Goal: Information Seeking & Learning: Learn about a topic

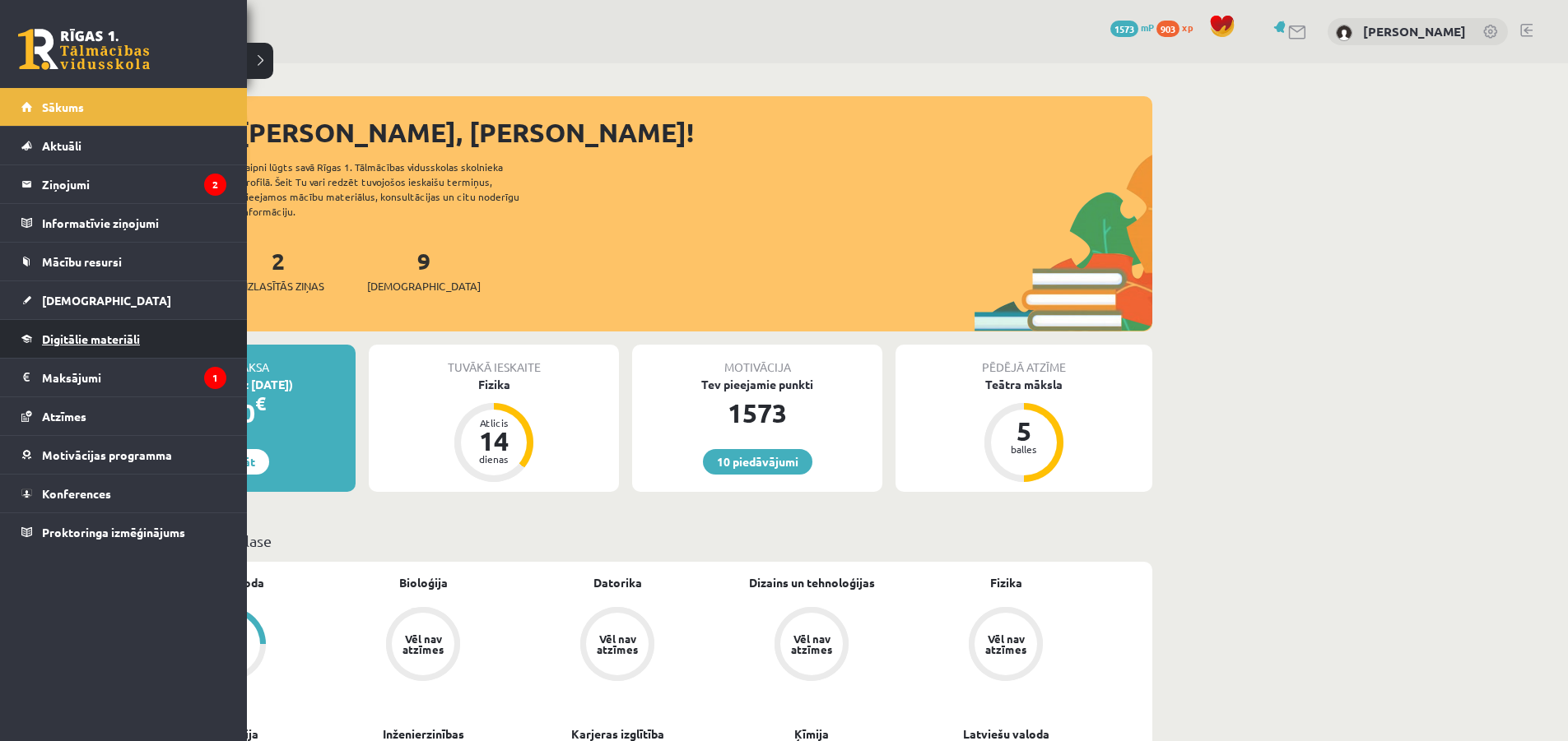
click at [36, 341] on link "Digitālie materiāli" at bounding box center [124, 339] width 205 height 38
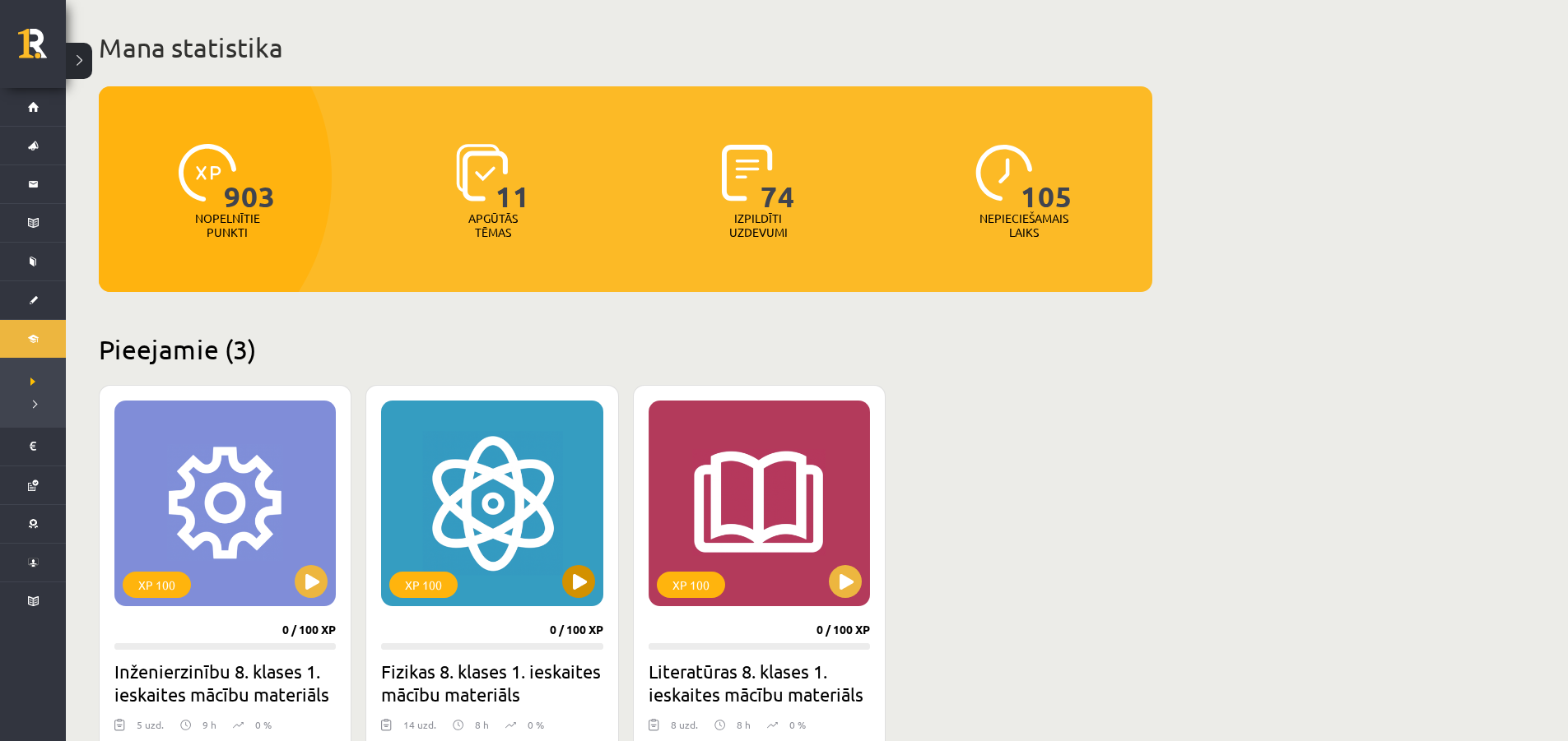
scroll to position [247, 0]
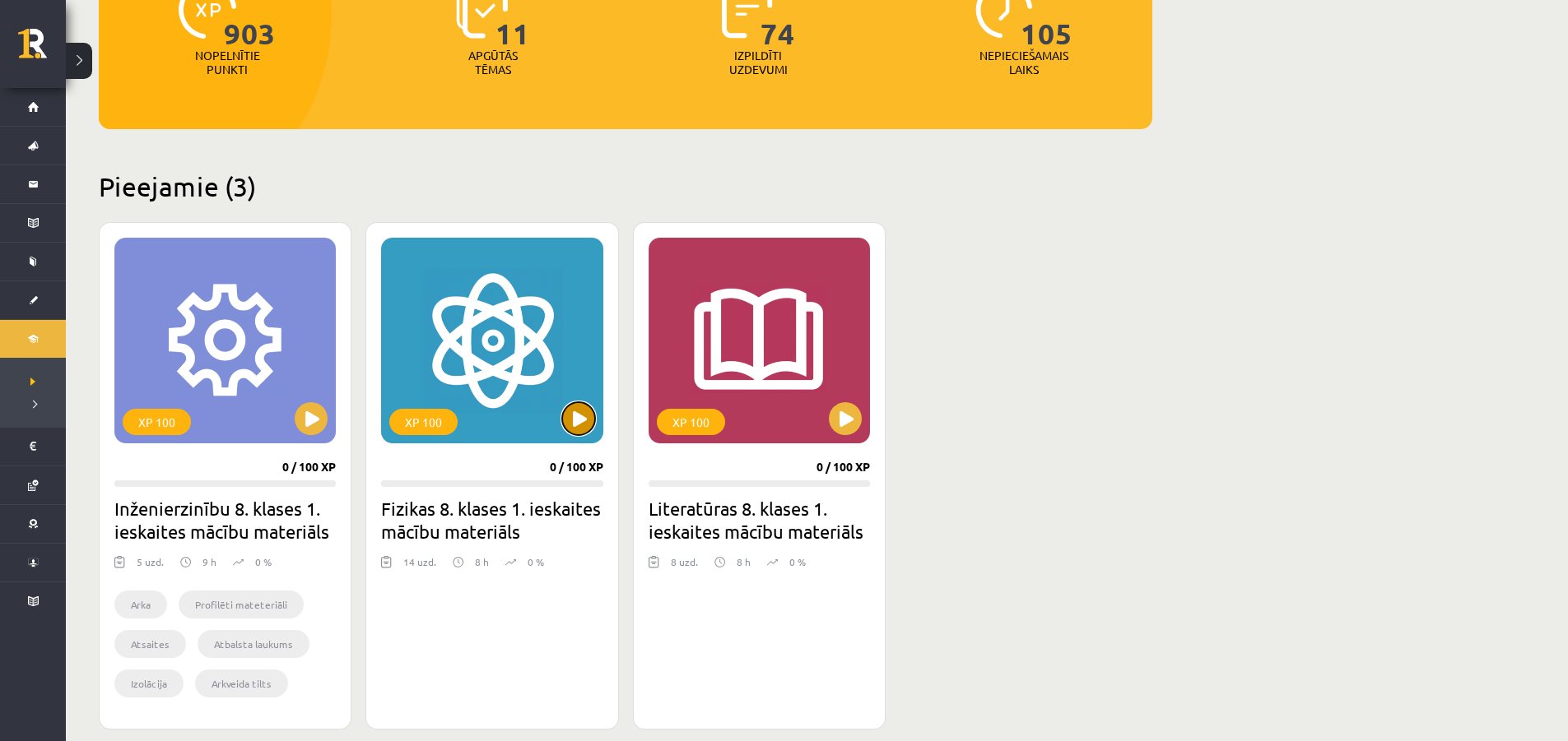
click at [577, 429] on button at bounding box center [578, 418] width 33 height 33
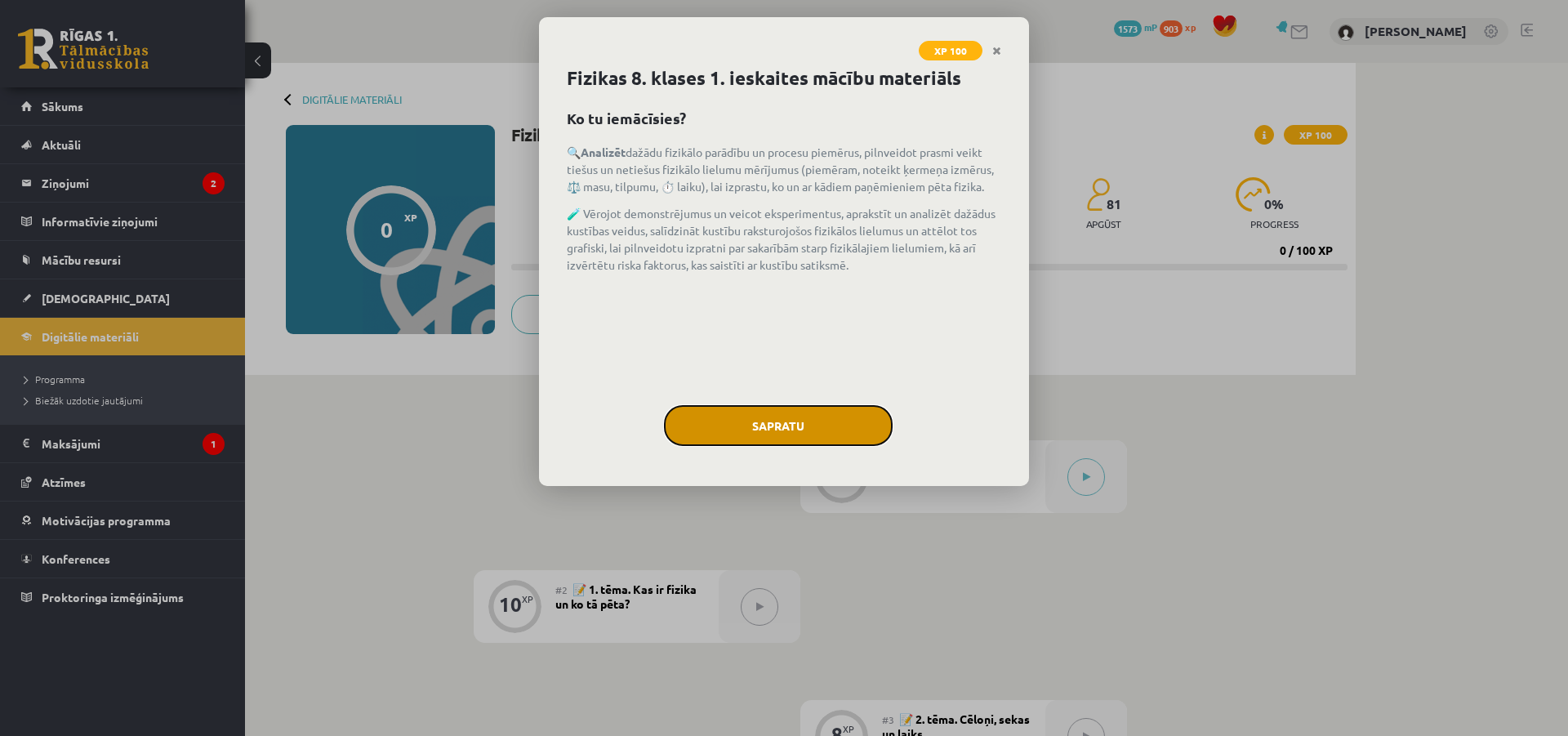
click at [686, 432] on button "Sapratu" at bounding box center [778, 425] width 229 height 41
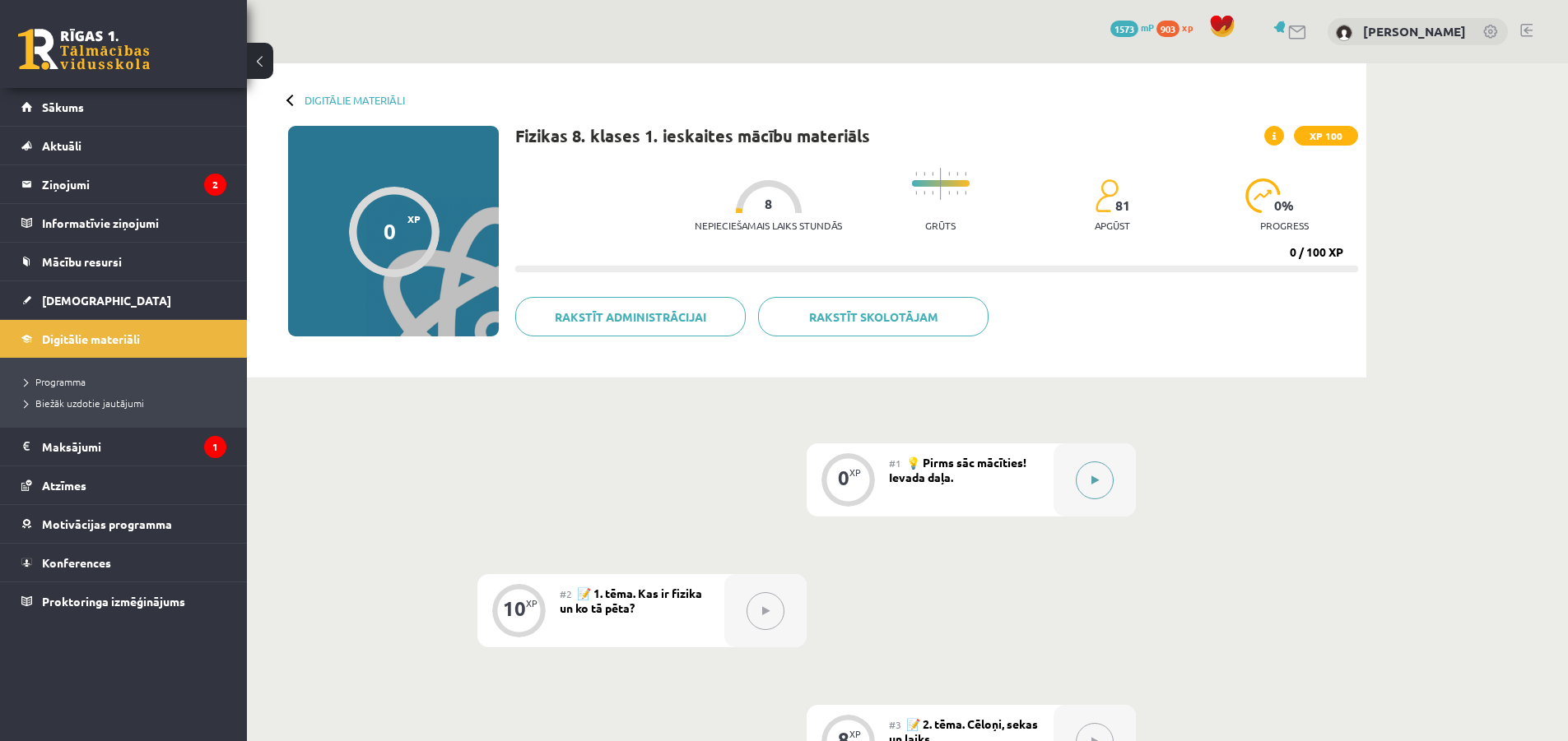
click at [1094, 476] on icon at bounding box center [1094, 480] width 8 height 10
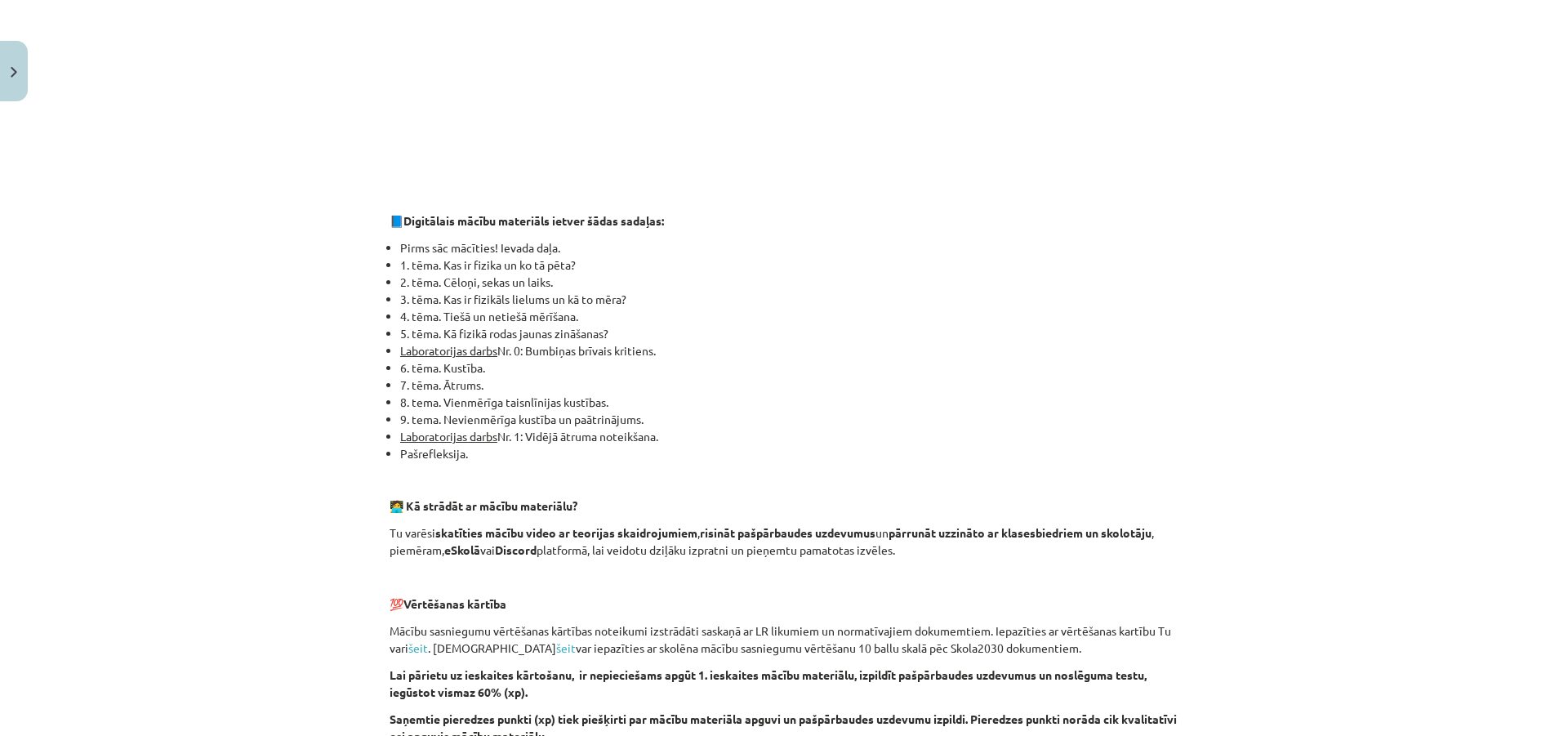
scroll to position [967, 0]
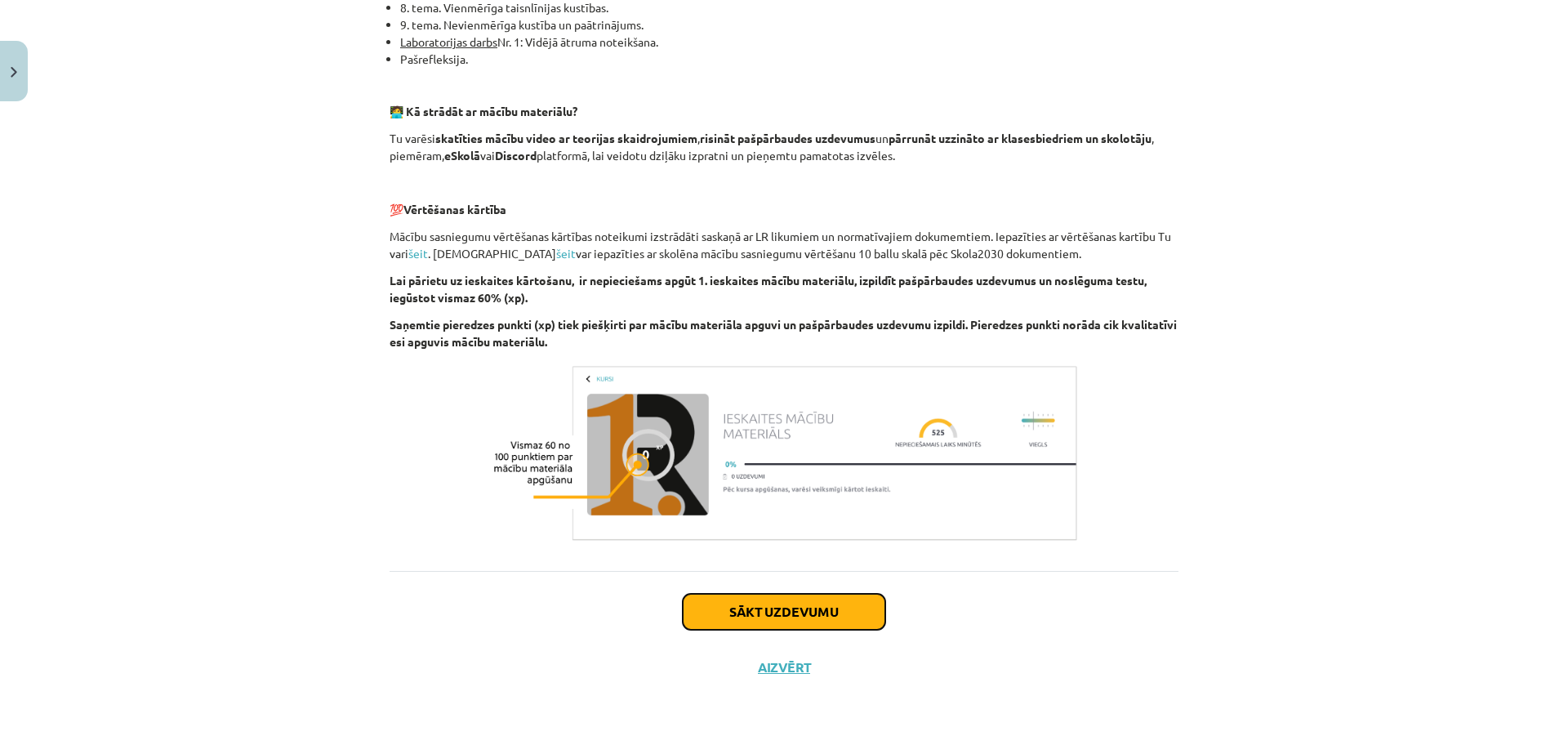
click at [763, 625] on button "Sākt uzdevumu" at bounding box center [784, 612] width 203 height 36
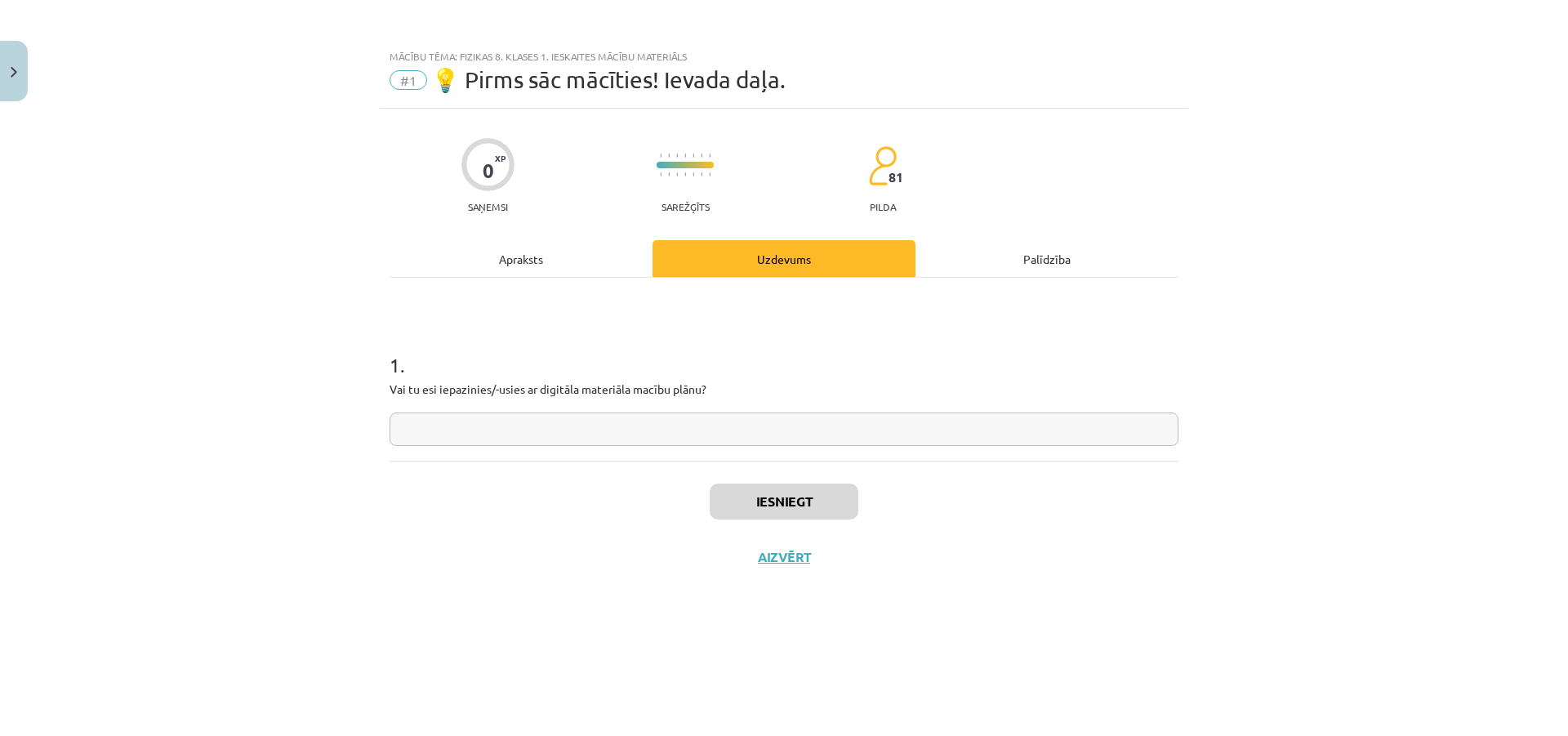
scroll to position [0, 0]
click at [678, 424] on input "text" at bounding box center [784, 429] width 789 height 33
type input "**"
click at [799, 522] on div "Iesniegt Aizvērt" at bounding box center [784, 518] width 789 height 114
click at [809, 508] on button "Iesniegt" at bounding box center [784, 501] width 149 height 36
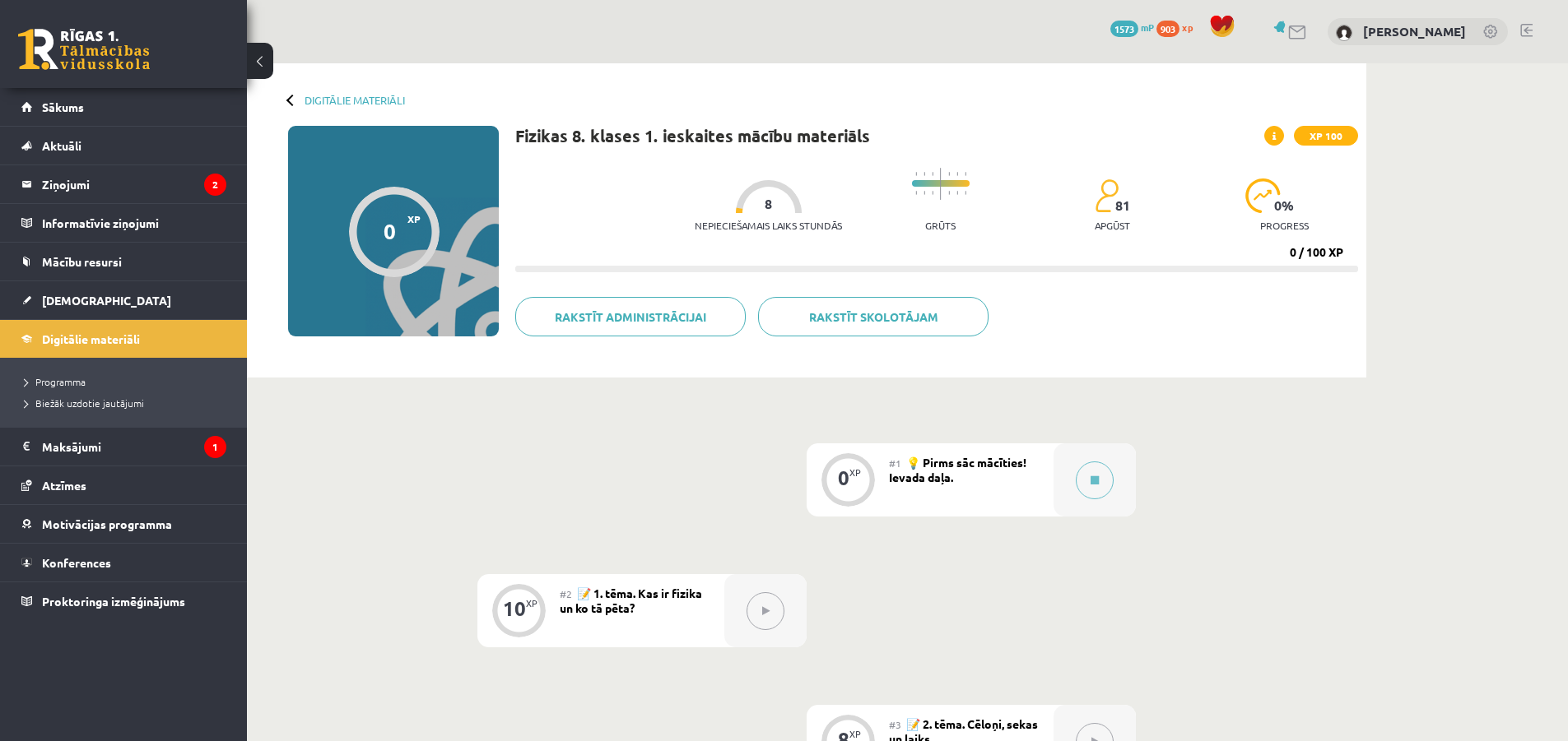
click at [776, 606] on button at bounding box center [765, 611] width 38 height 38
click at [1099, 465] on button at bounding box center [1094, 480] width 38 height 38
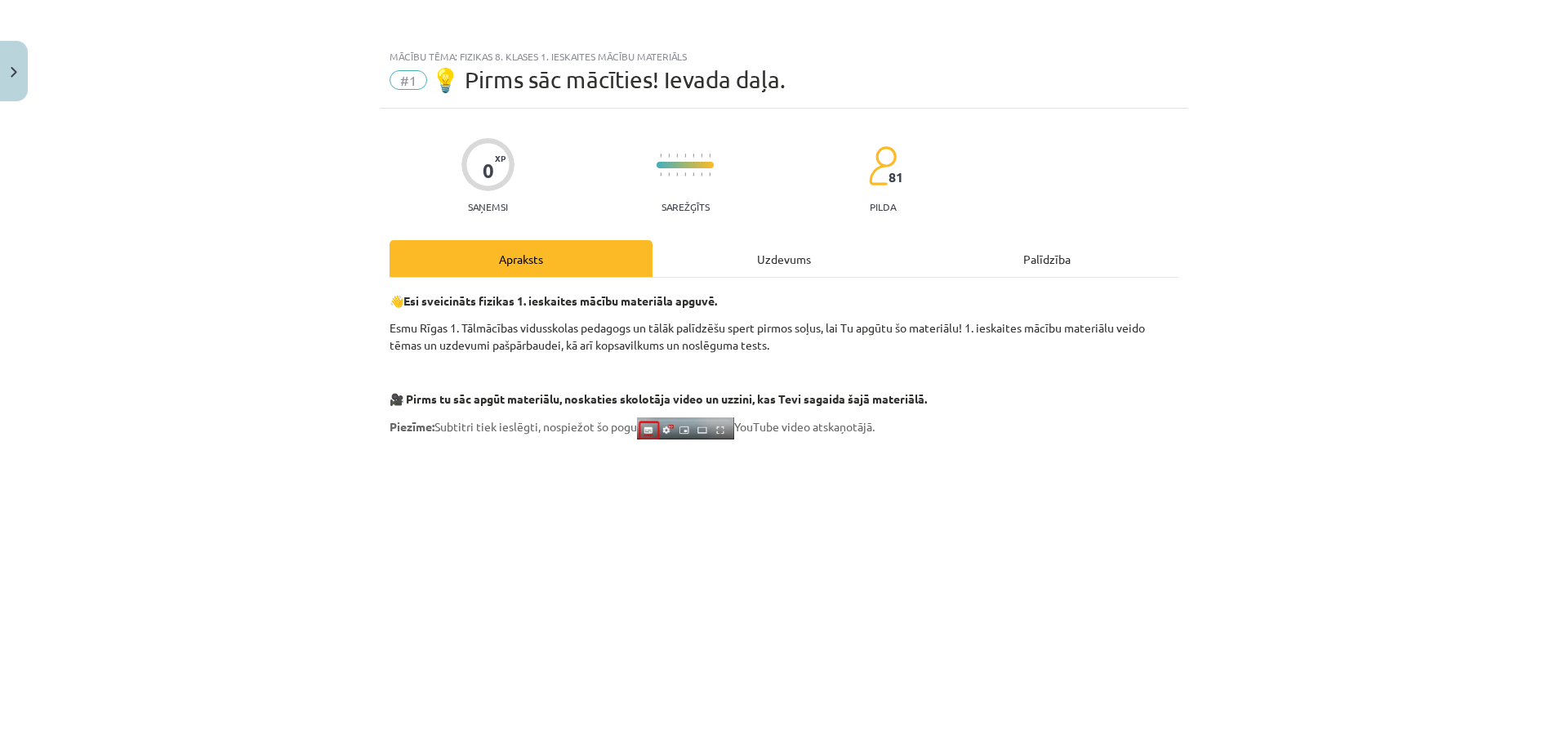
click at [741, 254] on div "Uzdevums" at bounding box center [784, 259] width 263 height 37
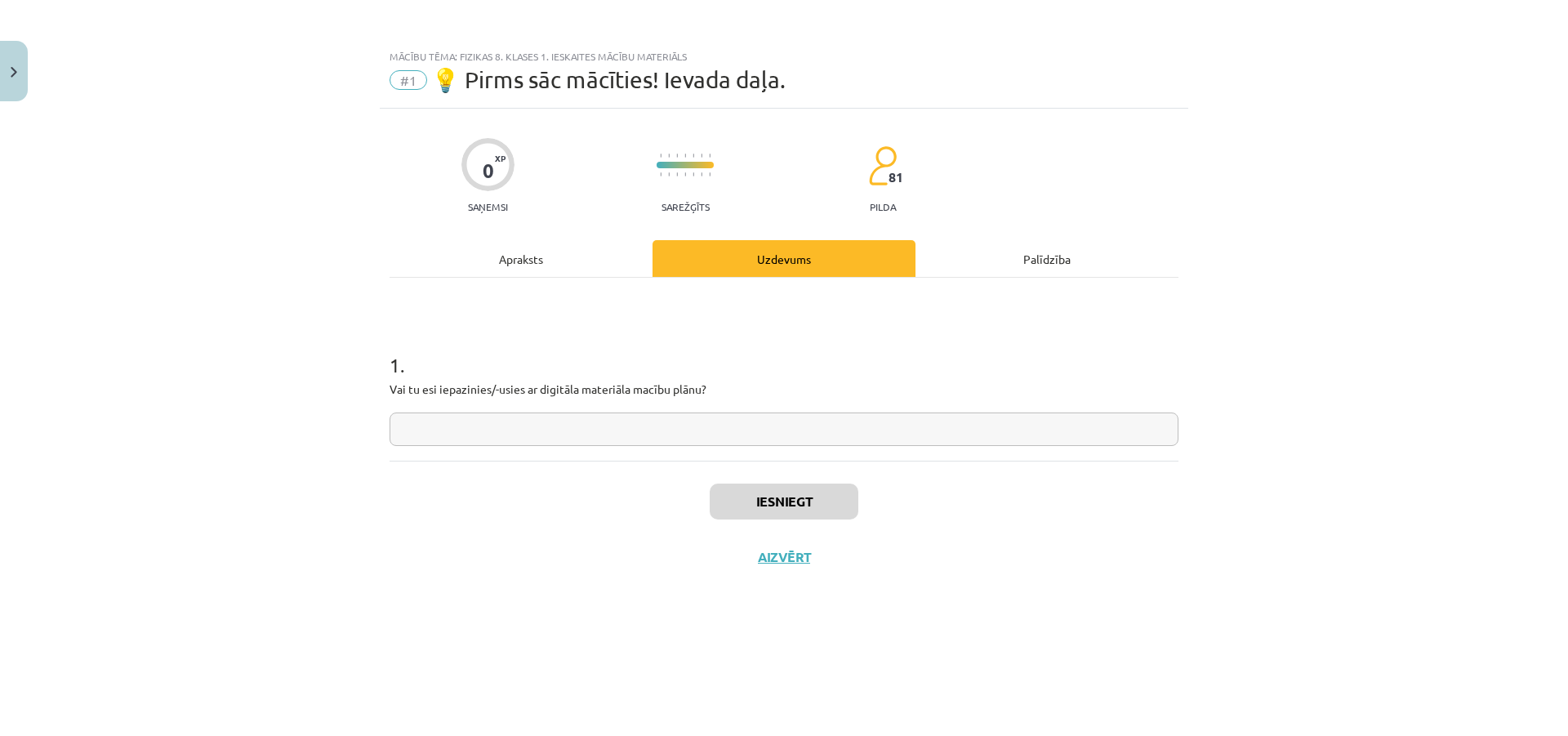
click at [560, 255] on div "Apraksts" at bounding box center [521, 259] width 263 height 37
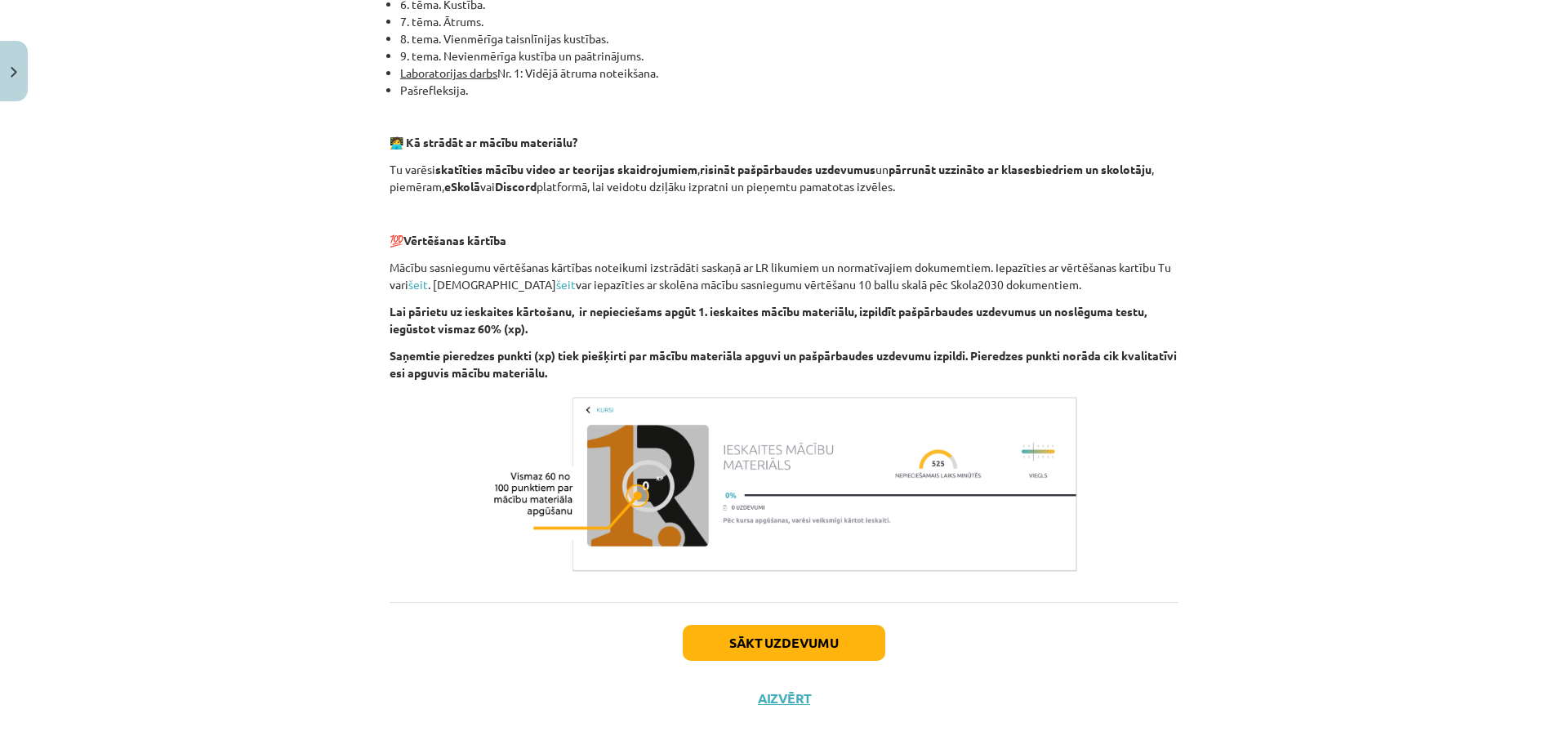
scroll to position [967, 0]
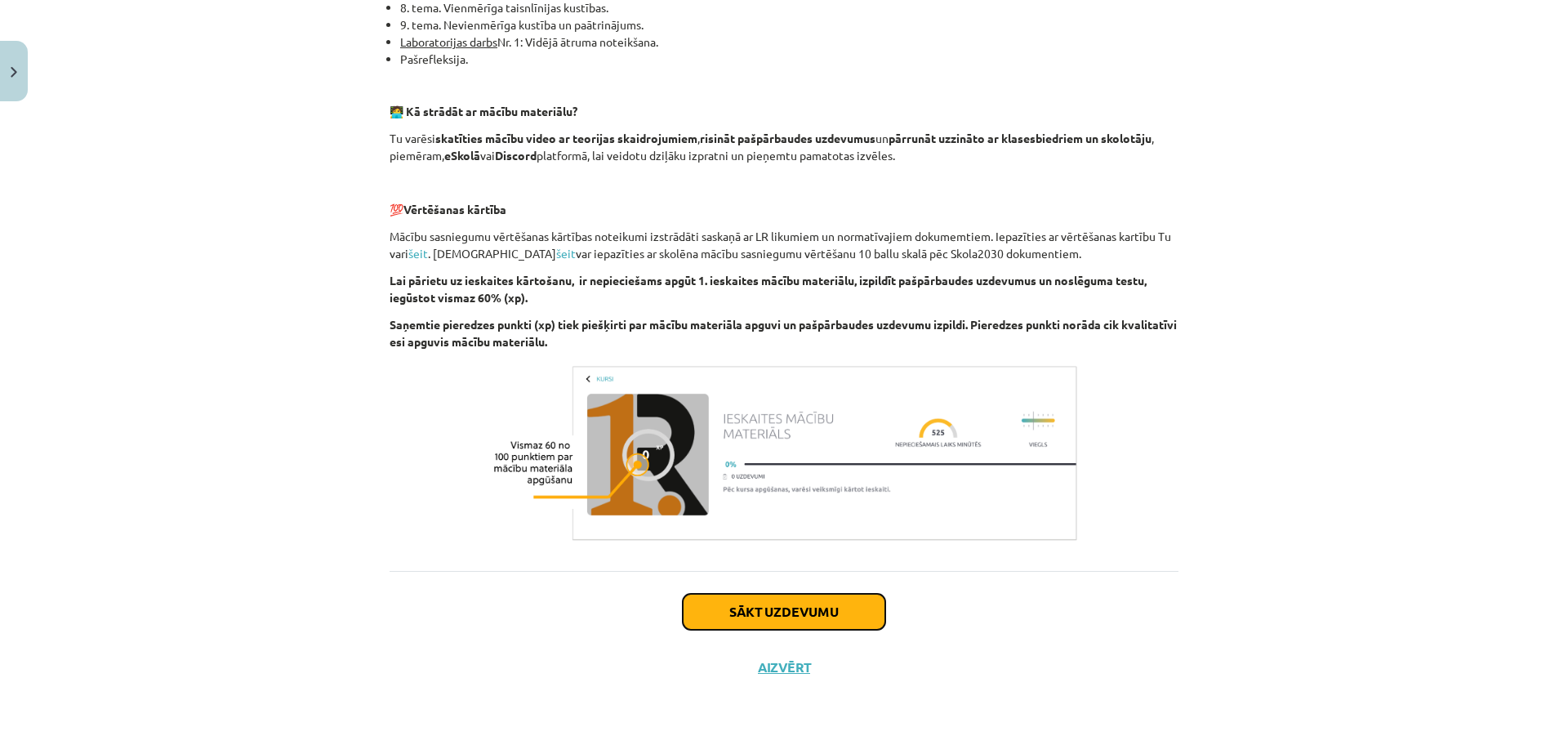
click at [834, 601] on button "Sākt uzdevumu" at bounding box center [784, 612] width 203 height 36
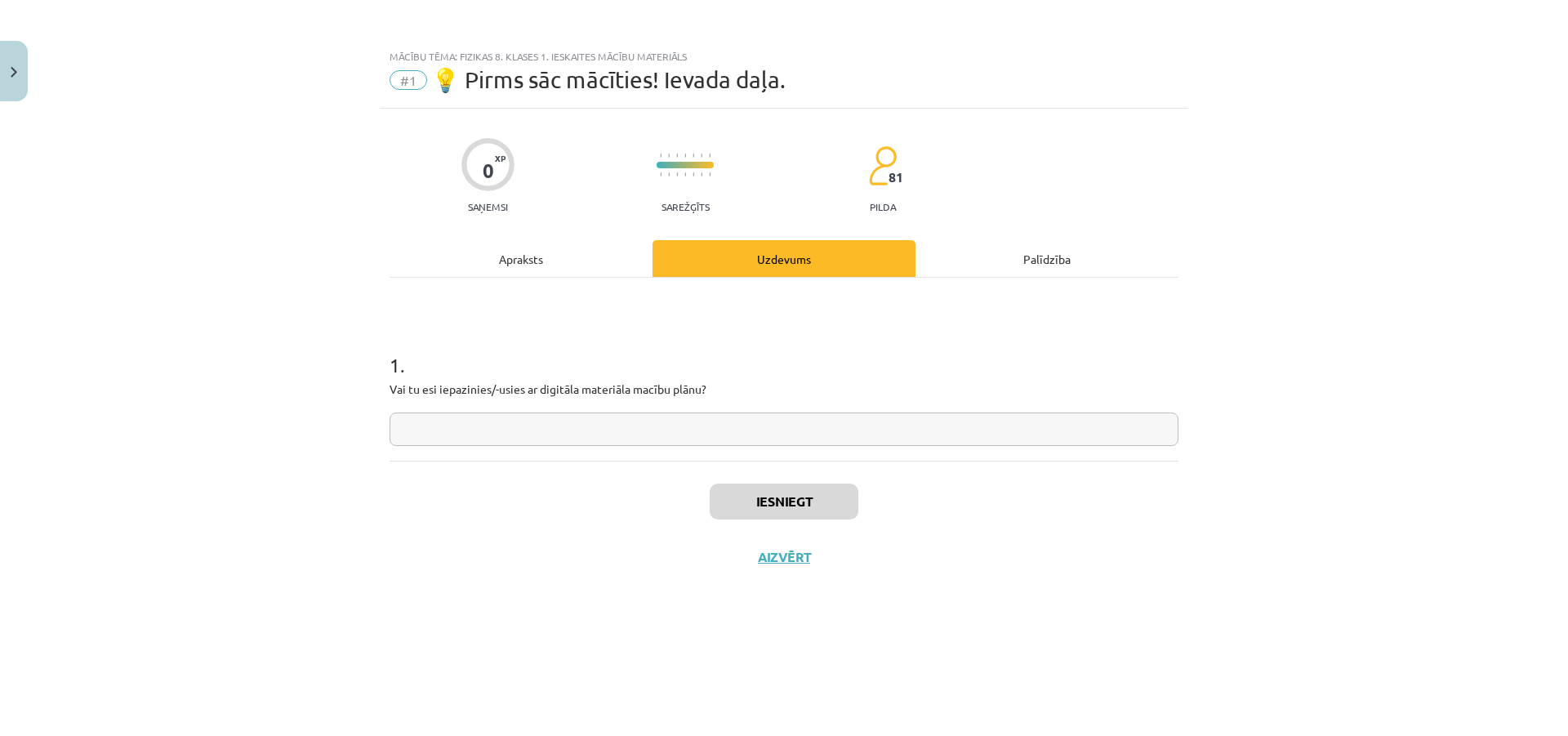
scroll to position [0, 0]
click at [795, 429] on input "text" at bounding box center [784, 429] width 789 height 33
click at [725, 497] on button "Iesniegt" at bounding box center [784, 501] width 149 height 36
click at [758, 561] on button "Nākamā nodarbība" at bounding box center [784, 567] width 160 height 38
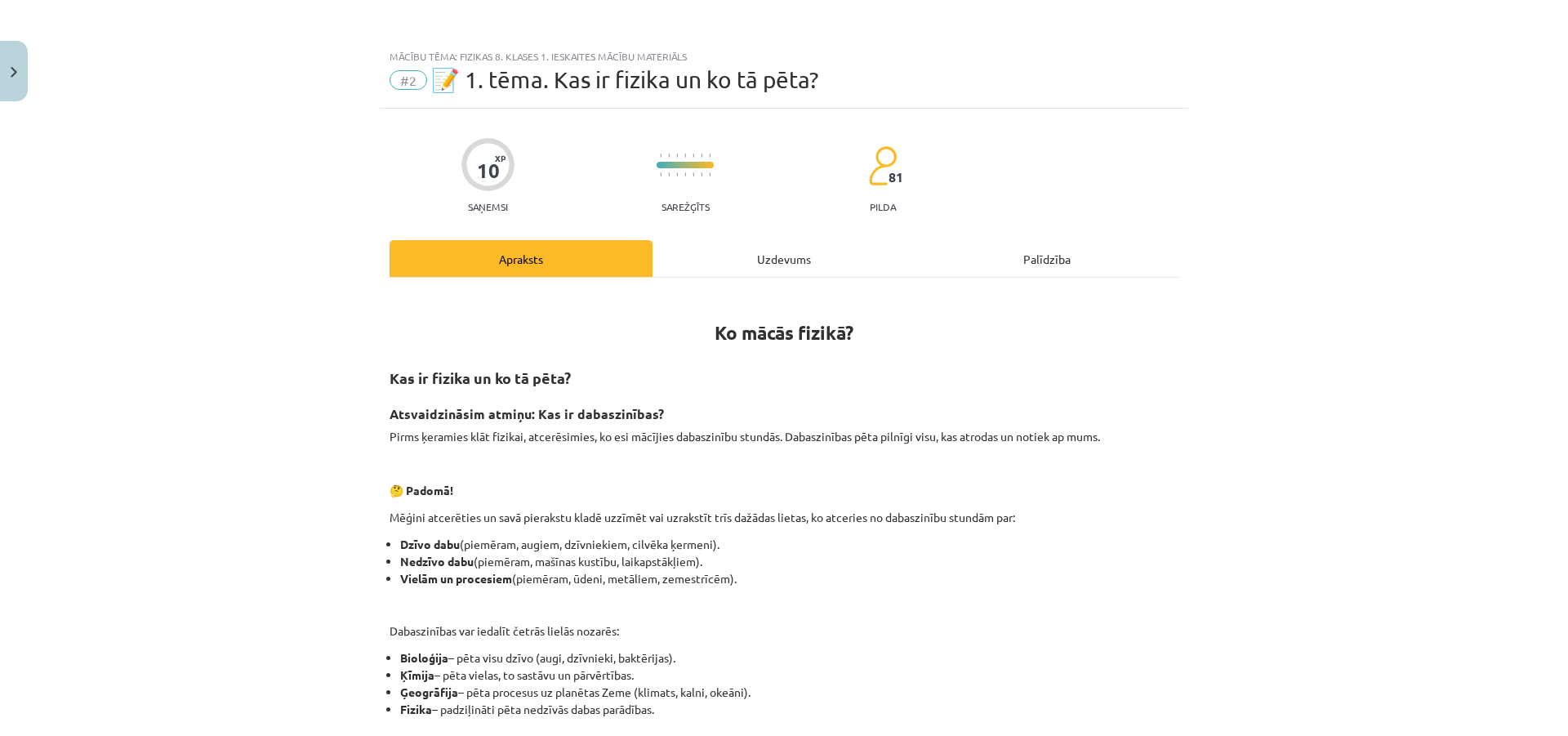
click at [739, 262] on div "Uzdevums" at bounding box center [784, 259] width 263 height 37
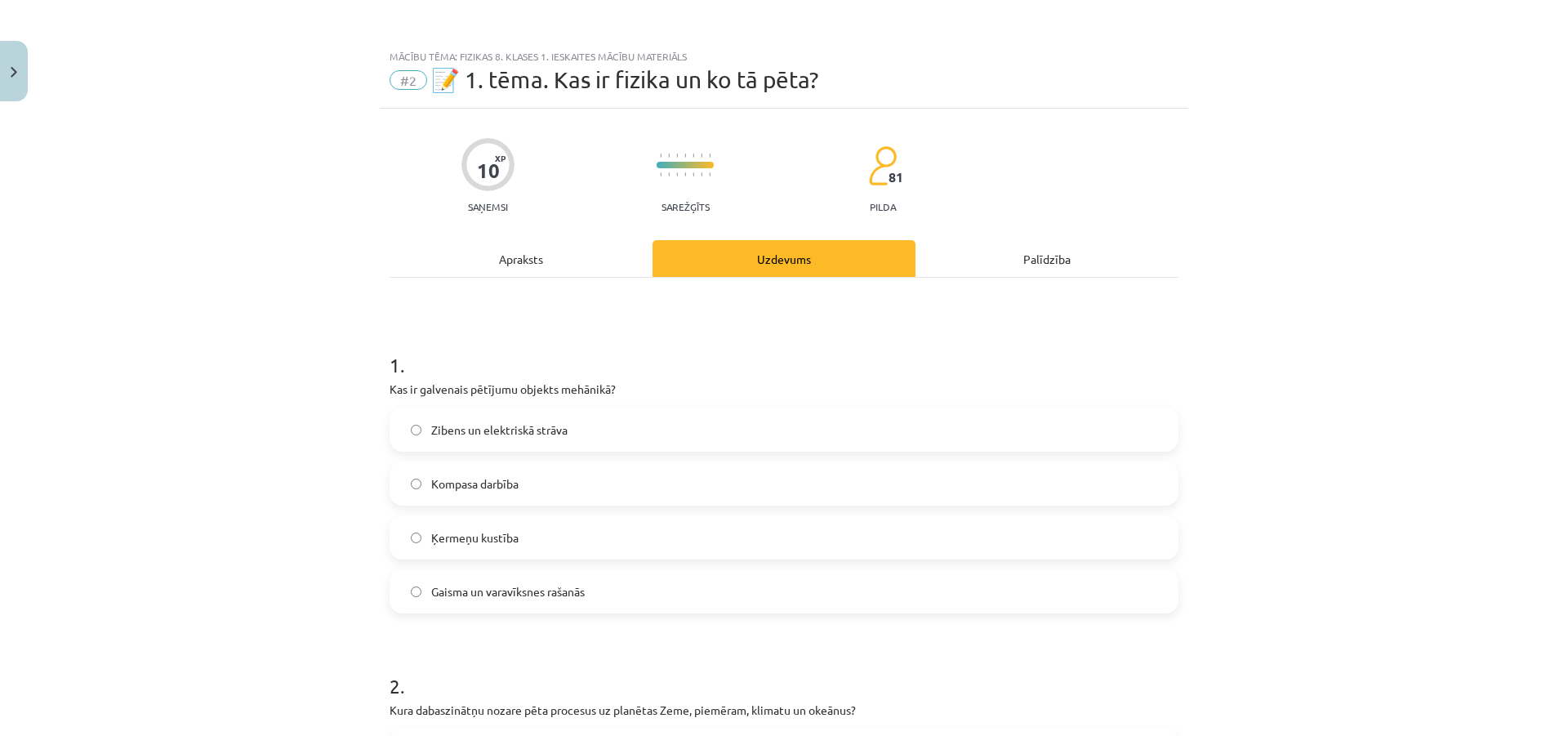
scroll to position [41, 0]
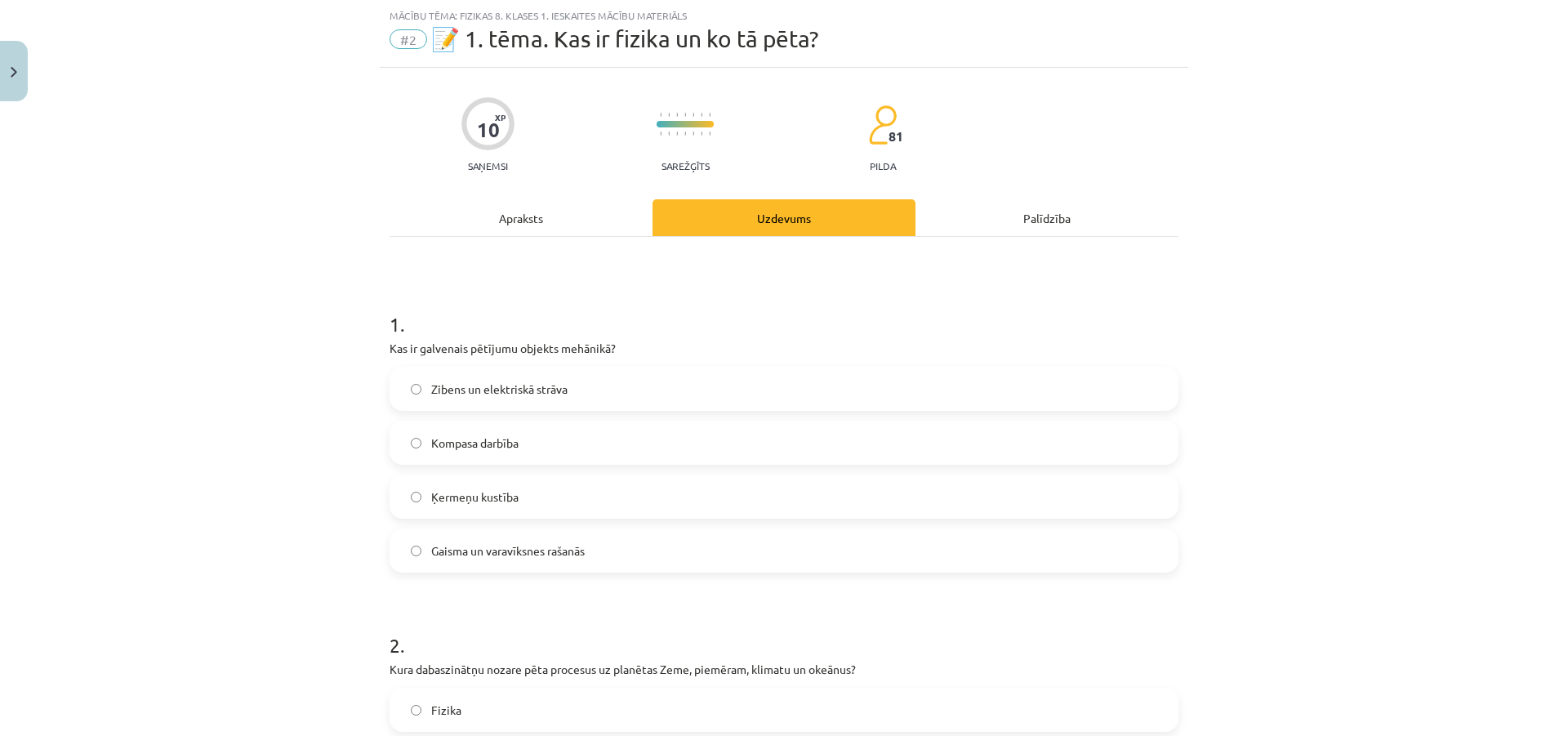
click at [737, 301] on h1 "1 ." at bounding box center [784, 309] width 789 height 51
drag, startPoint x: 391, startPoint y: 313, endPoint x: 381, endPoint y: 332, distance: 21.5
click at [428, 350] on div "1 . Kas ir galvenais pētījumu objekts mehānikā? Zibens un elektriskā strāva Kom…" at bounding box center [784, 428] width 789 height 288
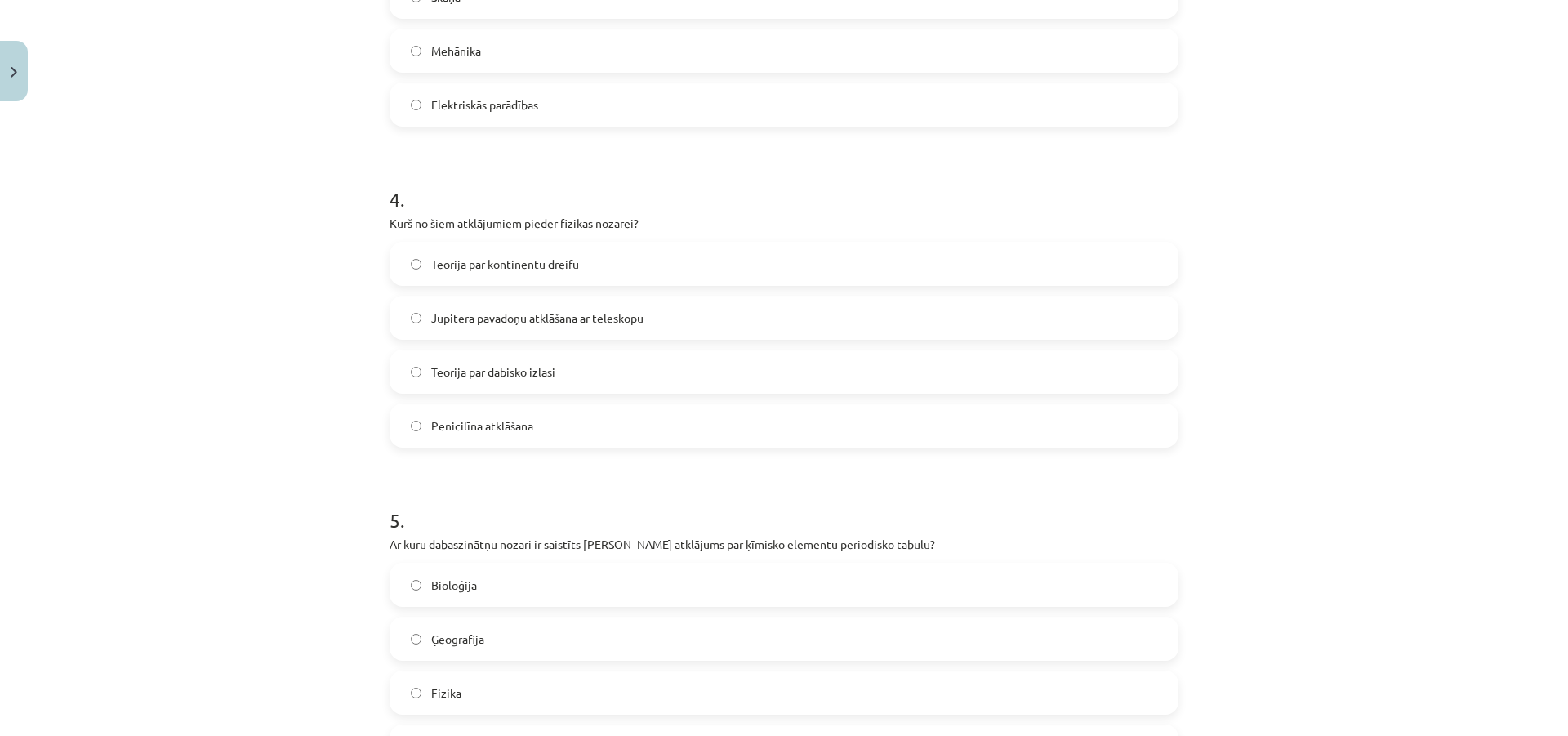
scroll to position [1352, 0]
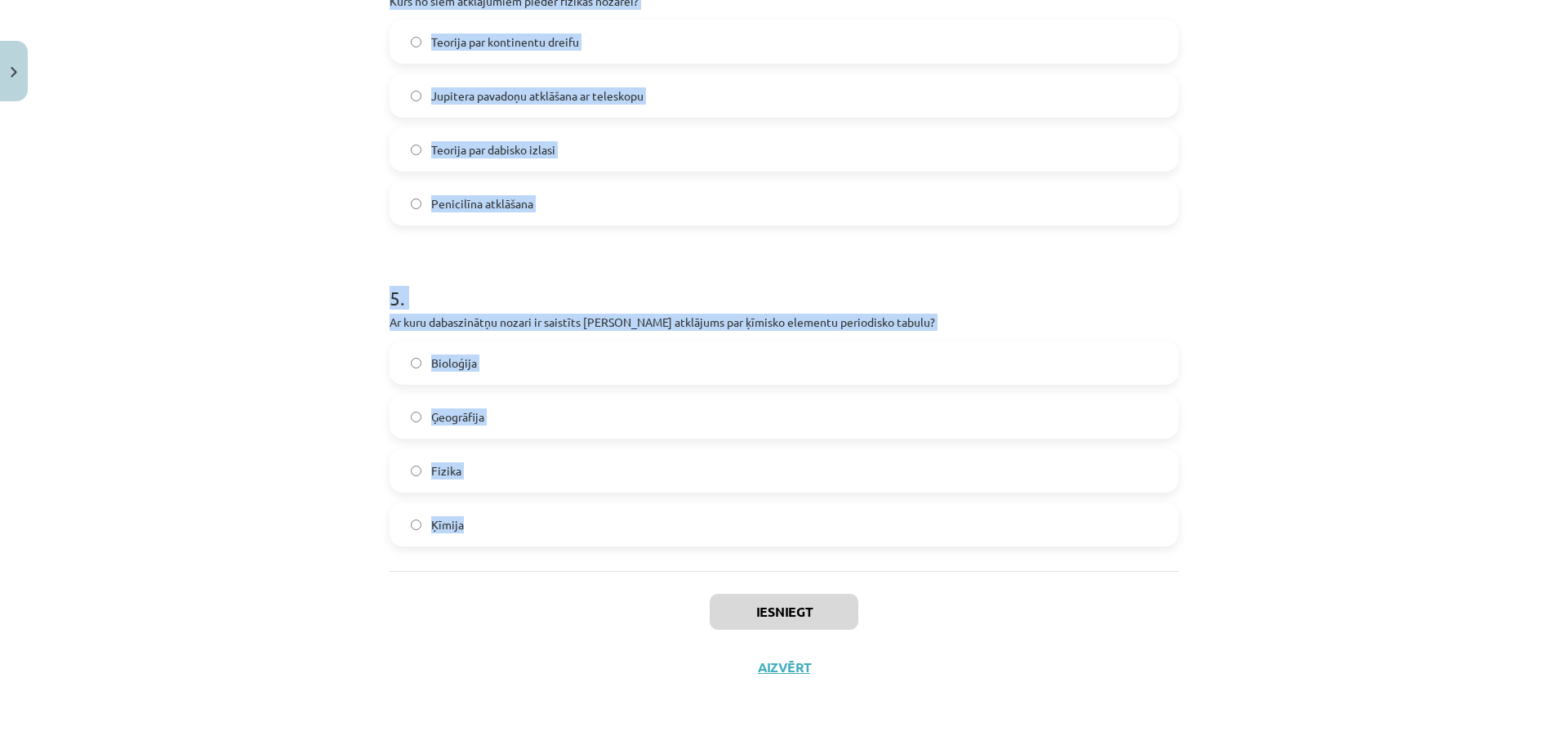
drag, startPoint x: 362, startPoint y: 321, endPoint x: 751, endPoint y: 536, distance: 444.5
click at [751, 536] on div "Mācību tēma: Fizikas 8. klases 1. ieskaites mācību materiāls #2 📝 1. tēma. Kas …" at bounding box center [784, 368] width 1568 height 736
copy form "1 . Kas ir galvenais pētījumu objekts mehānikā? Zibens un elektriskā strāva Kom…"
click at [617, 258] on h1 "5 ." at bounding box center [784, 283] width 789 height 51
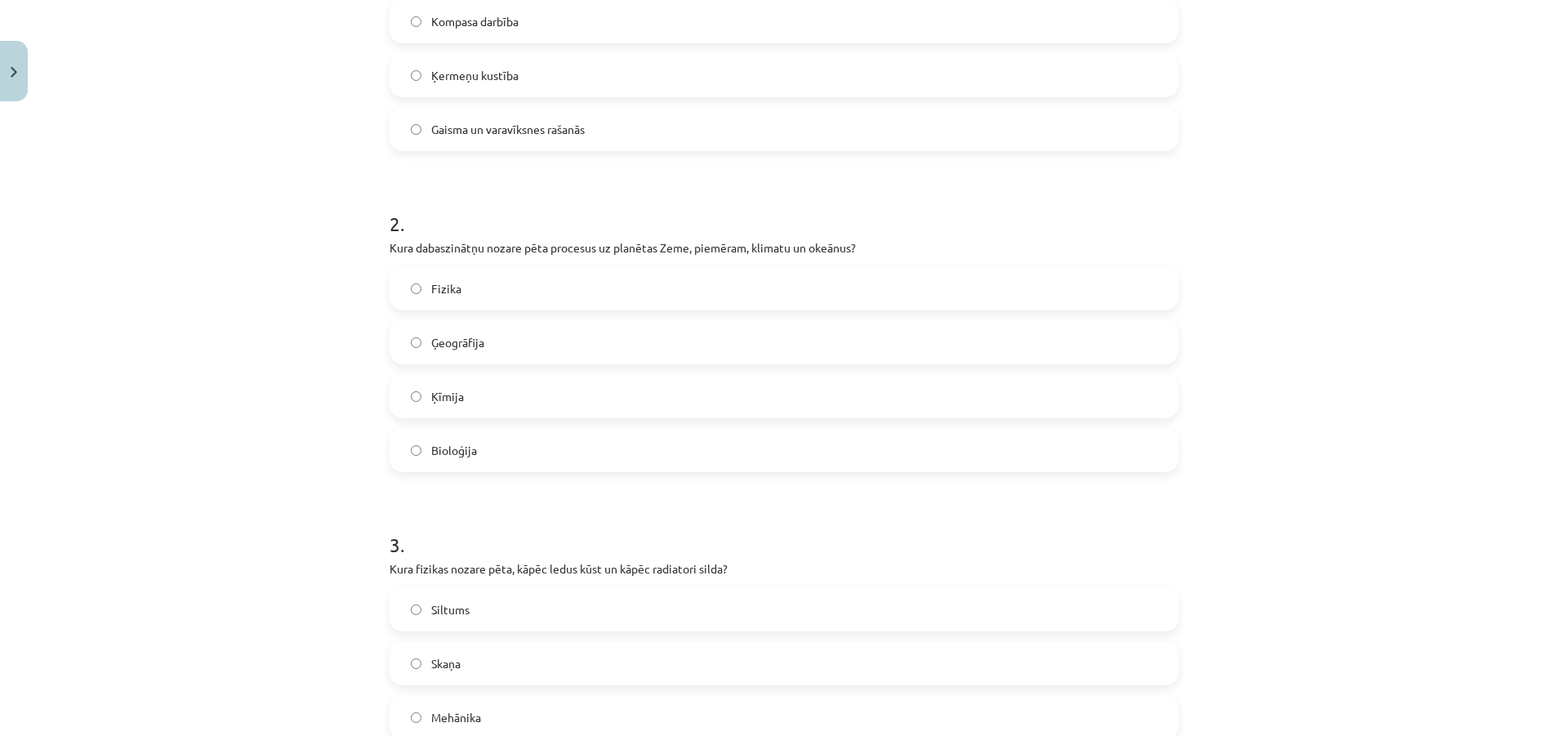
scroll to position [289, 0]
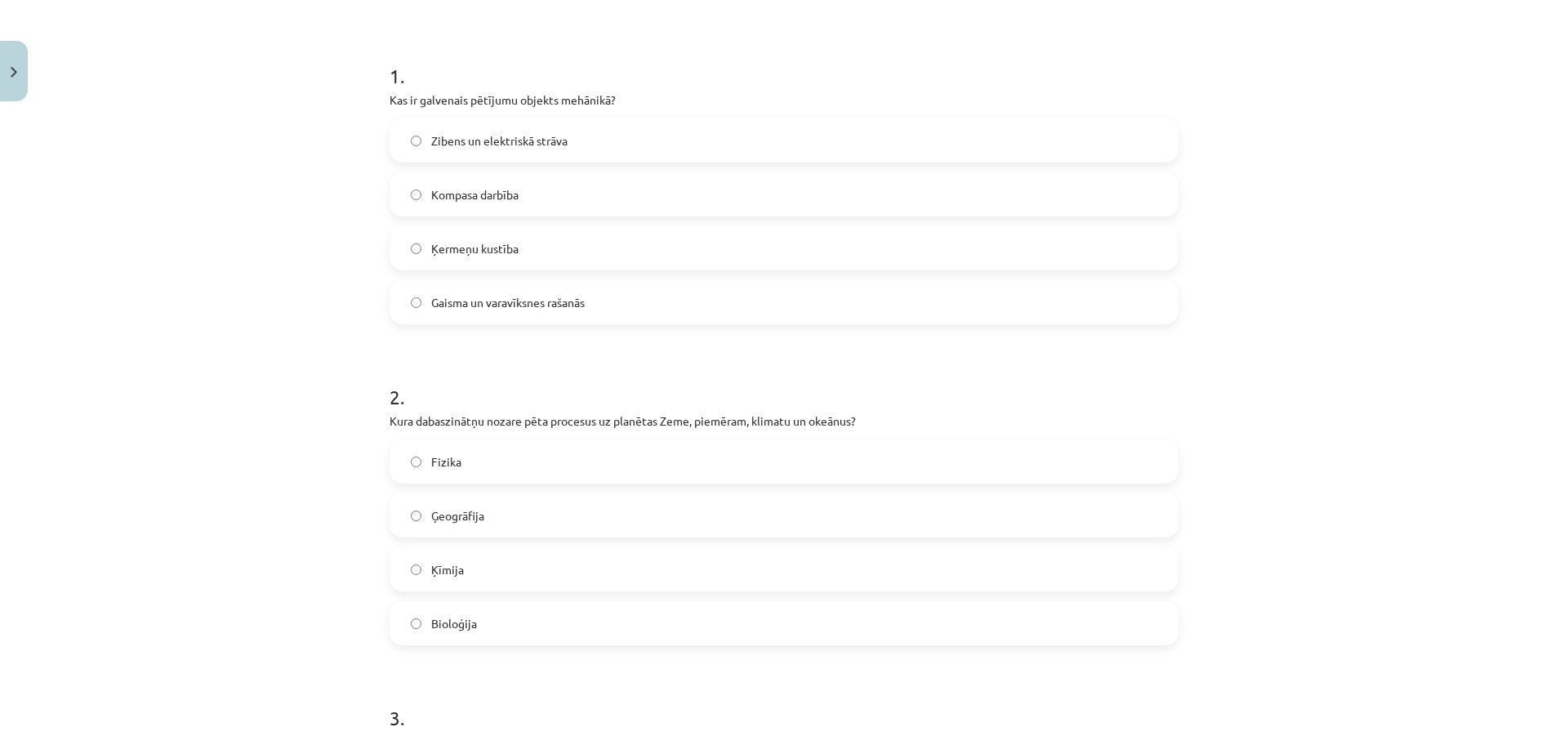
click at [488, 511] on label "Ģeogrāfija" at bounding box center [784, 515] width 786 height 41
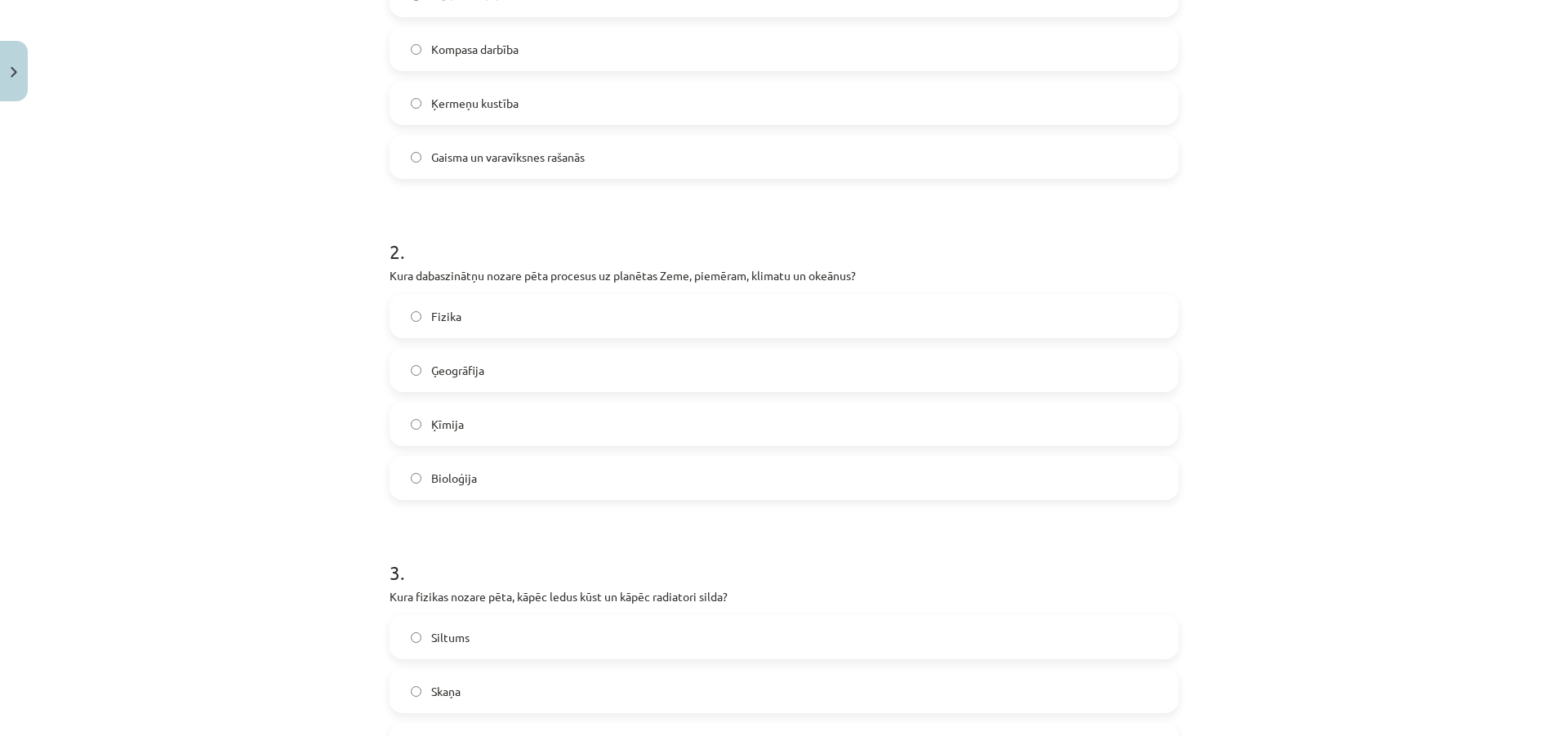
scroll to position [535, 0]
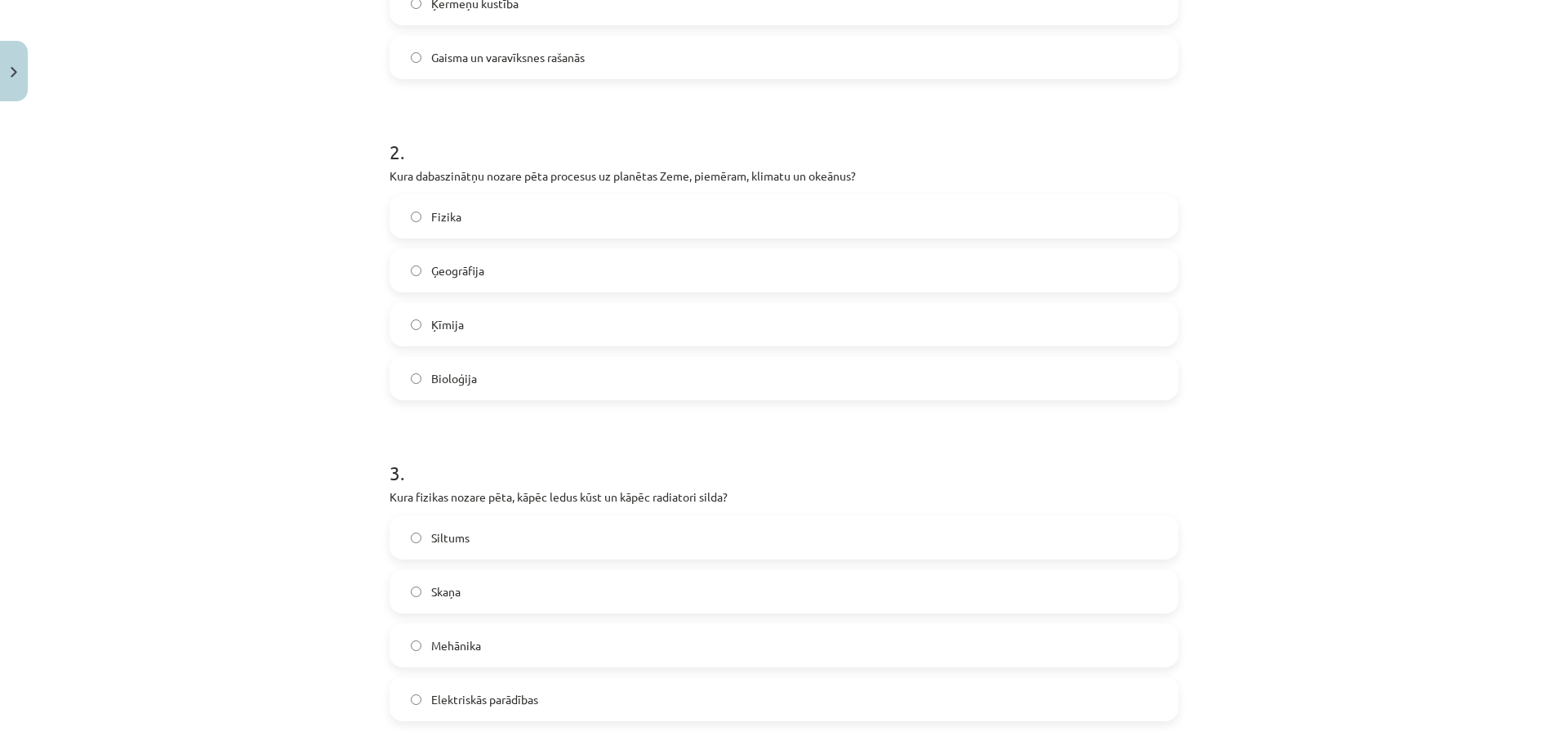
click at [464, 551] on label "Siltums" at bounding box center [784, 537] width 786 height 41
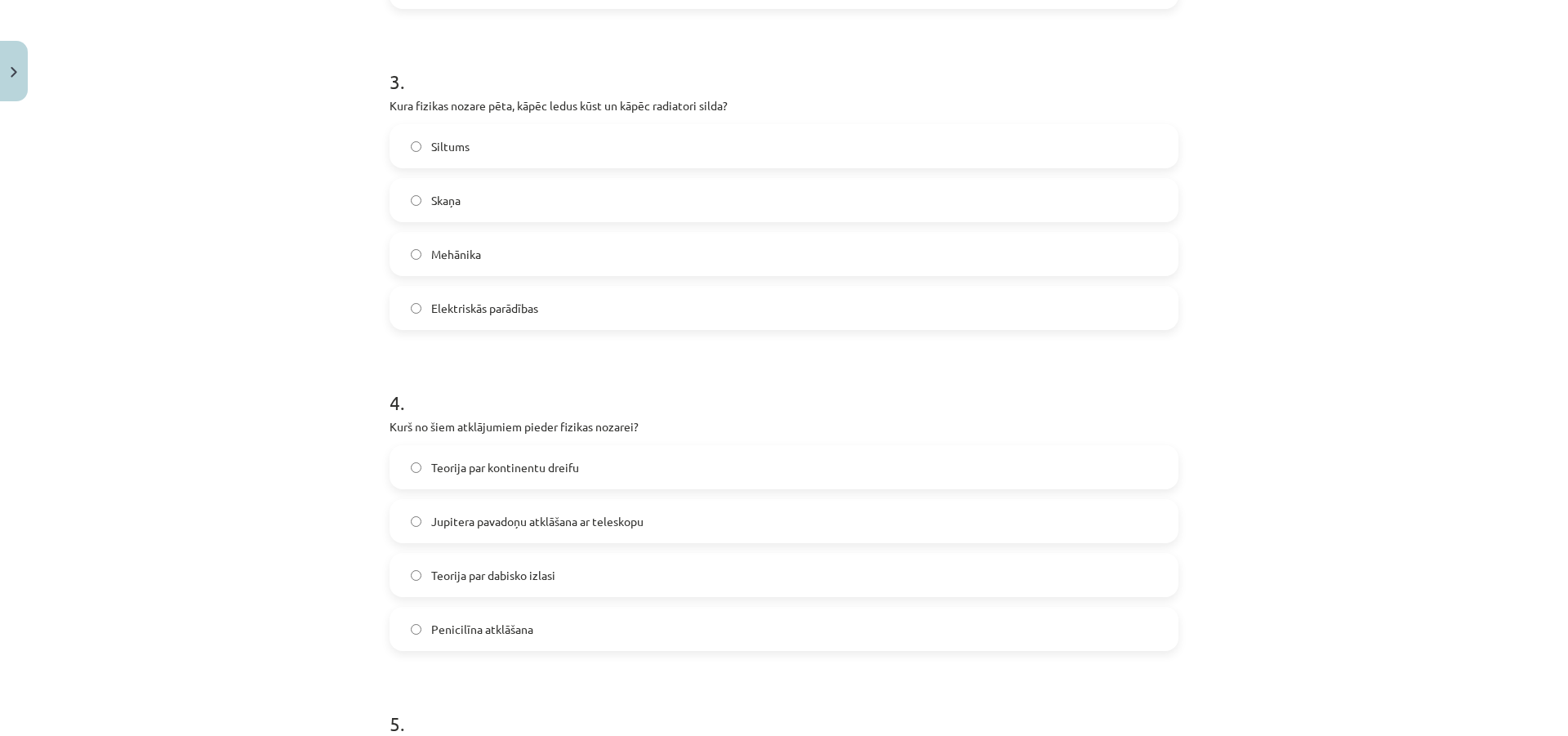
scroll to position [943, 0]
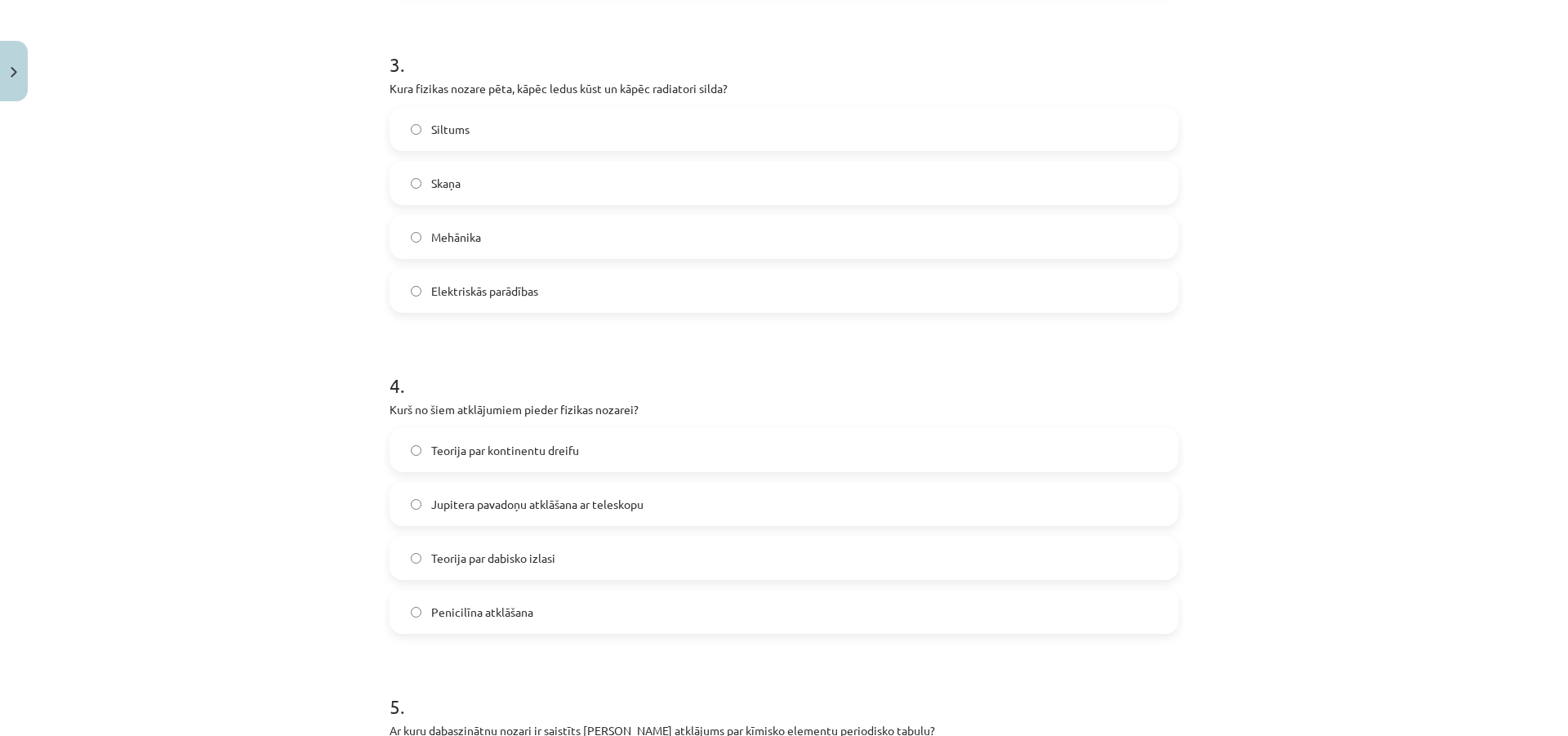
click at [538, 517] on label "Jupitera pavadoņu atklāšana ar teleskopu" at bounding box center [784, 504] width 786 height 41
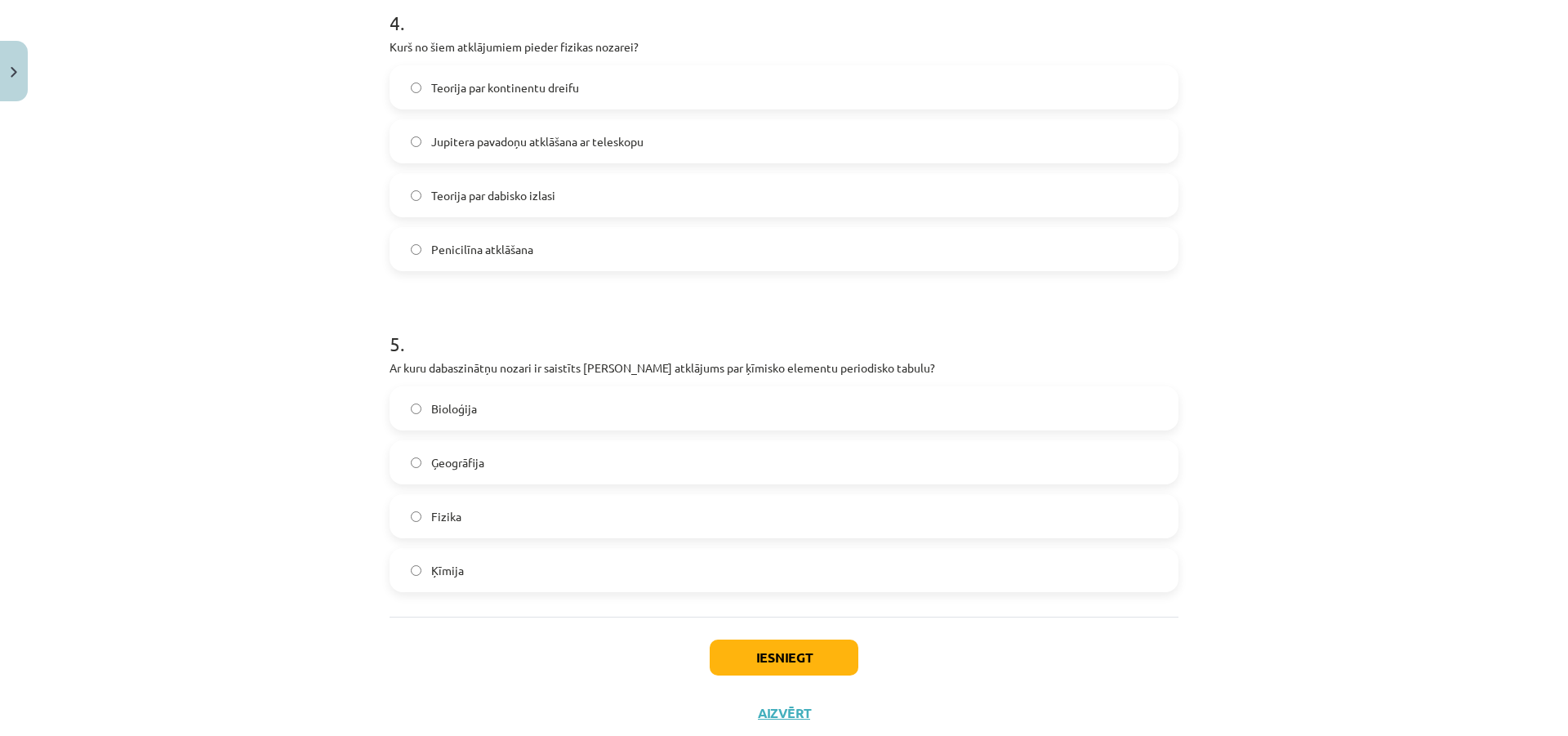
scroll to position [1352, 0]
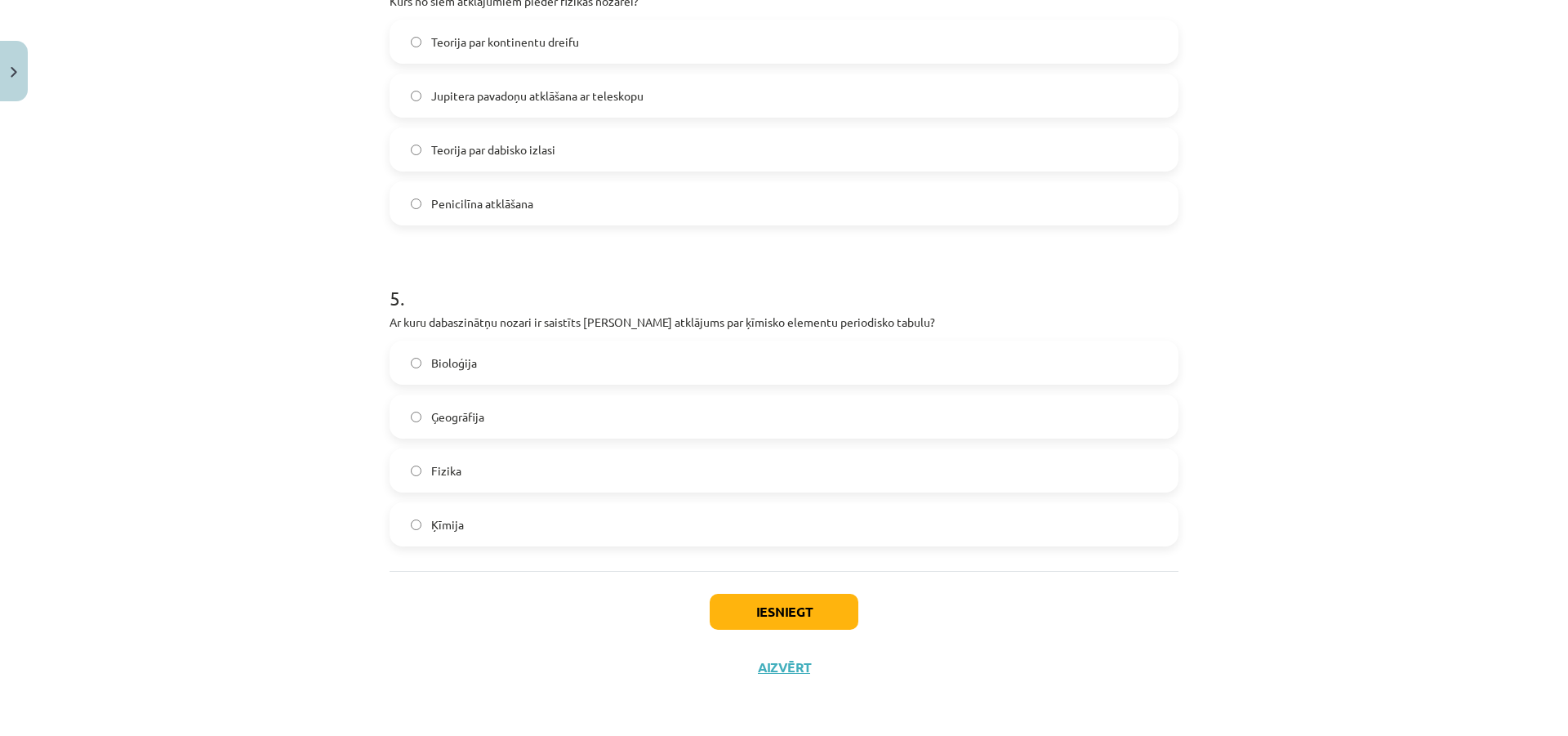
click at [538, 524] on label "Ķīmija" at bounding box center [784, 525] width 786 height 41
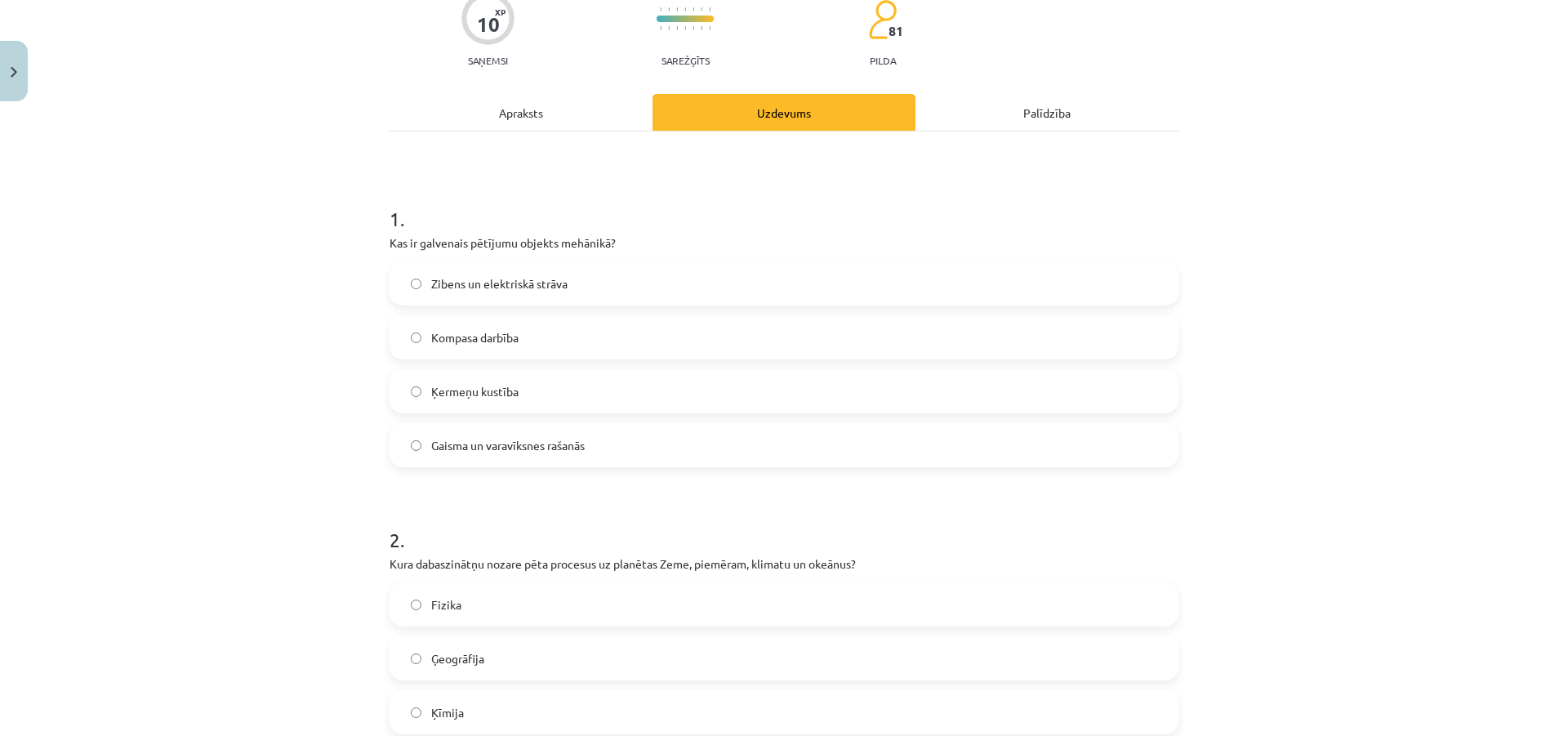
scroll to position [126, 0]
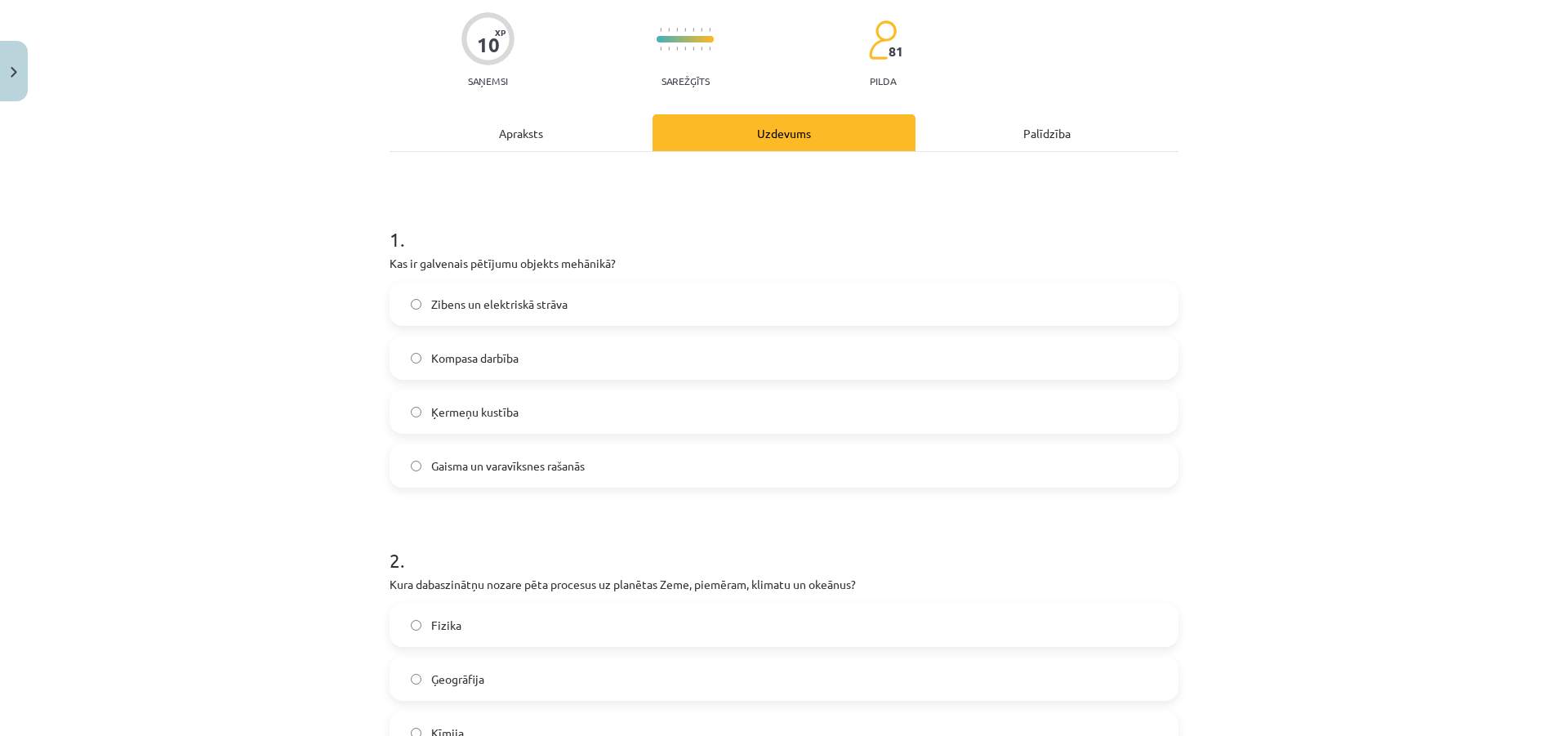
click at [590, 419] on label "Ķermeņu kustība" at bounding box center [784, 412] width 786 height 41
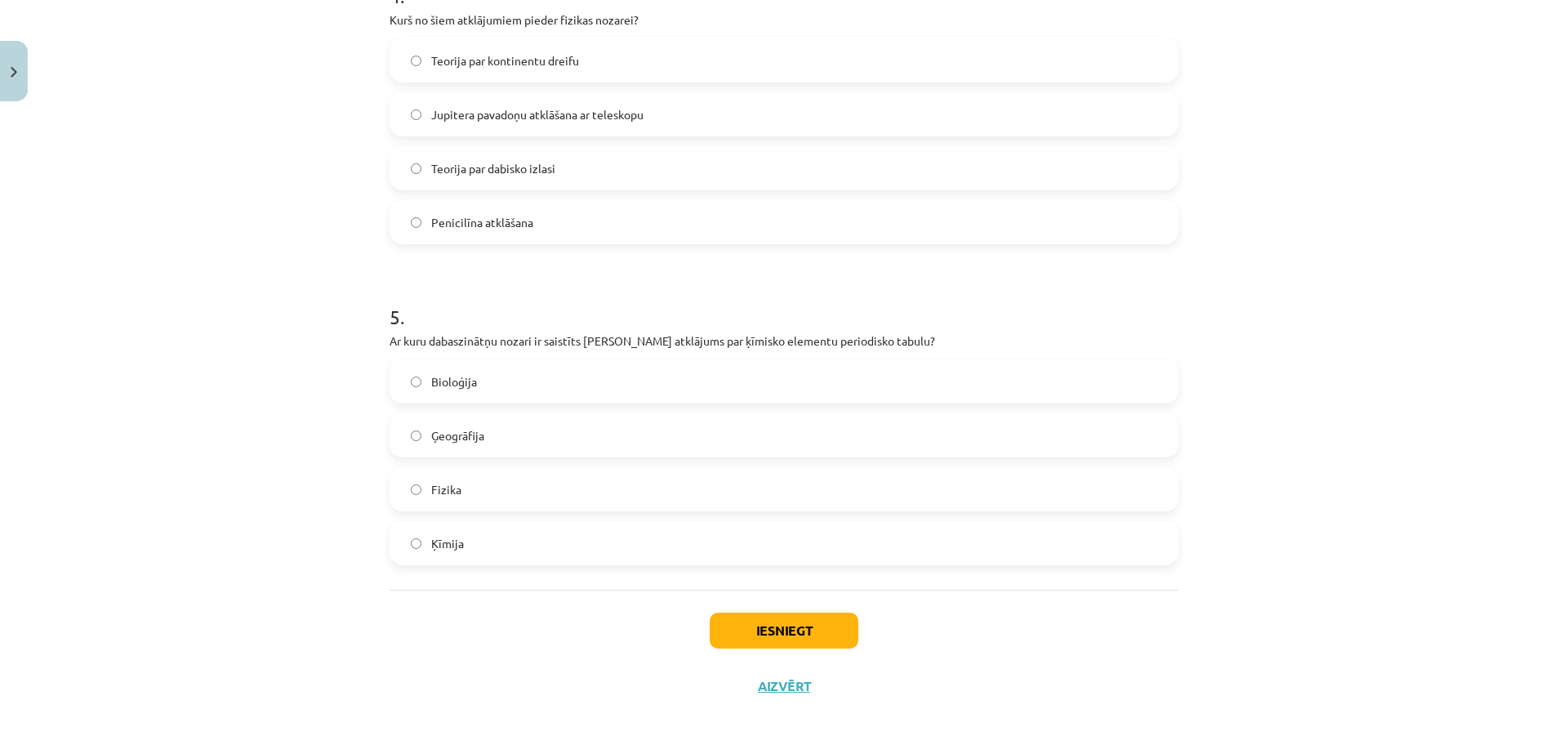
scroll to position [1352, 0]
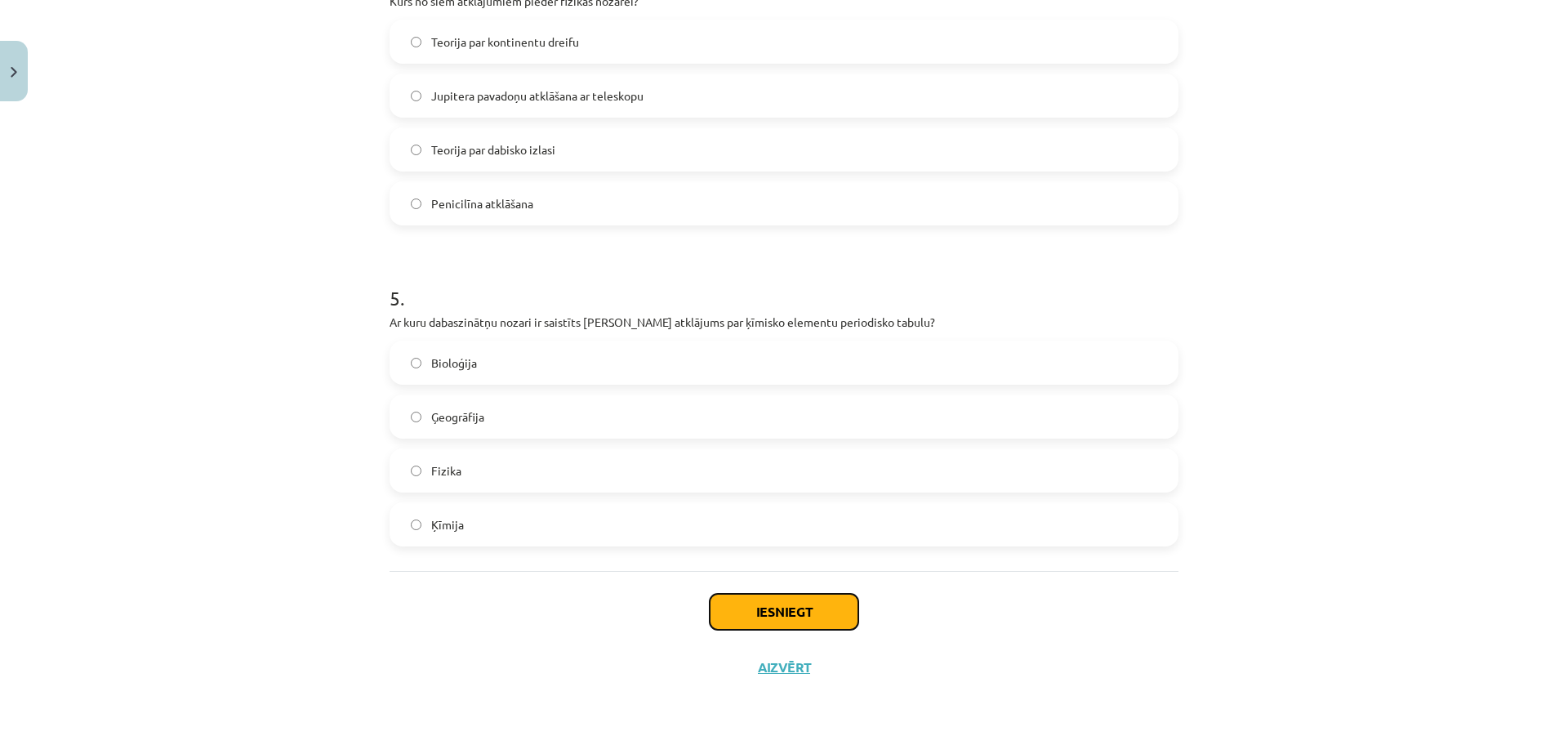
click at [739, 606] on button "Iesniegt" at bounding box center [784, 612] width 149 height 36
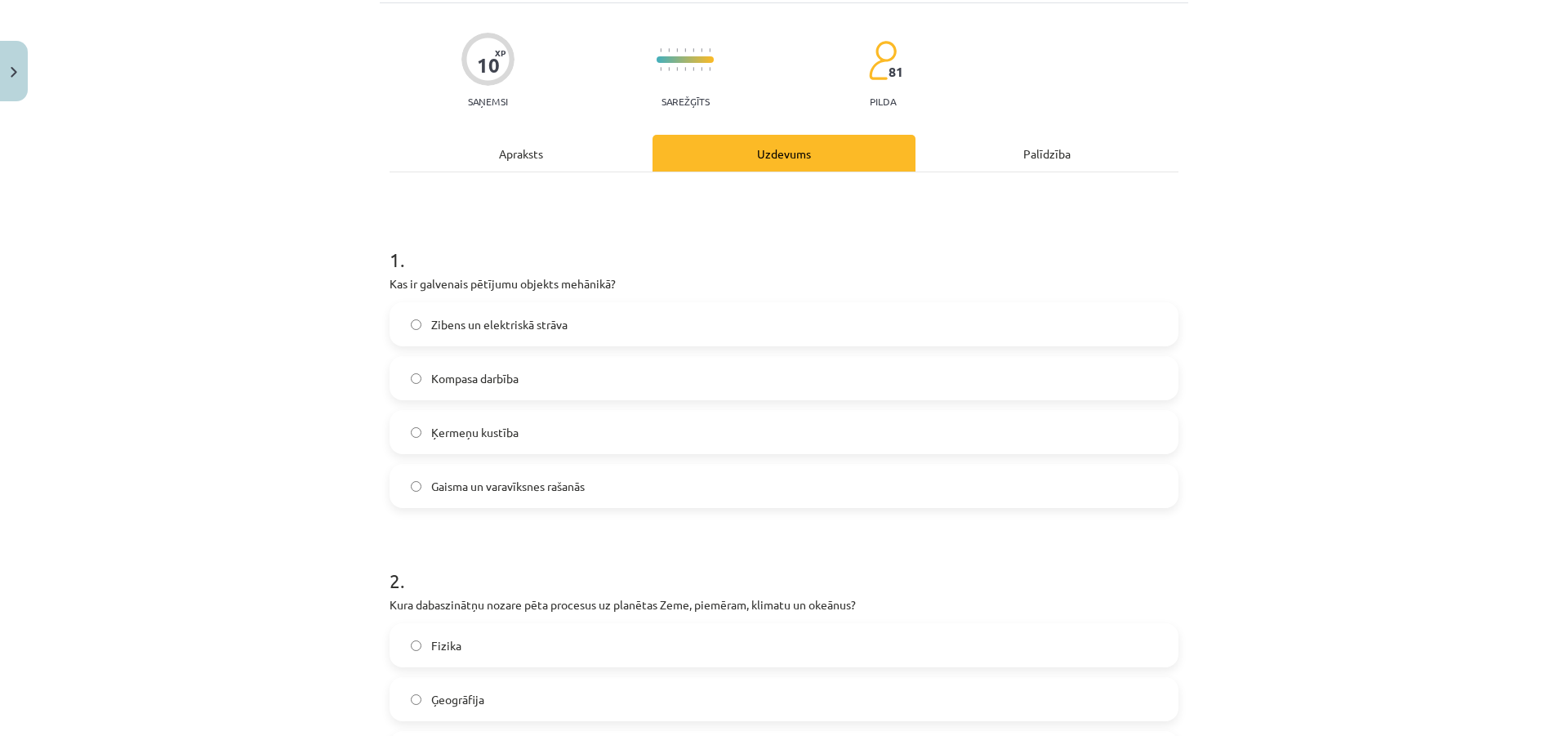
scroll to position [0, 0]
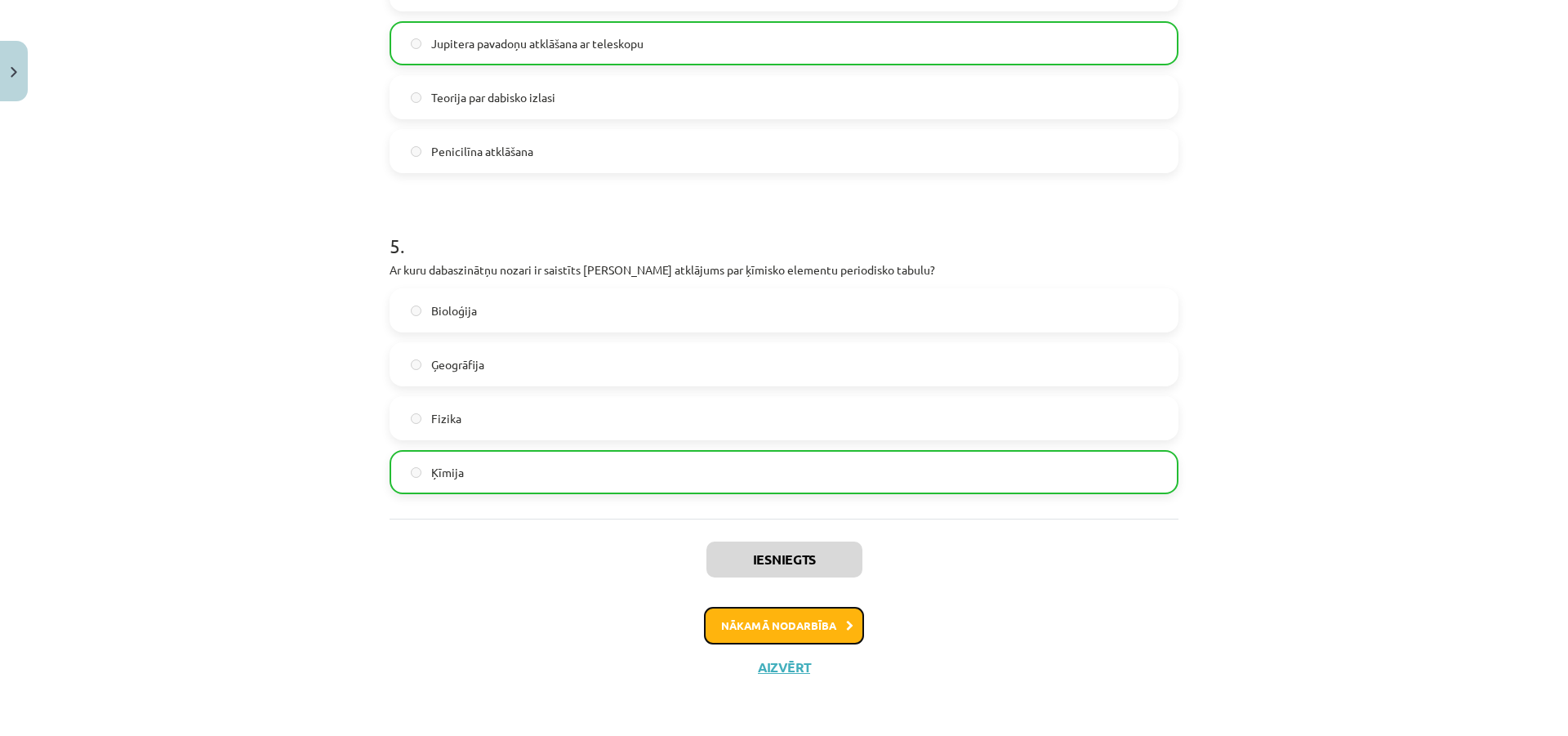
click at [705, 630] on button "Nākamā nodarbība" at bounding box center [784, 626] width 160 height 38
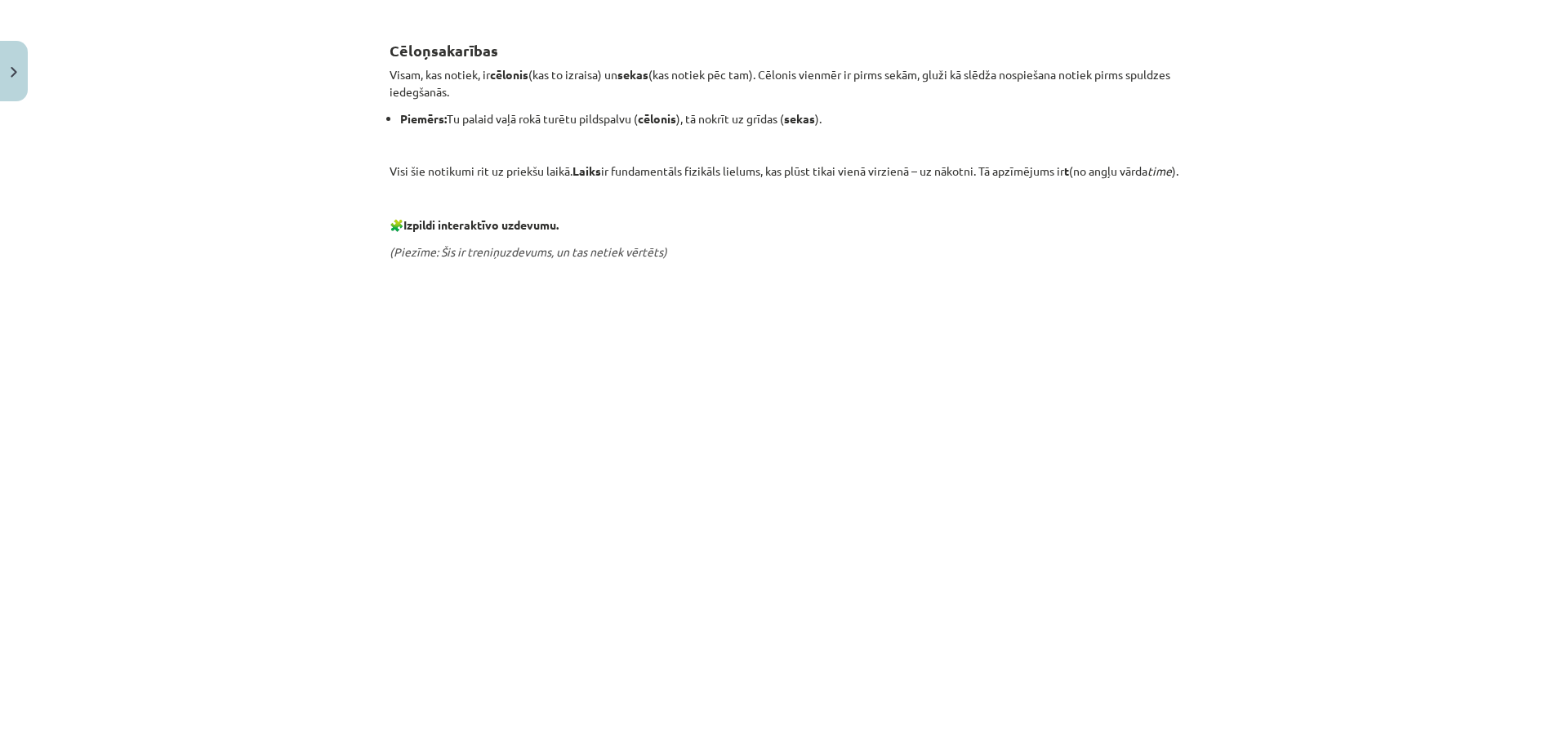
scroll to position [164, 0]
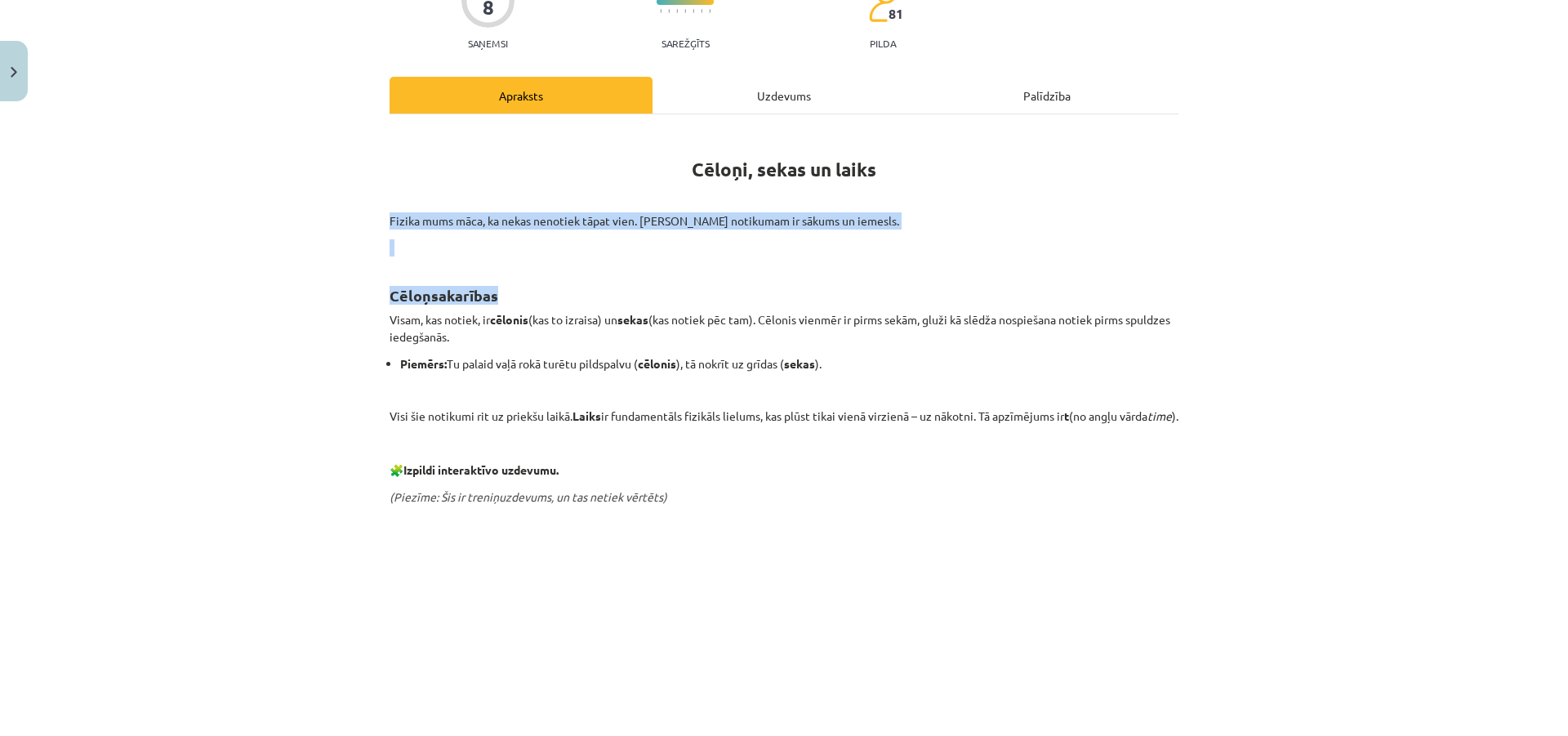
drag, startPoint x: 375, startPoint y: 204, endPoint x: 823, endPoint y: 261, distance: 451.6
click at [823, 261] on div "8 XP Saņemsi Sarežģīts 81 pilda Apraksts Uzdevums Palīdzība Cēloņi, sekas un la…" at bounding box center [784, 583] width 809 height 1277
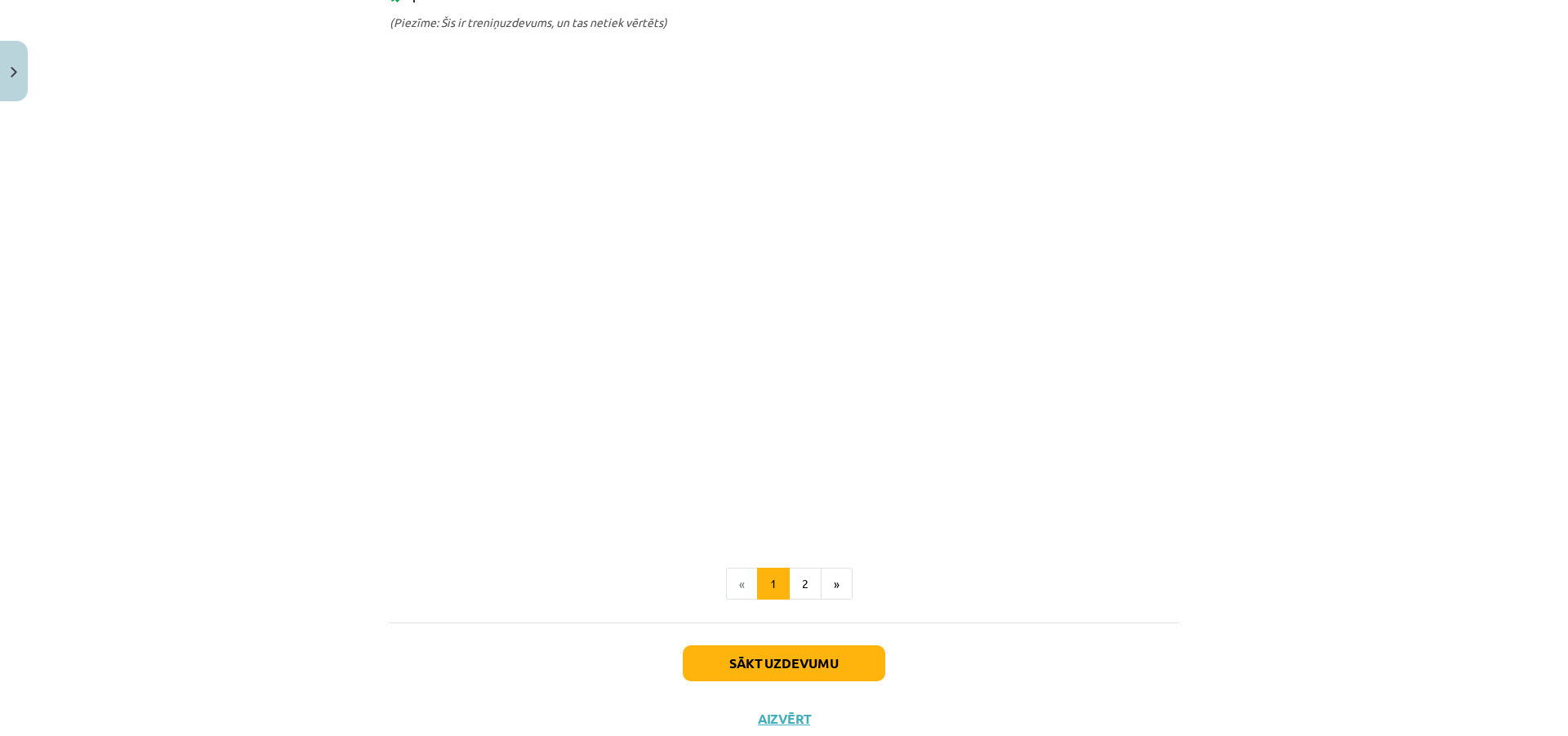
scroll to position [707, 0]
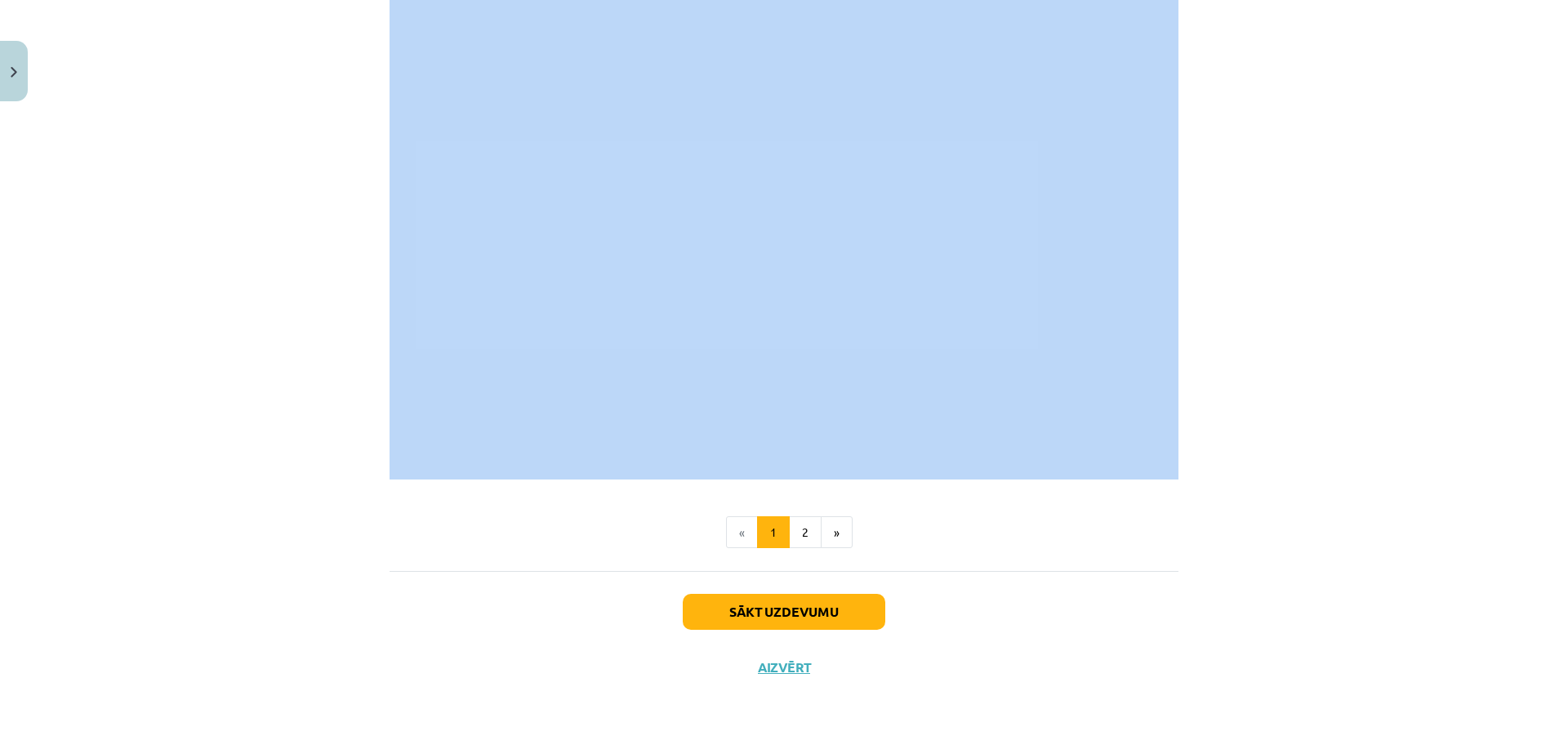
drag, startPoint x: 674, startPoint y: 164, endPoint x: 1143, endPoint y: 474, distance: 562.2
click at [749, 448] on div "Cēloņi, sekas un laiks Fizika mums māca, ka nekas nenotiek tāpat vien. [PERSON_…" at bounding box center [784, 42] width 789 height 877
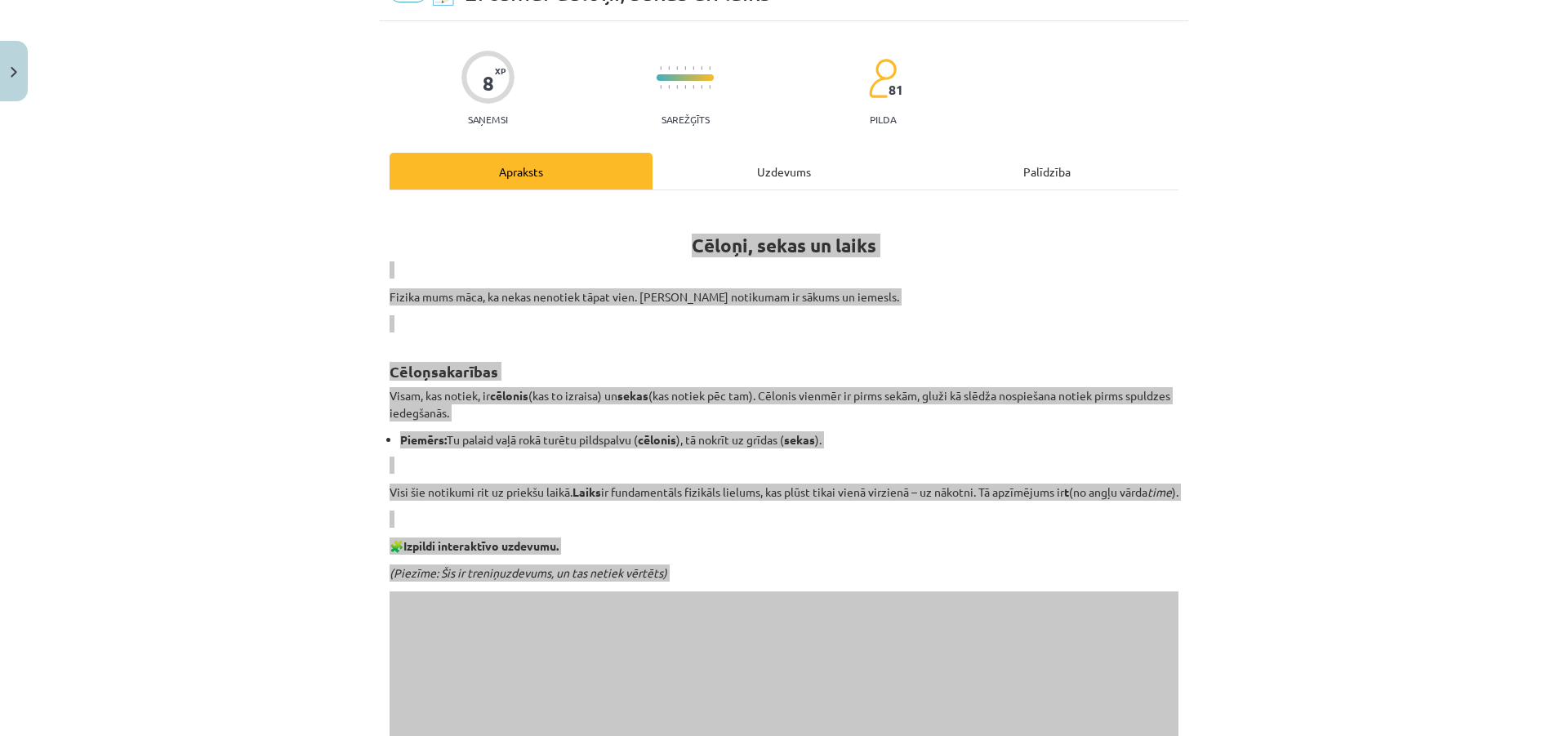
scroll to position [0, 0]
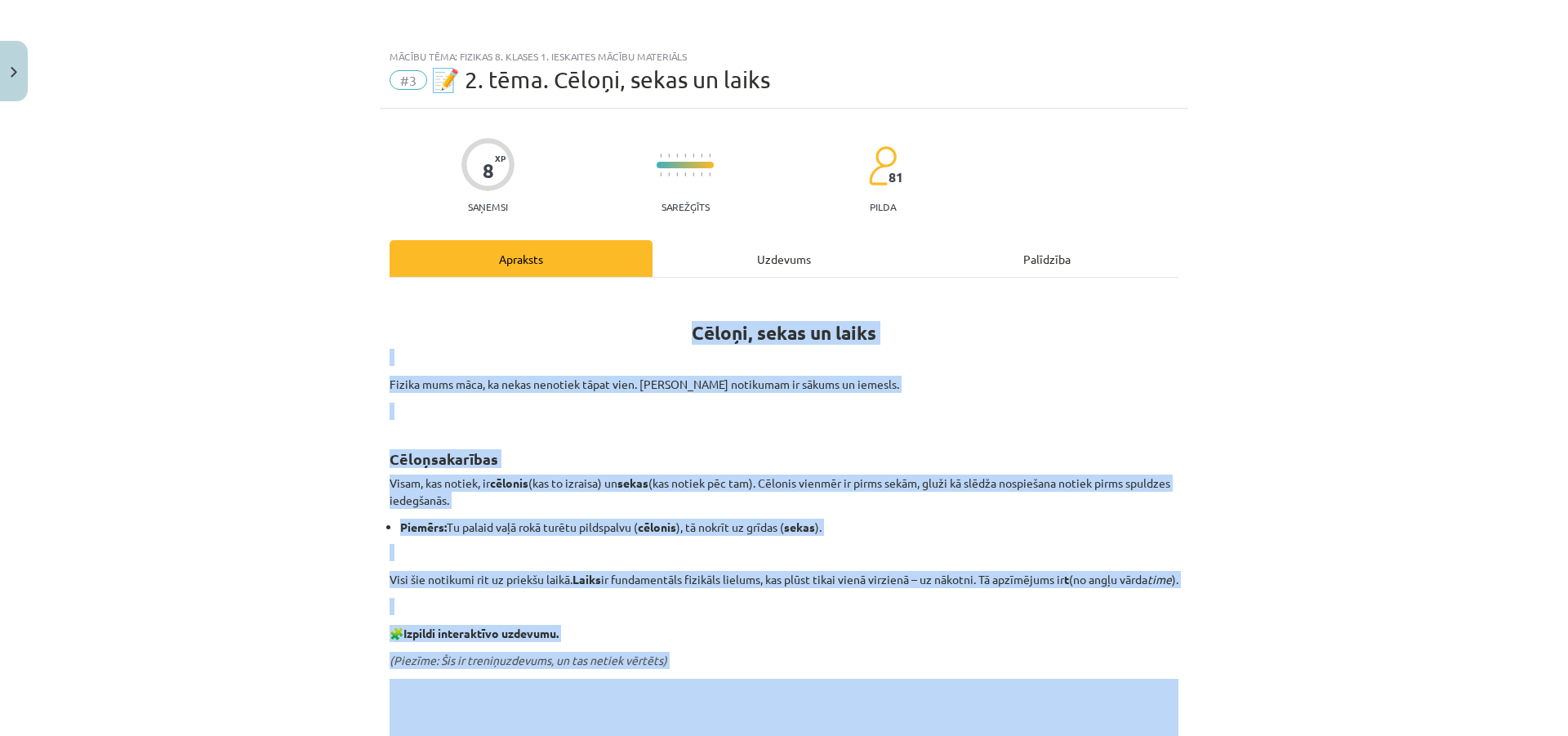
copy div "Cēloņi, sekas un laiks Fizika mums māca, ka nekas nenotiek tāpat vien. [PERSON_…"
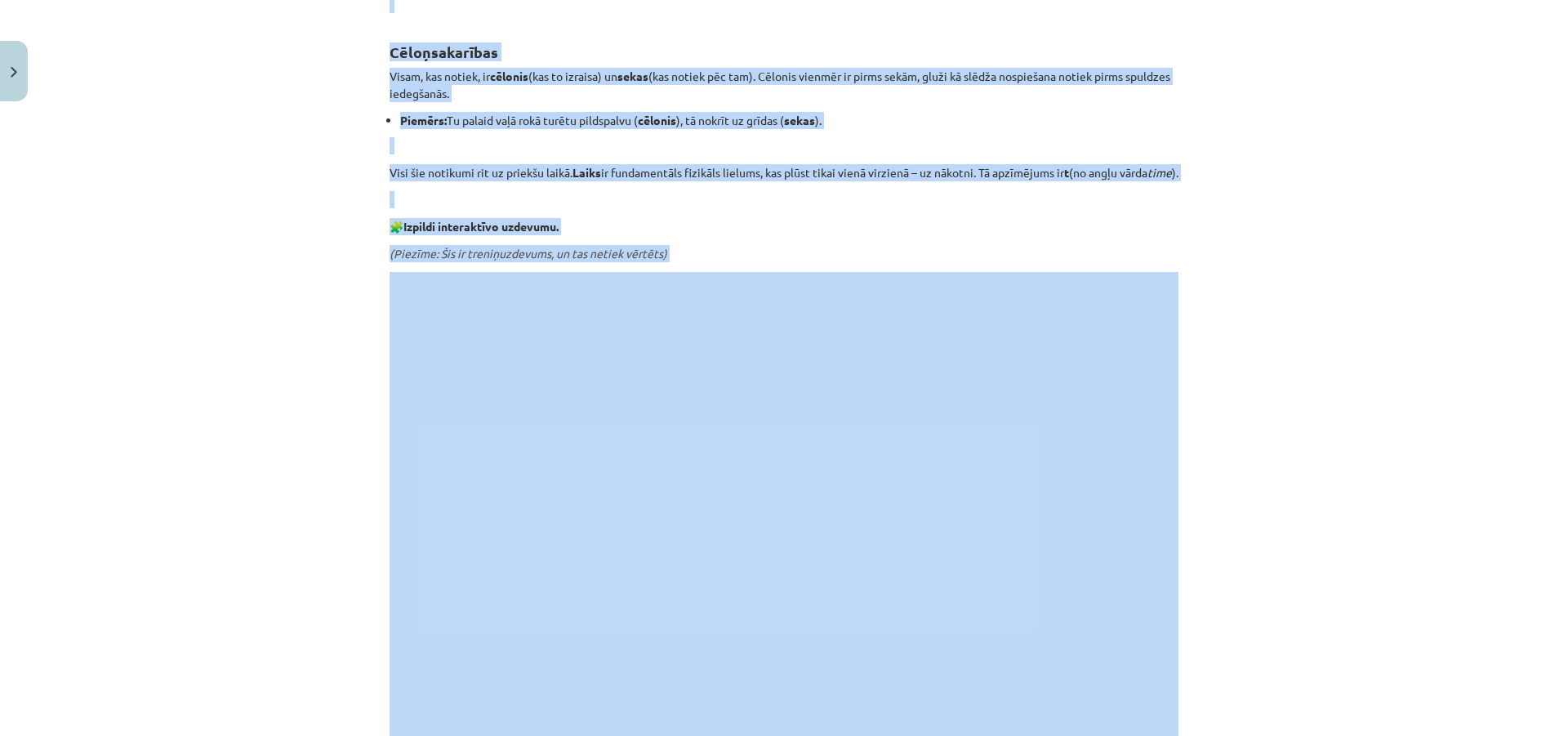
scroll to position [409, 0]
click at [1283, 468] on div "Mācību tēma: Fizikas 8. klases 1. ieskaites mācību materiāls #3 📝 2. tēma. Cēlo…" at bounding box center [784, 368] width 1568 height 736
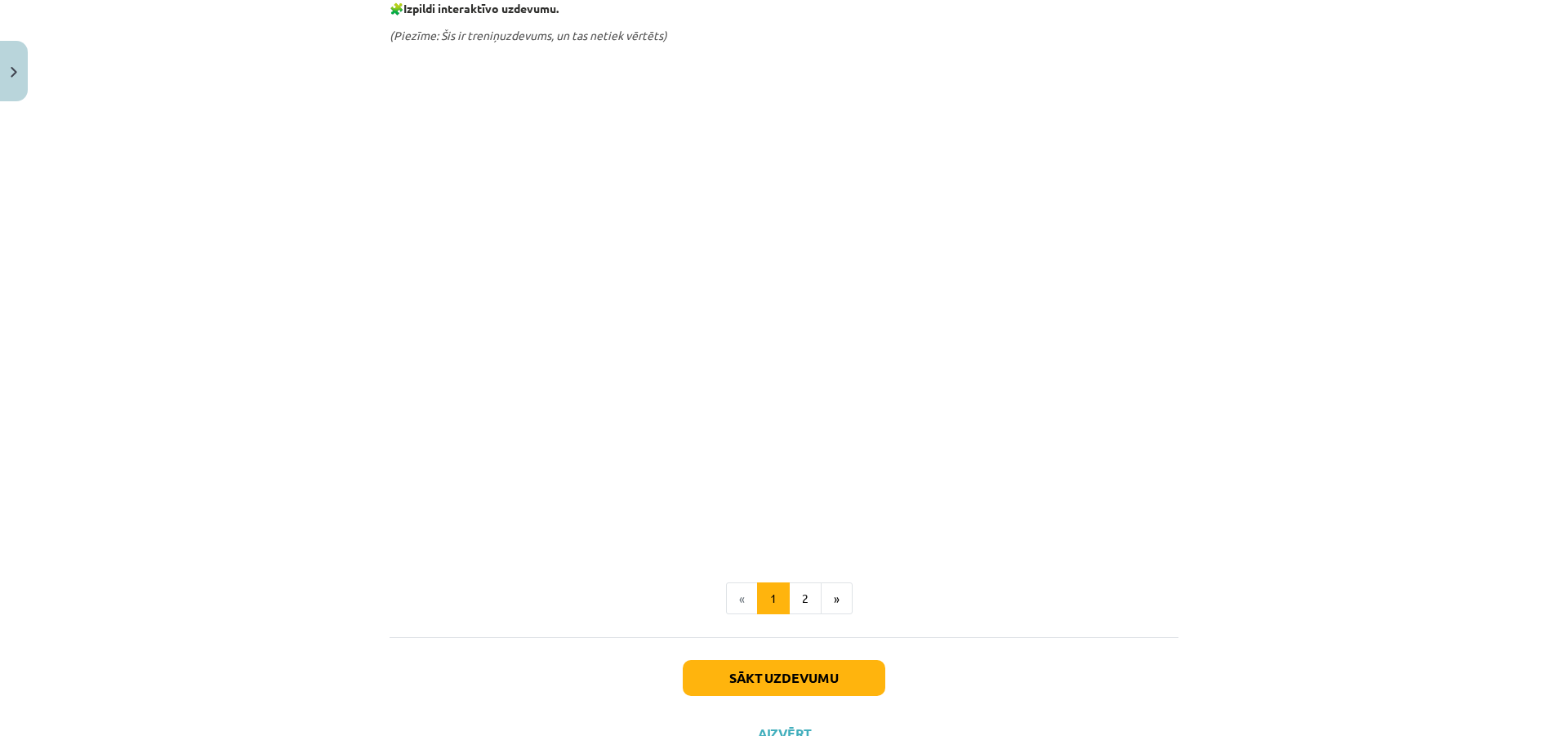
scroll to position [654, 0]
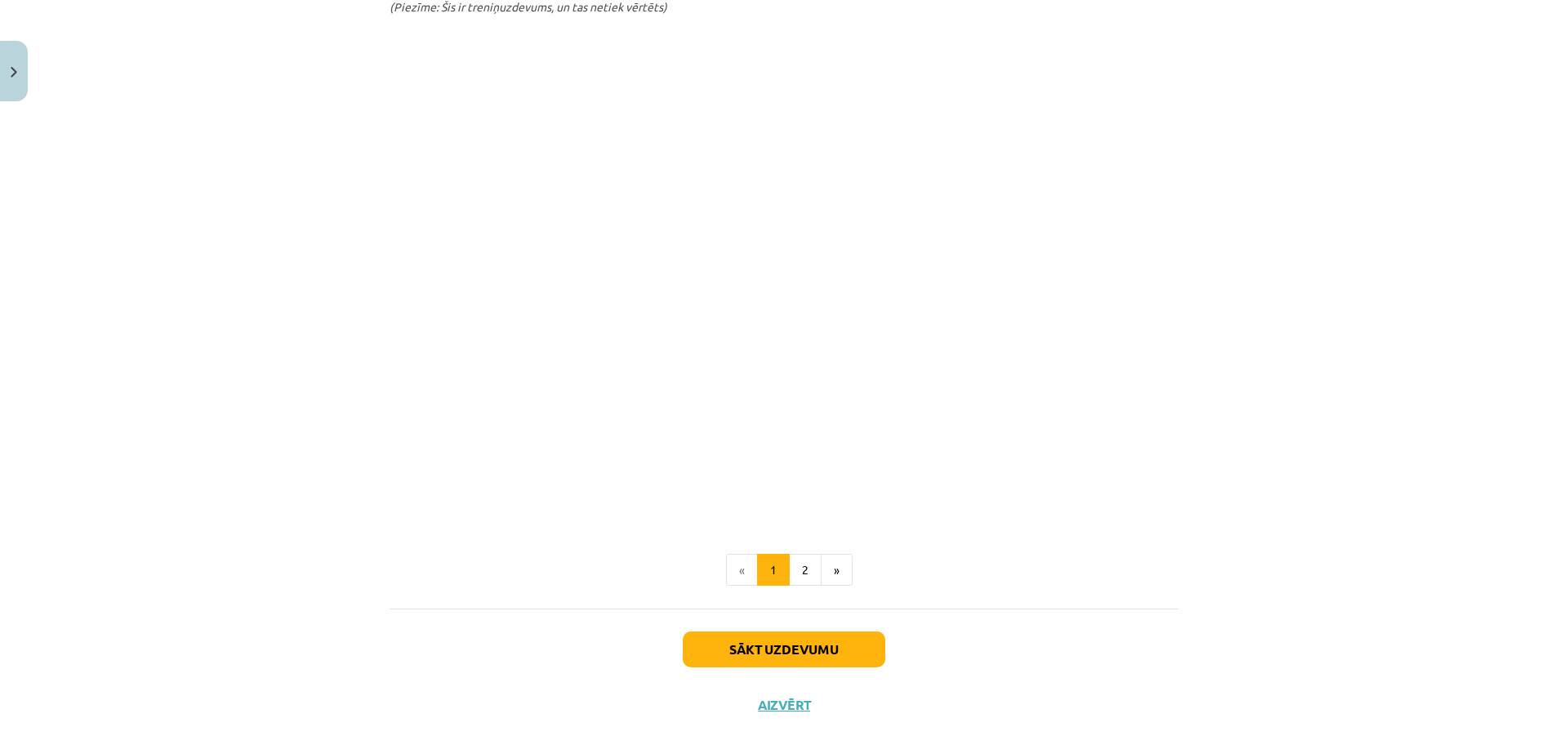
click at [793, 606] on div "Cēloņi, sekas un laiks Fizika mums māca, ka nekas nenotiek tāpat vien. [PERSON_…" at bounding box center [784, 116] width 789 height 985
click at [794, 586] on button "2" at bounding box center [805, 570] width 33 height 33
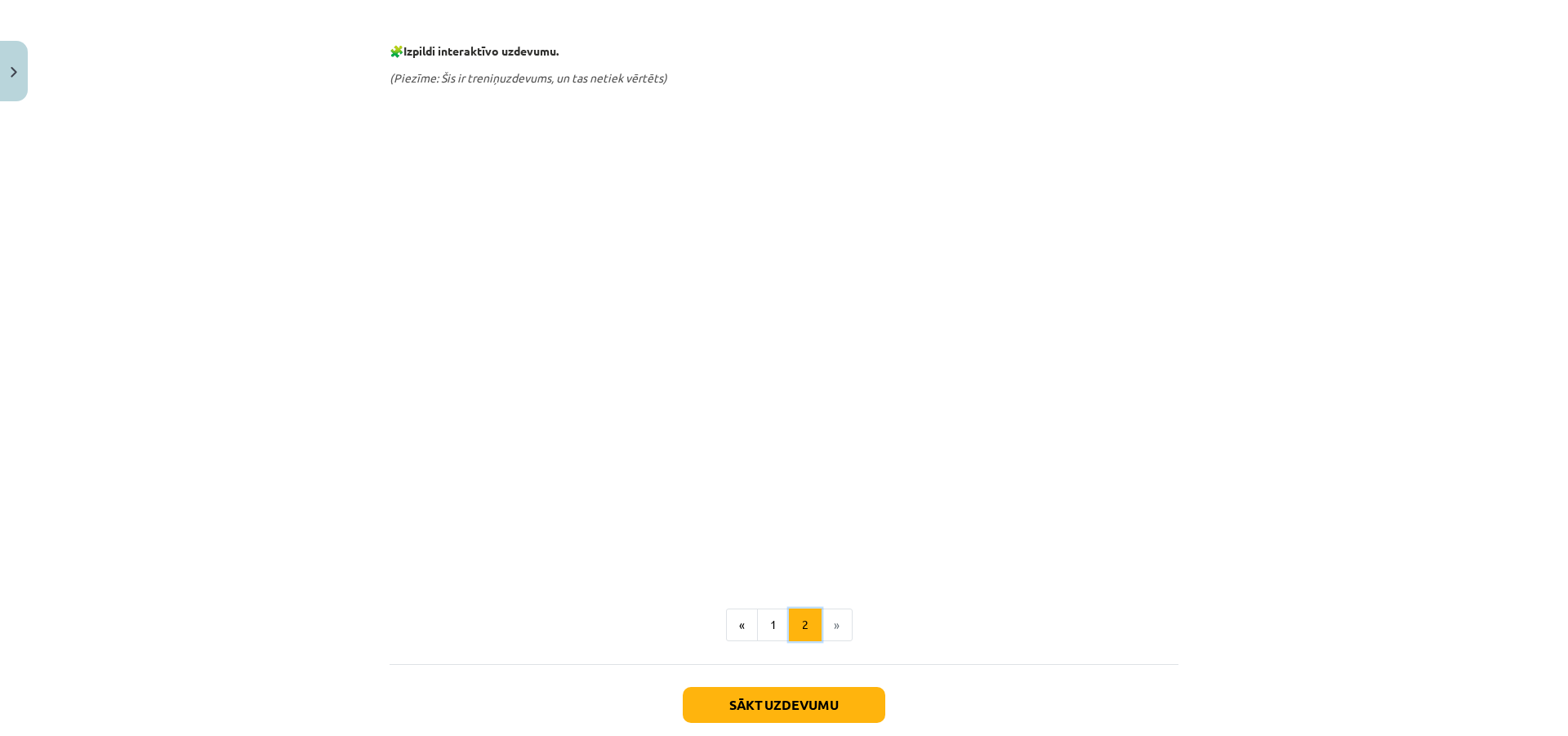
scroll to position [736, 0]
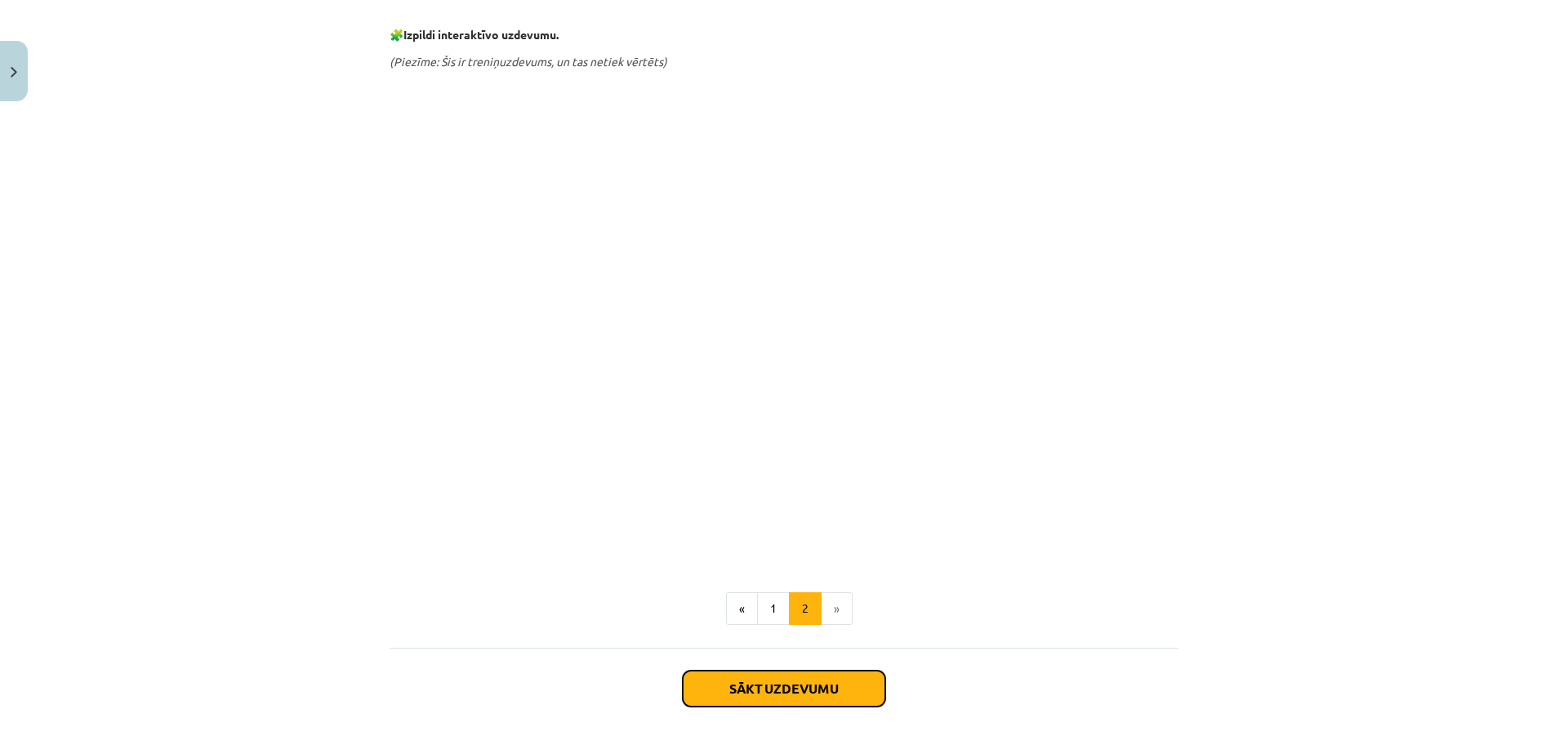
click at [759, 683] on button "Sākt uzdevumu" at bounding box center [784, 688] width 203 height 36
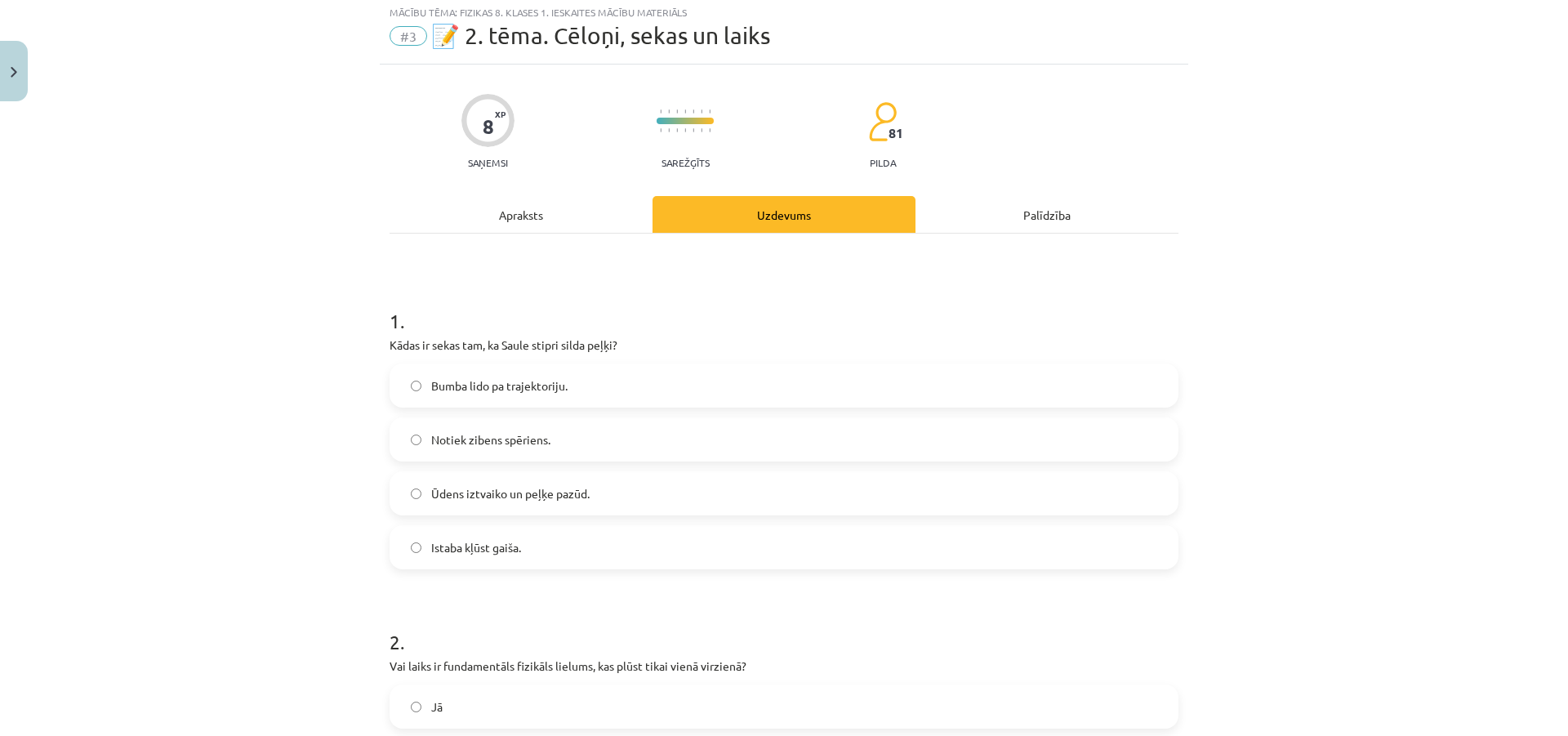
scroll to position [41, 0]
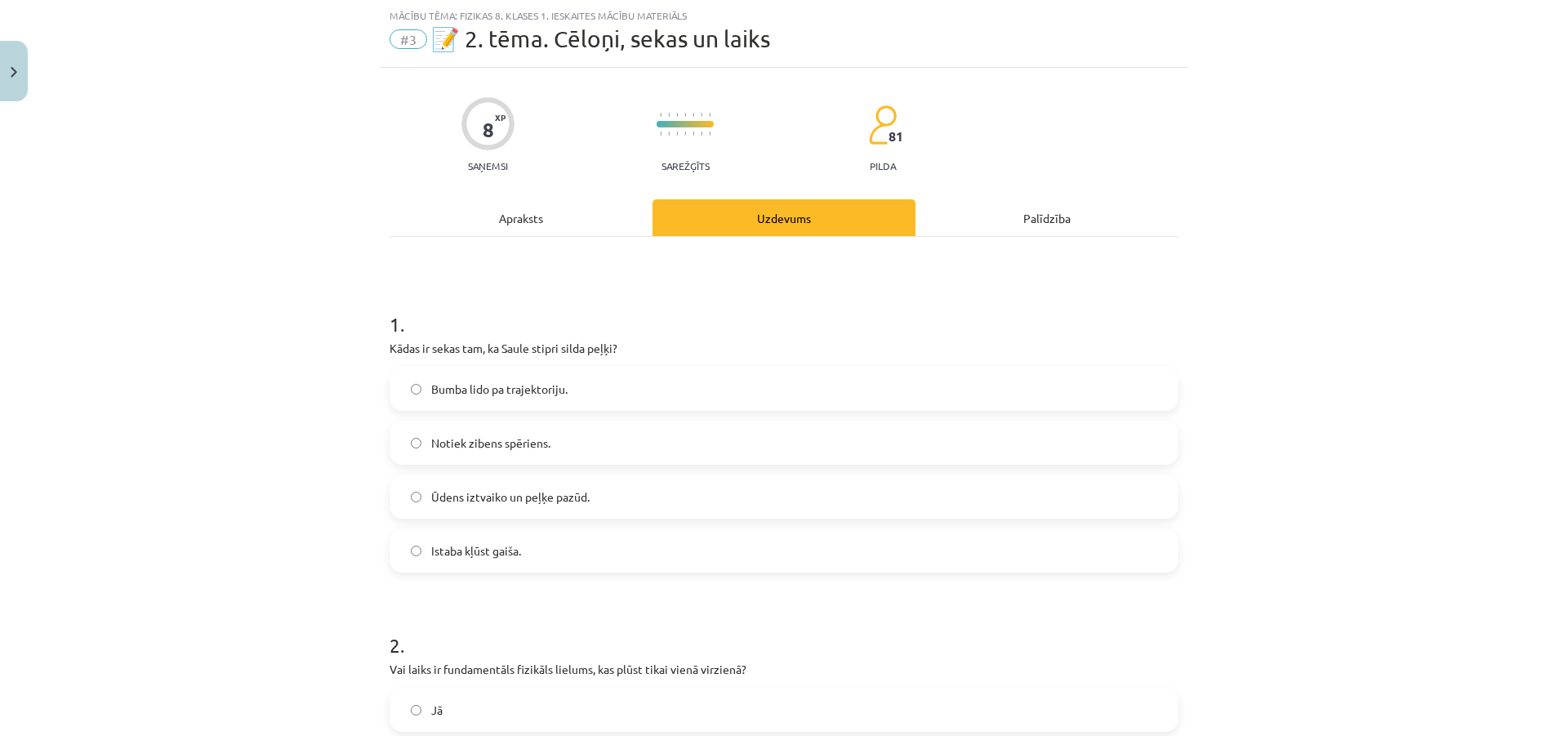
click at [420, 502] on label "Ūdens iztvaiko un peļķe pazūd." at bounding box center [784, 496] width 786 height 41
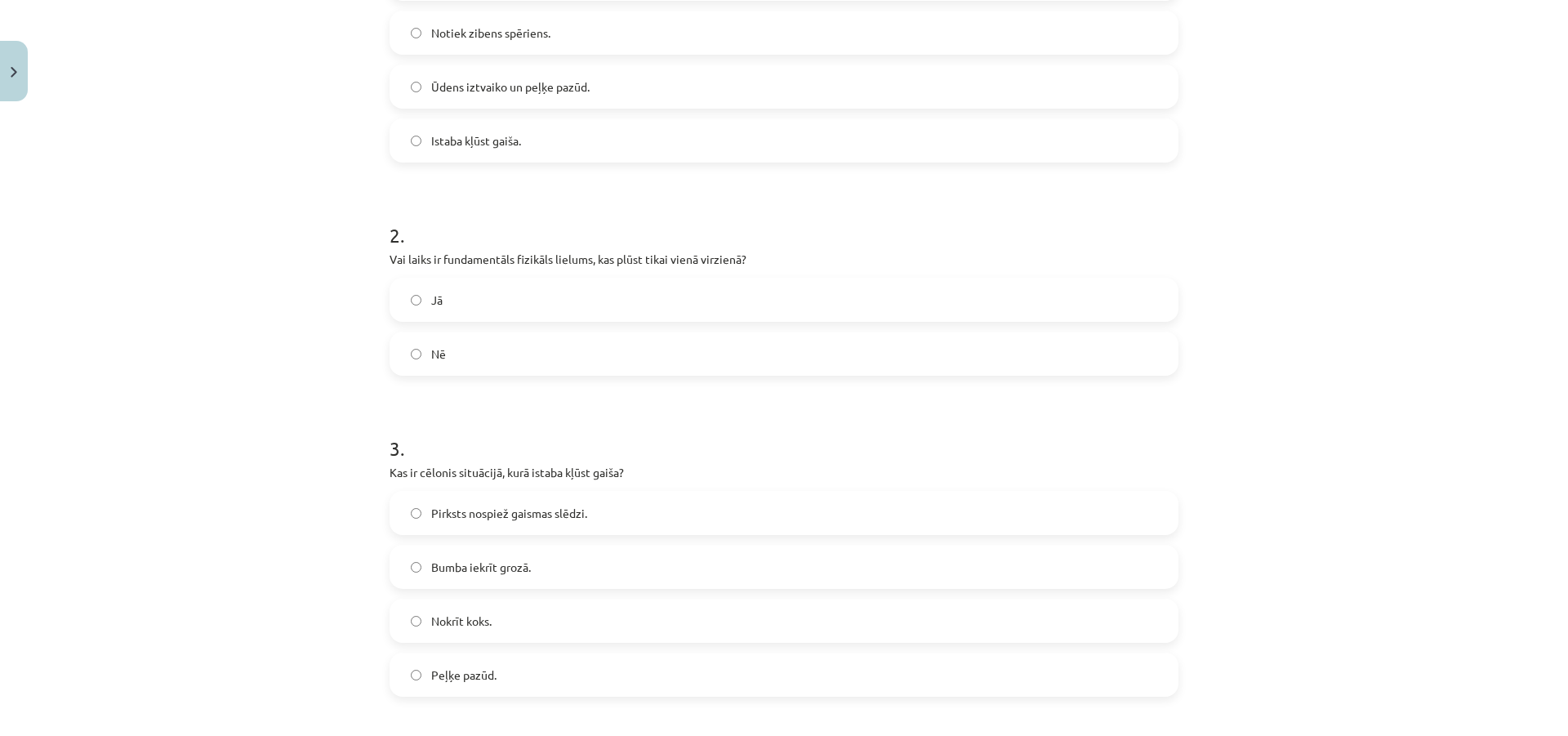
scroll to position [596, 0]
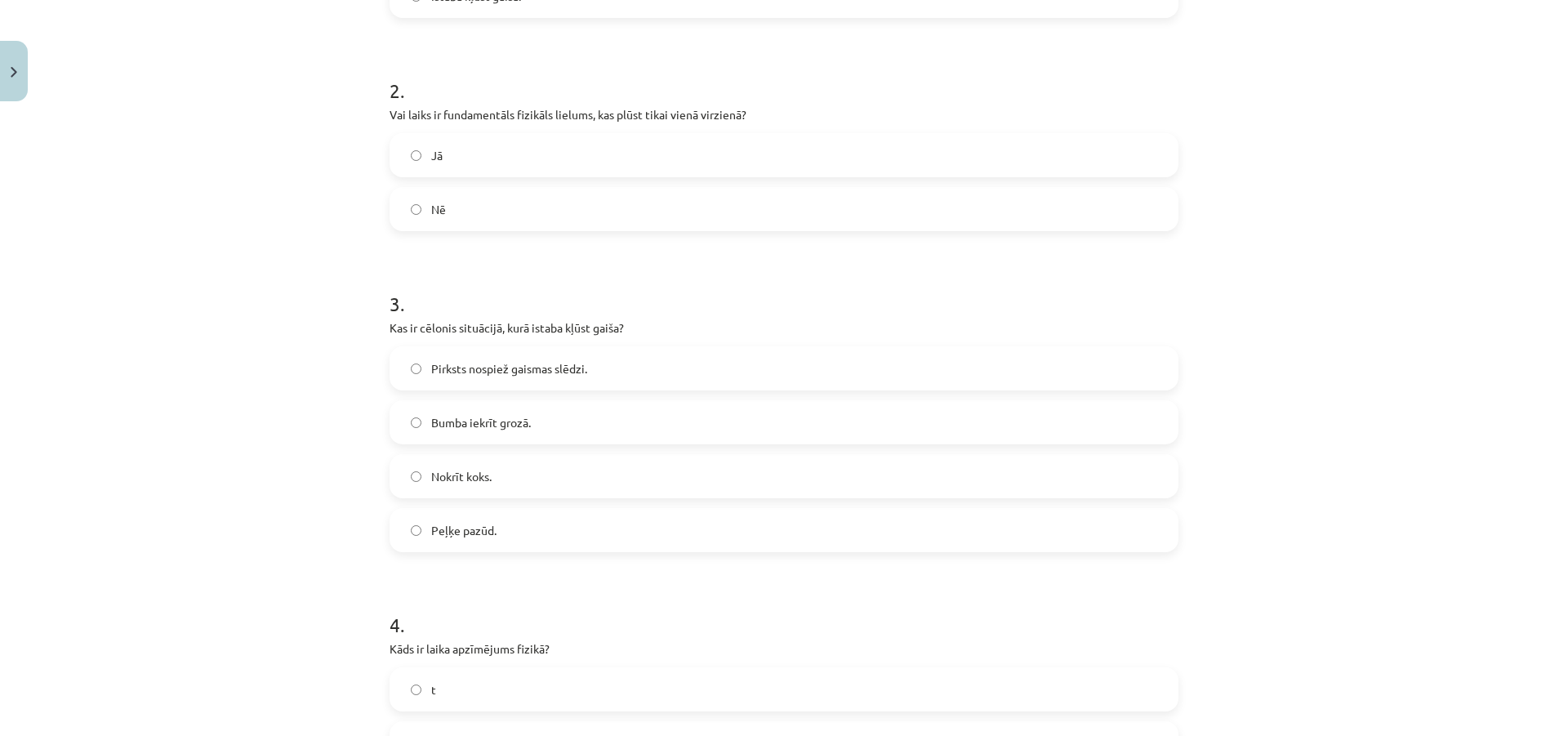
click at [565, 386] on label "Pirksts nospiež gaismas slēdzi." at bounding box center [784, 368] width 786 height 41
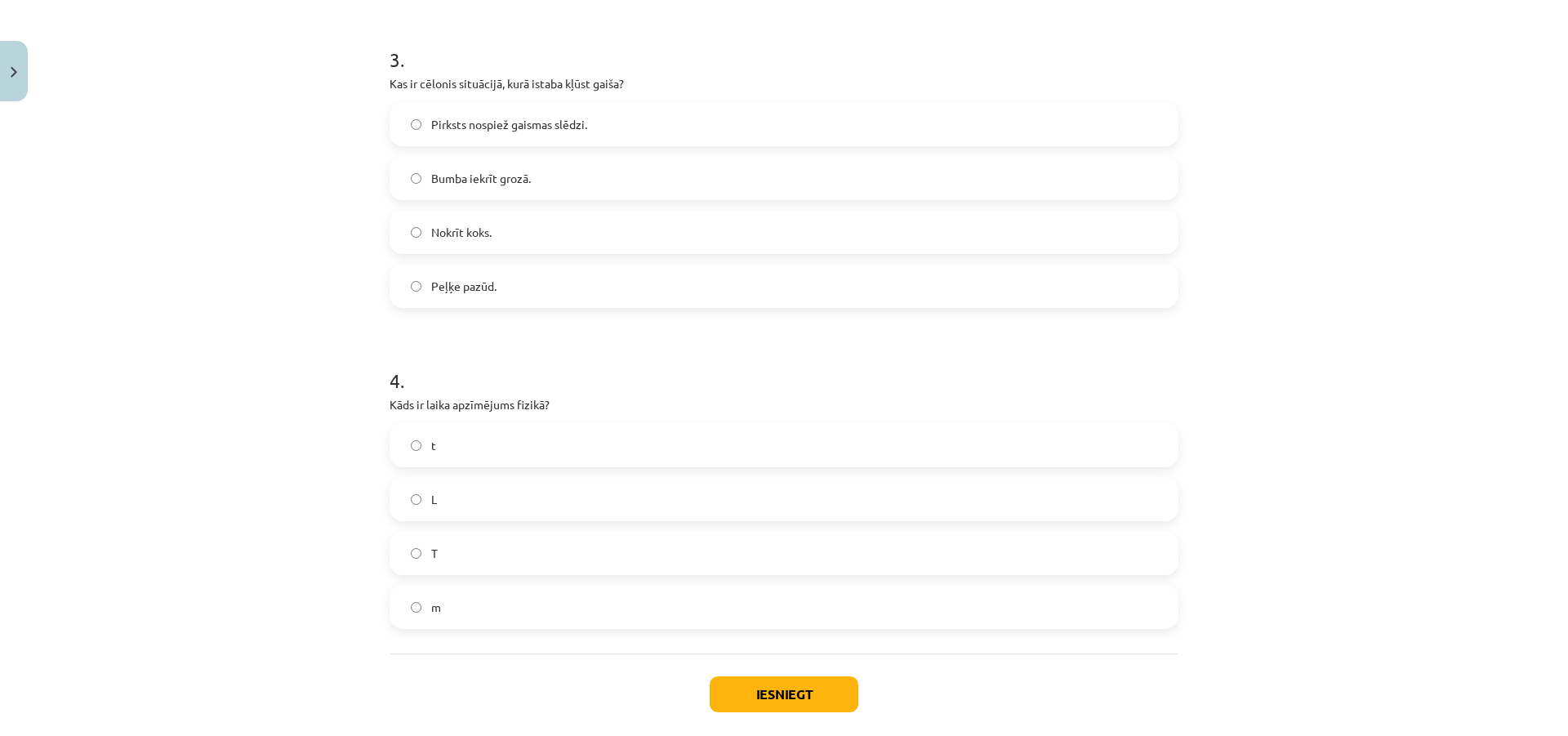
scroll to position [841, 0]
click at [478, 540] on label "T" at bounding box center [784, 552] width 786 height 41
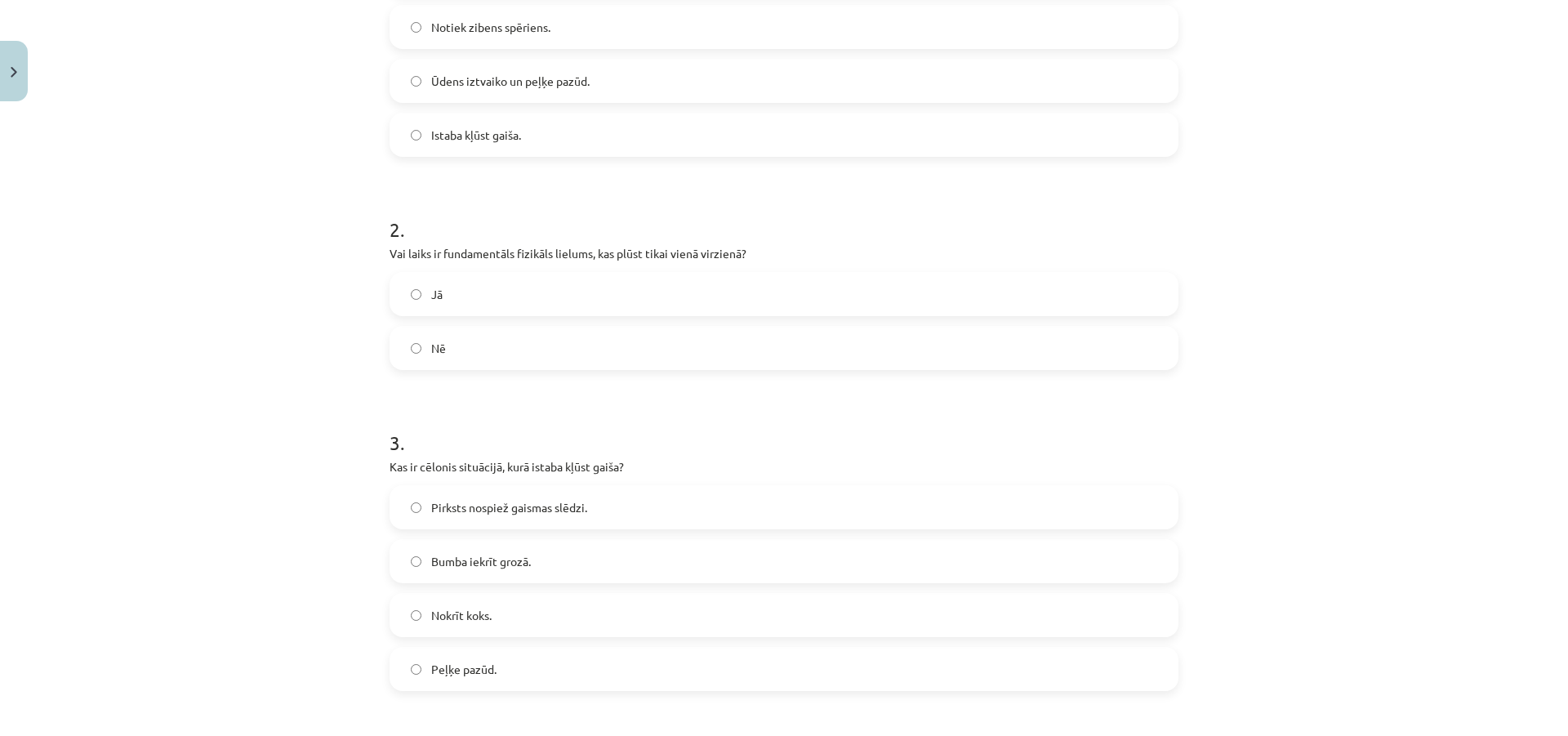
scroll to position [433, 0]
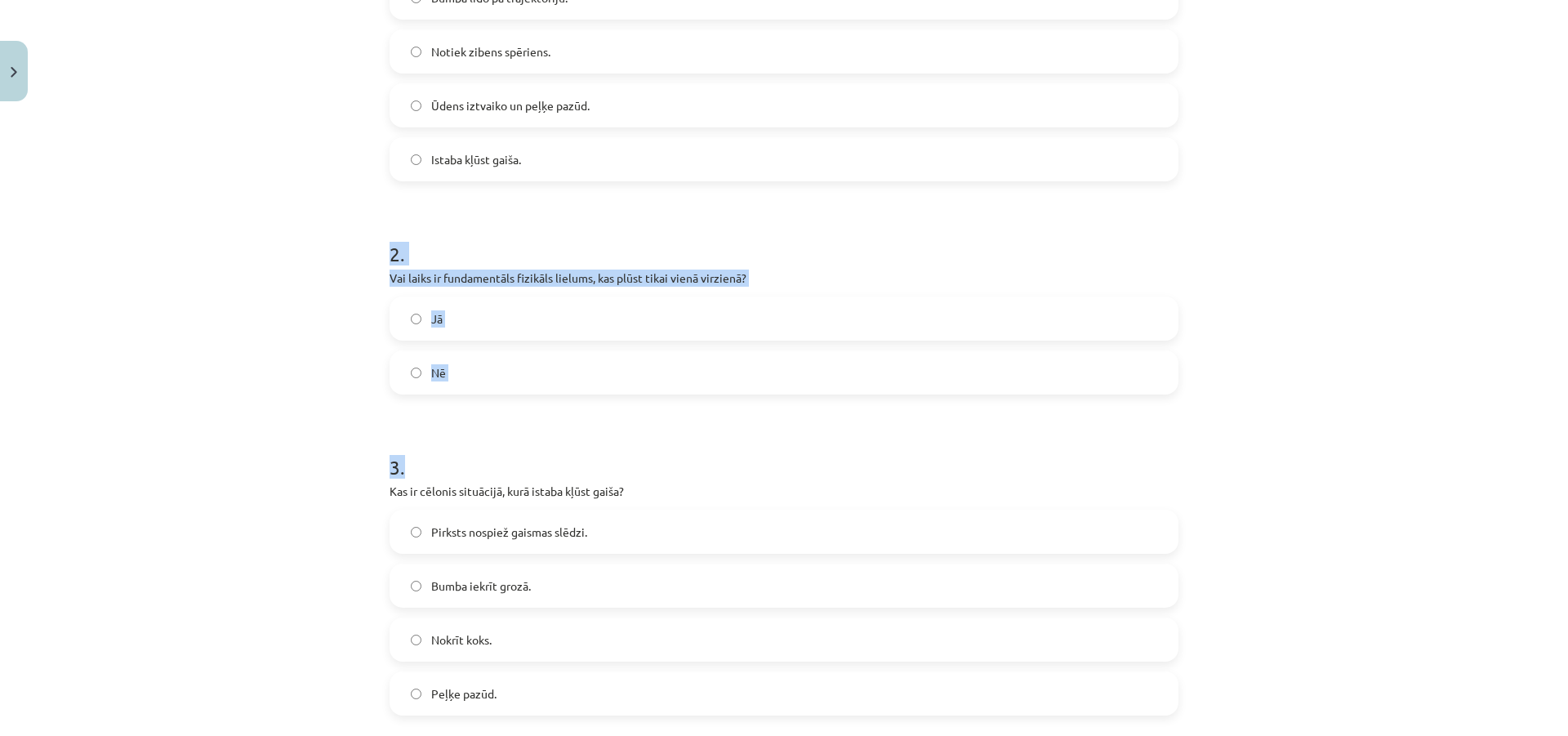
drag, startPoint x: 347, startPoint y: 238, endPoint x: 578, endPoint y: 405, distance: 285.0
click at [578, 405] on div "Mācību tēma: Fizikas 8. klases 1. ieskaites mācību materiāls #3 📝 2. tēma. Cēlo…" at bounding box center [784, 368] width 1568 height 736
click at [390, 246] on h1 "2 ." at bounding box center [784, 239] width 789 height 51
drag, startPoint x: 366, startPoint y: 241, endPoint x: 609, endPoint y: 382, distance: 280.9
click at [609, 382] on div "Mācību tēma: Fizikas 8. klases 1. ieskaites mācību materiāls #3 📝 2. tēma. Cēlo…" at bounding box center [784, 368] width 1568 height 736
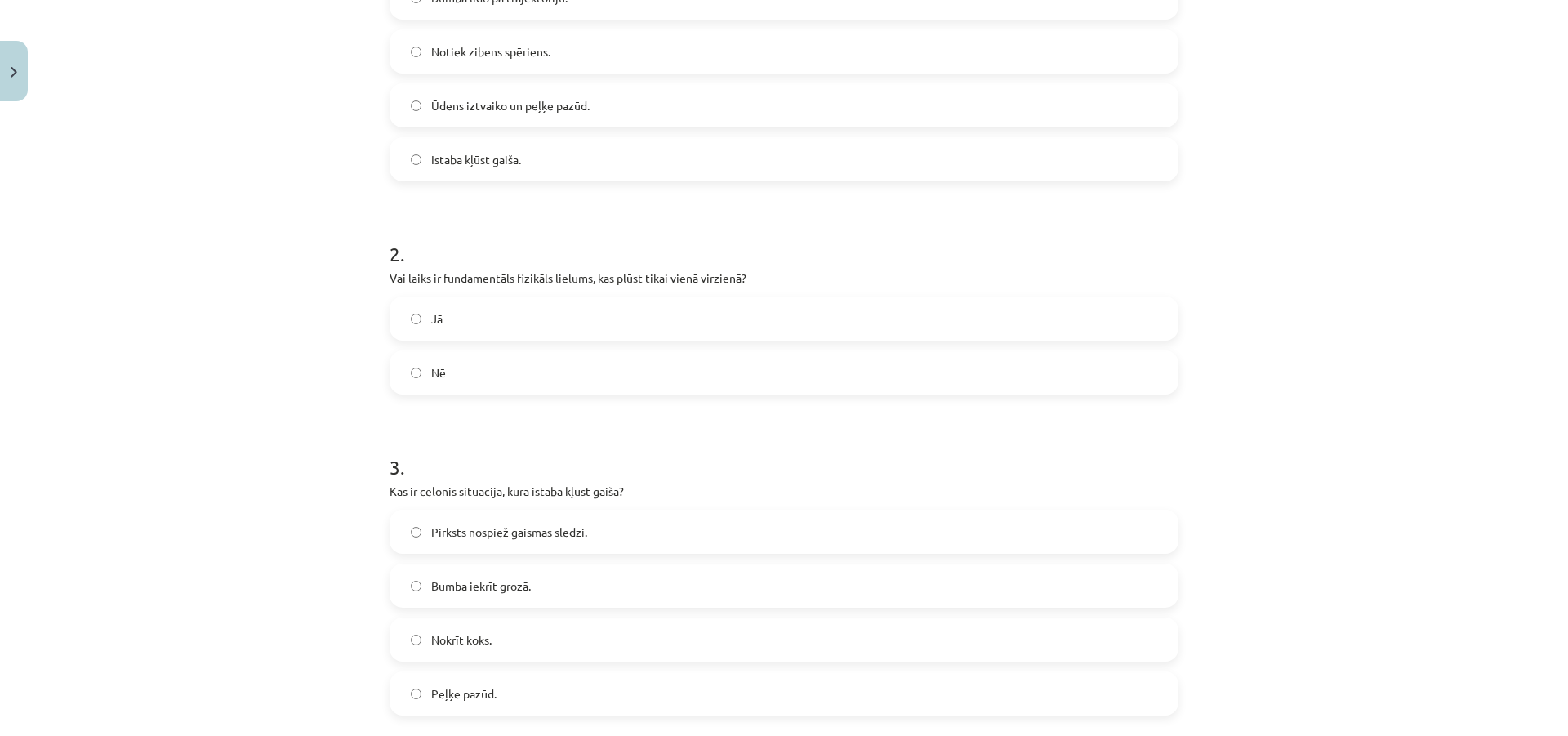
click at [619, 417] on form "1 . Kādas ir sekas tam, ka Saule stipri silda peļķi? Bumba lido pa trajektoriju…" at bounding box center [784, 465] width 789 height 1145
click at [569, 327] on label "Jā" at bounding box center [784, 318] width 786 height 41
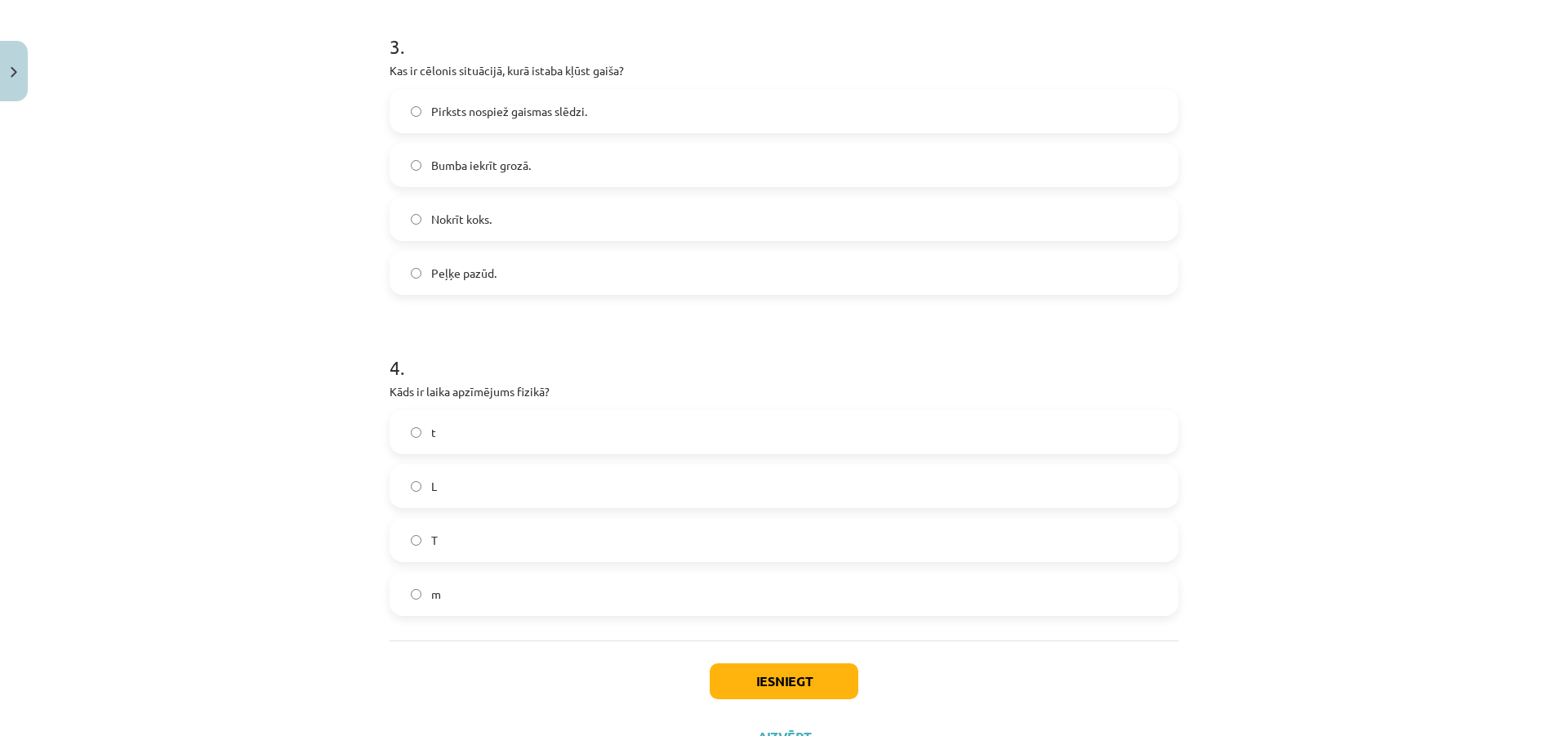
scroll to position [923, 0]
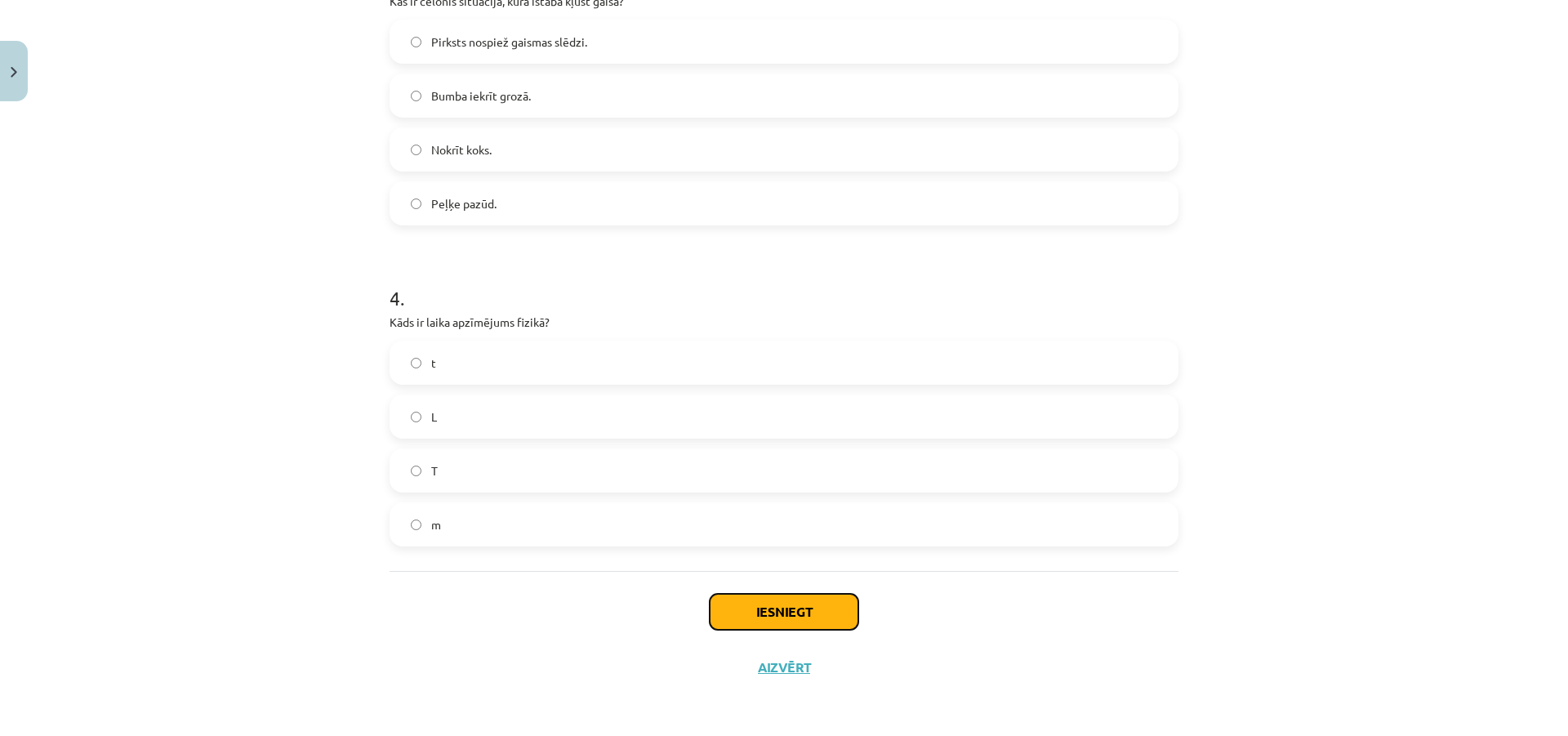
click at [782, 606] on button "Iesniegt" at bounding box center [784, 612] width 149 height 36
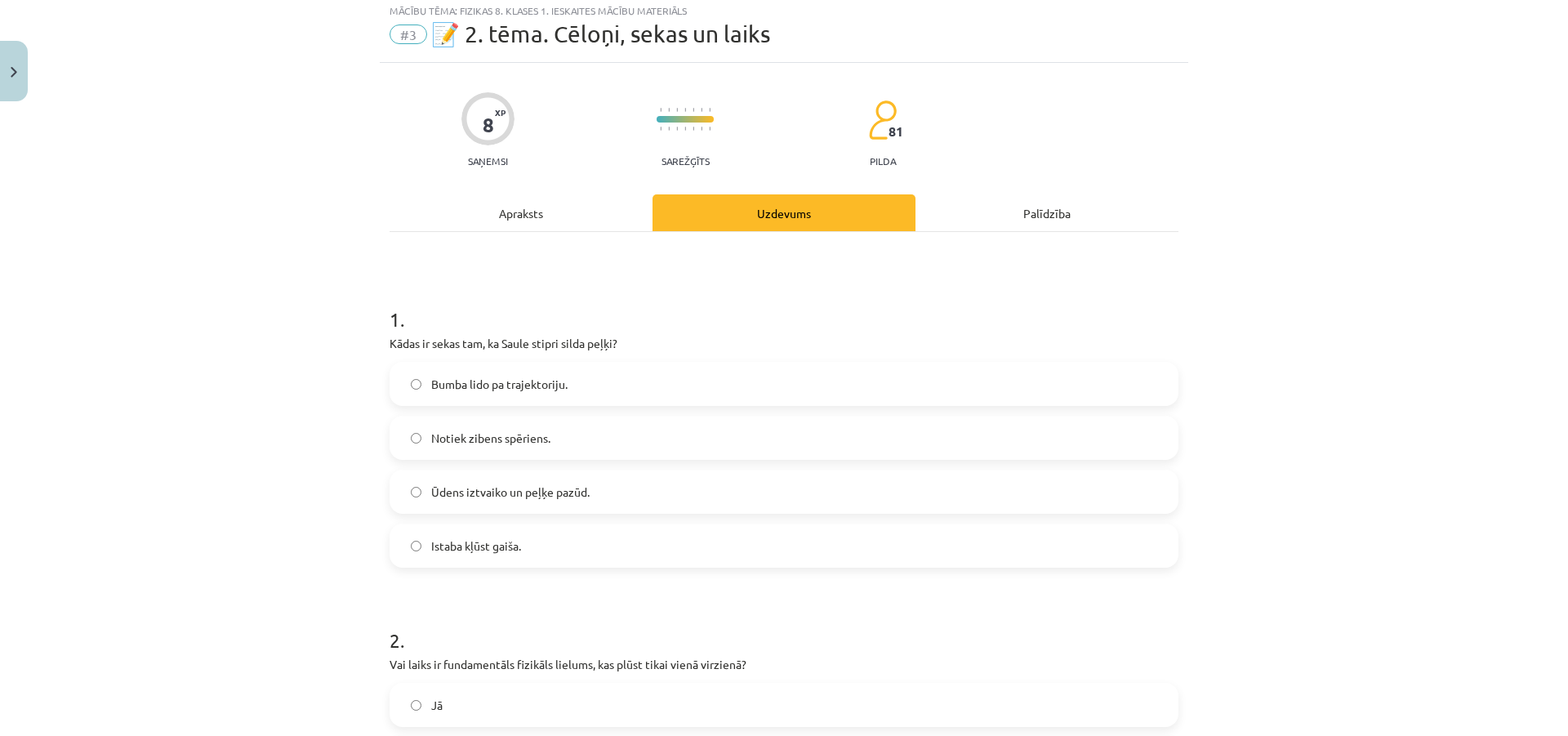
scroll to position [0, 0]
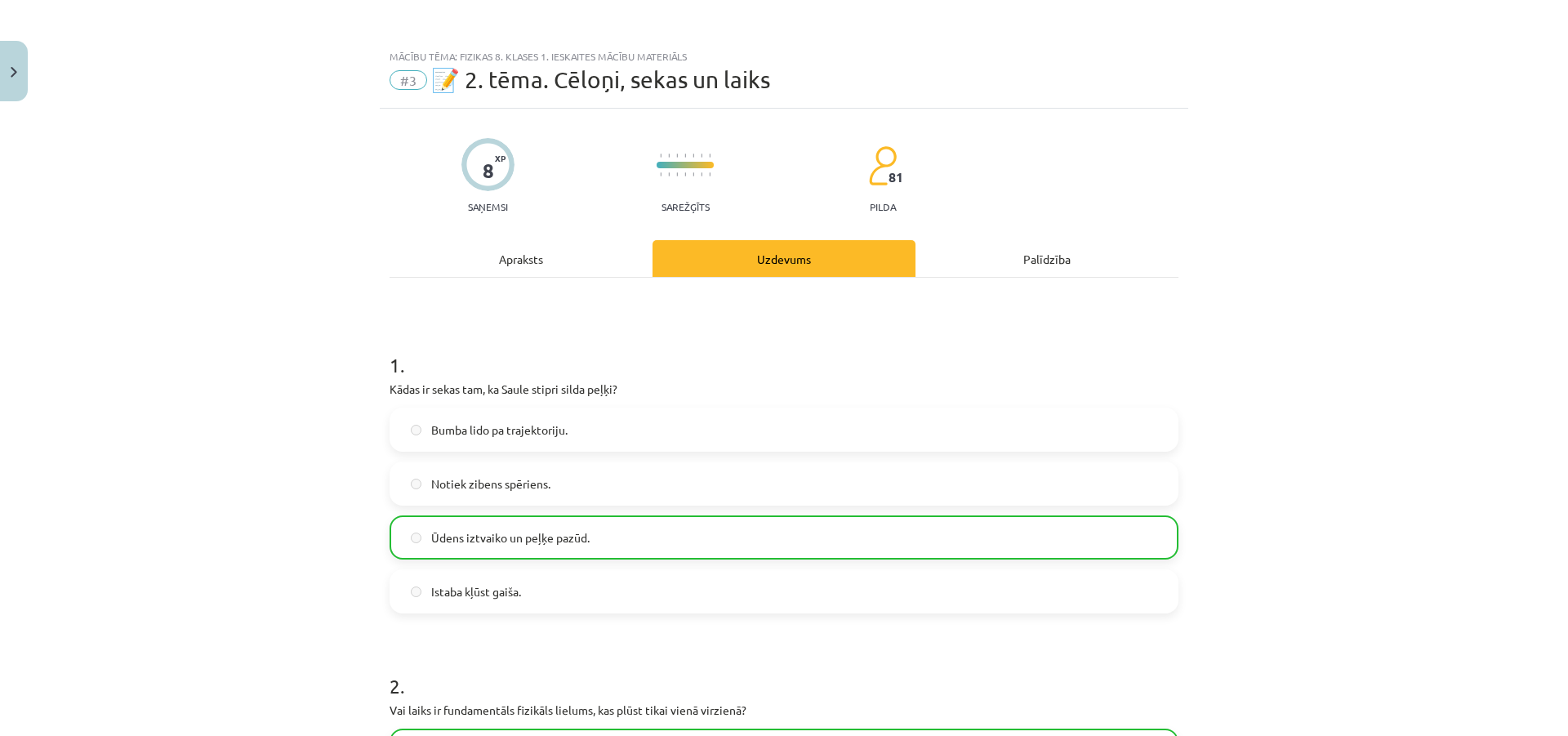
click at [668, 527] on label "Ūdens iztvaiko un peļķe pazūd." at bounding box center [784, 537] width 786 height 41
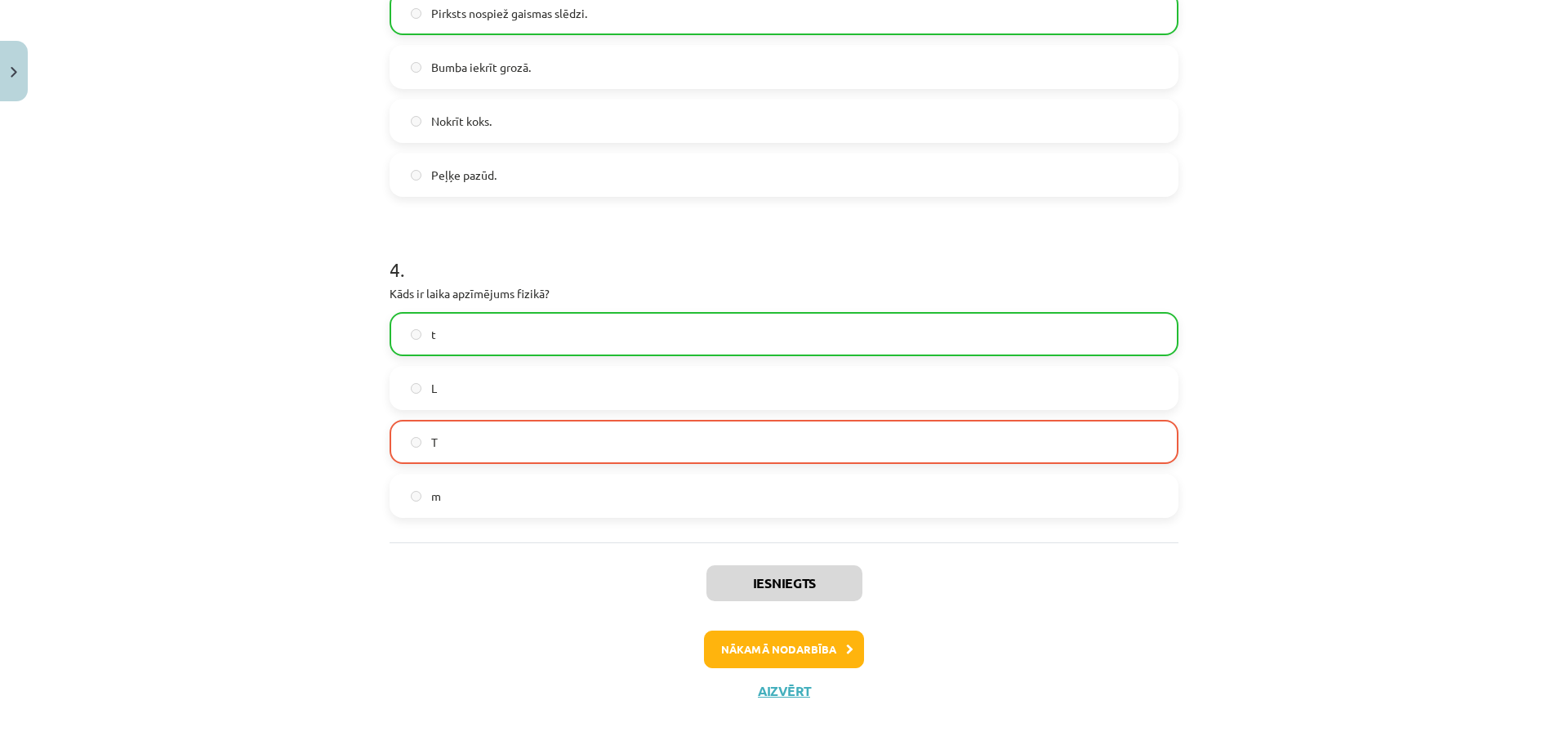
scroll to position [975, 0]
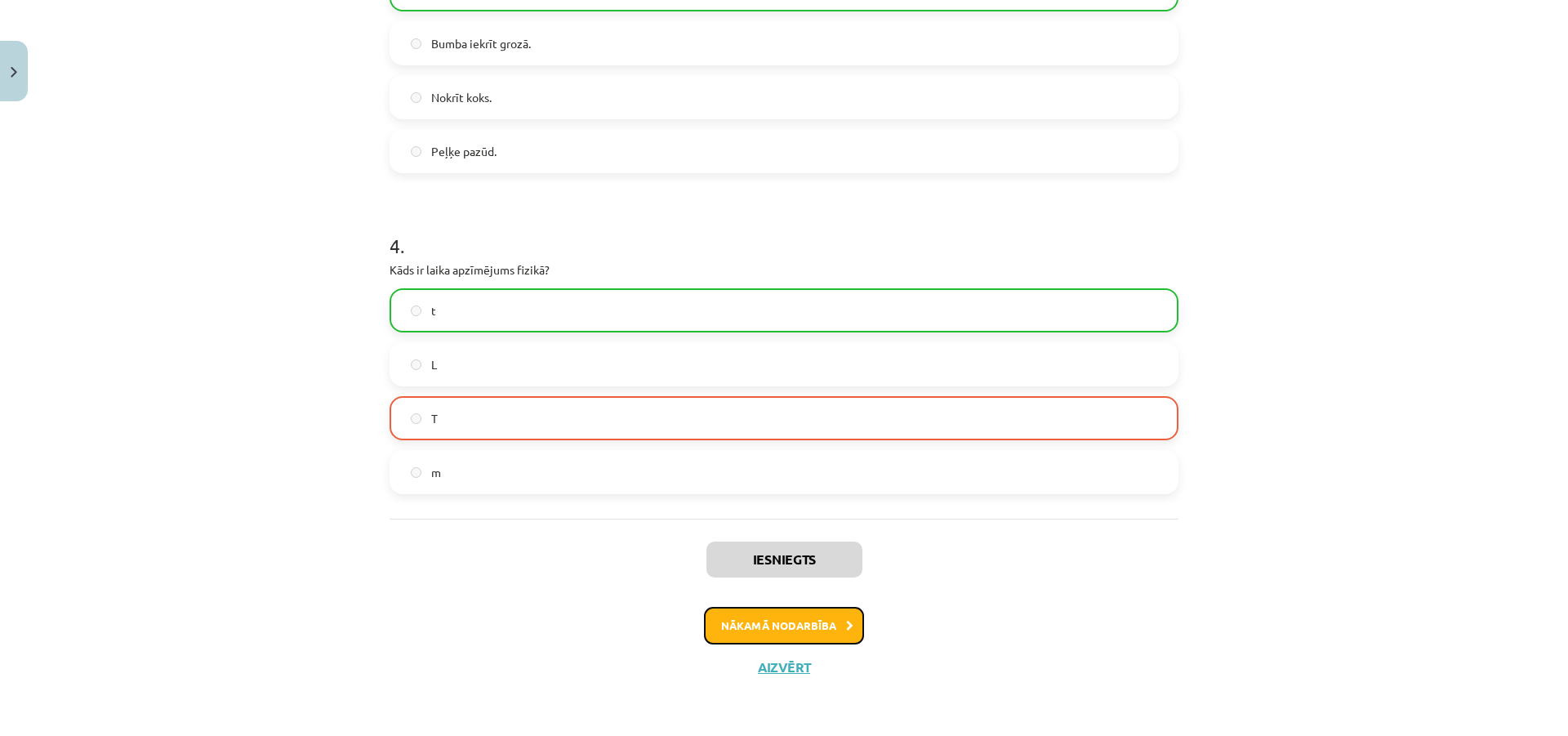
click at [780, 643] on button "Nākamā nodarbība" at bounding box center [784, 626] width 160 height 38
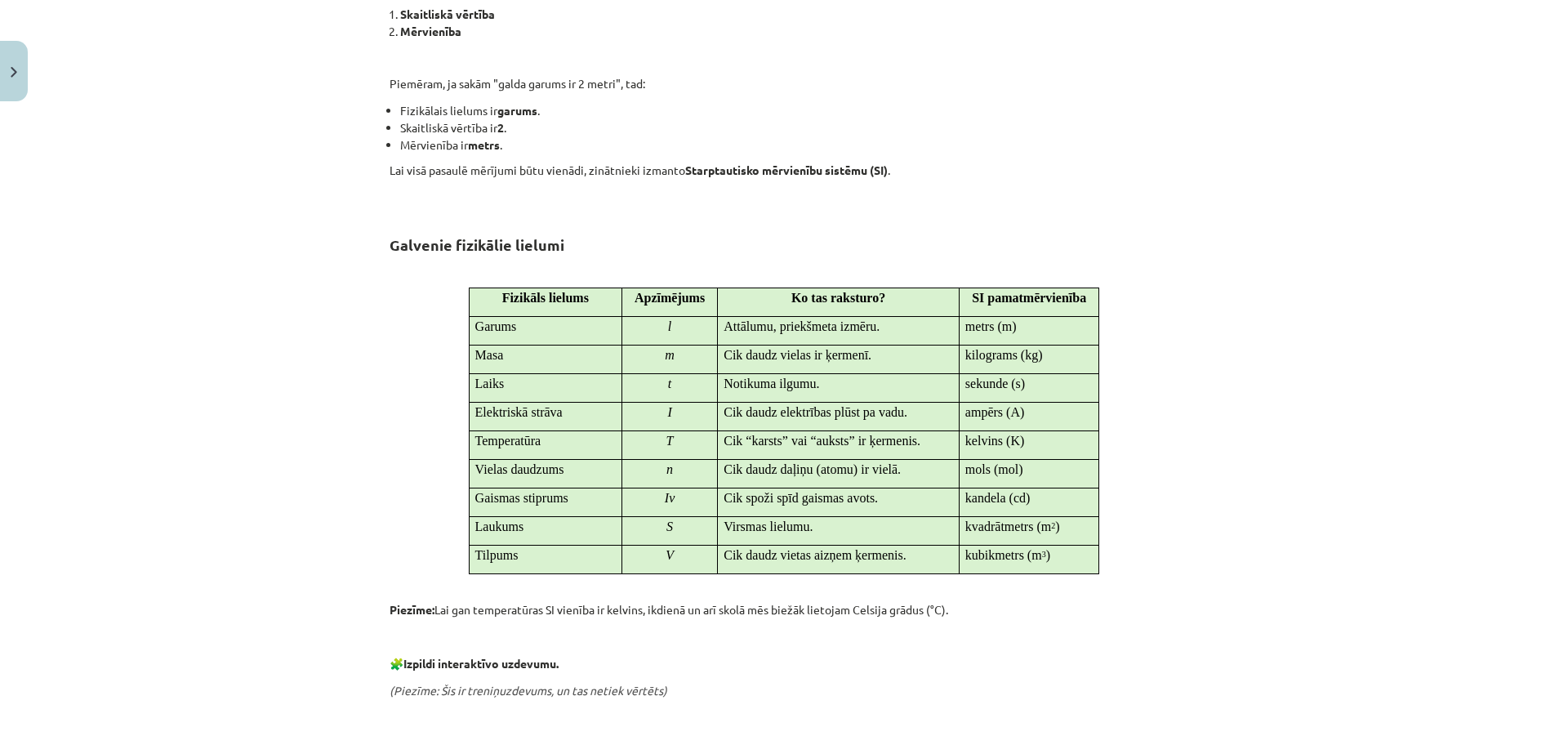
scroll to position [409, 0]
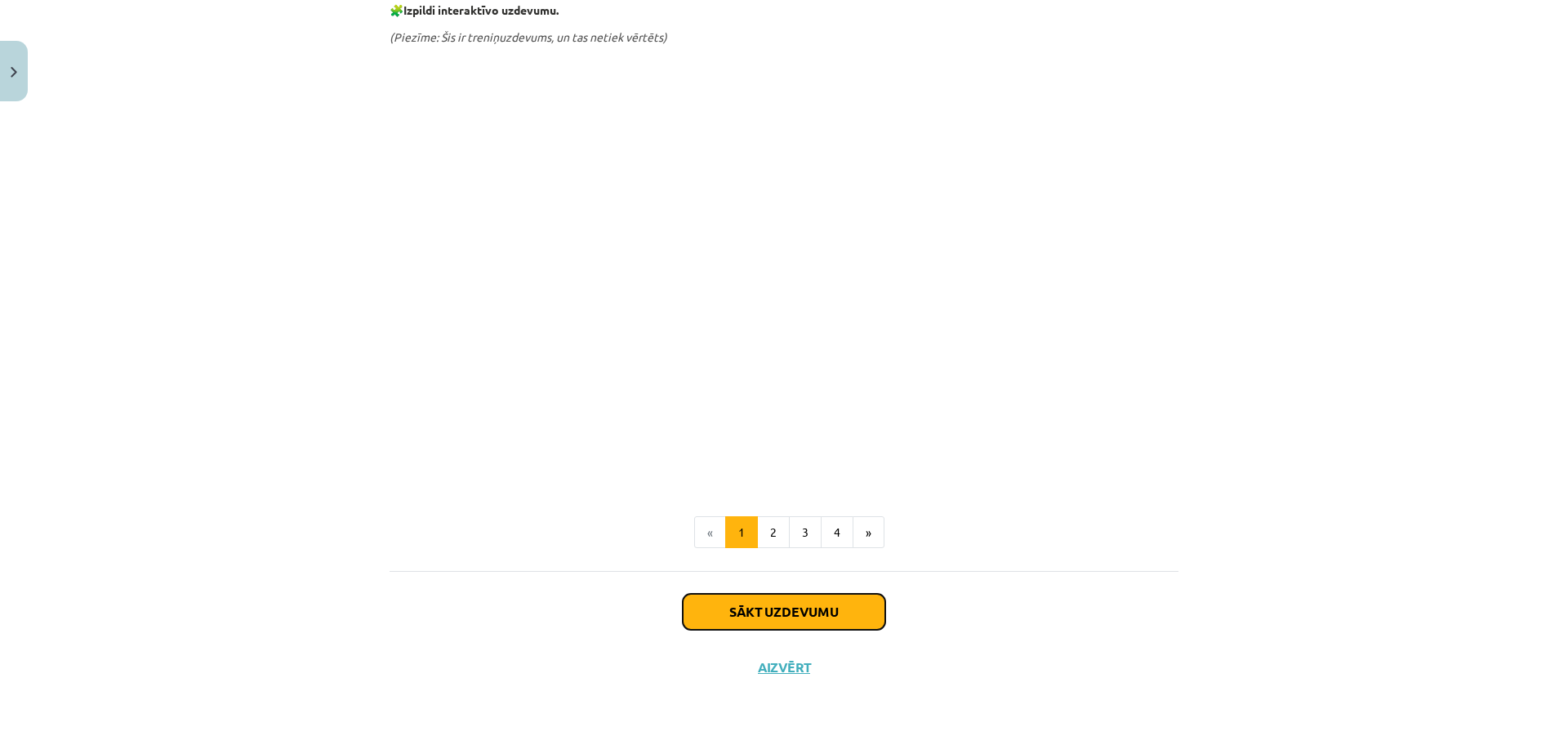
click at [699, 606] on button "Sākt uzdevumu" at bounding box center [784, 612] width 203 height 36
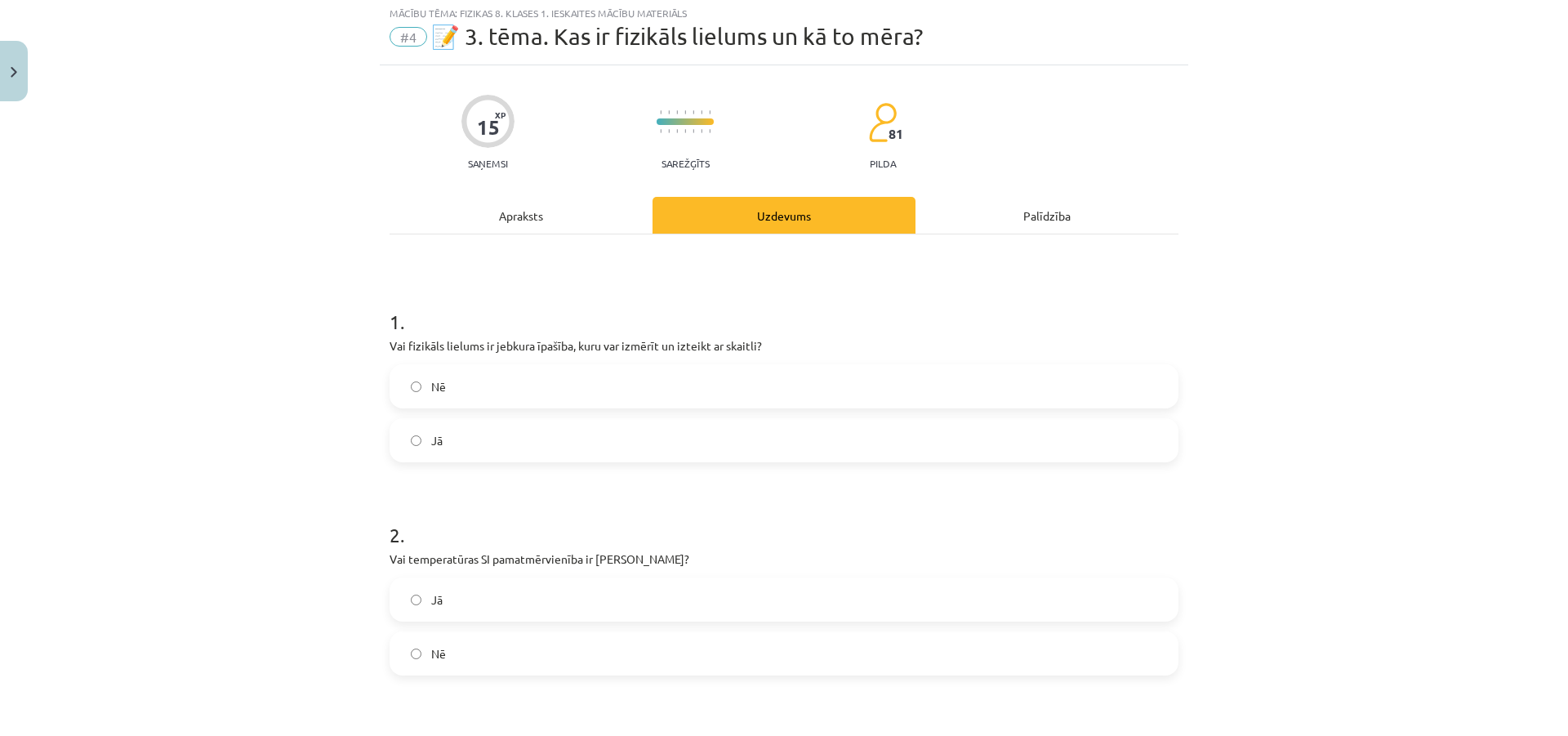
scroll to position [41, 0]
click at [520, 211] on div "Apraksts" at bounding box center [521, 218] width 263 height 37
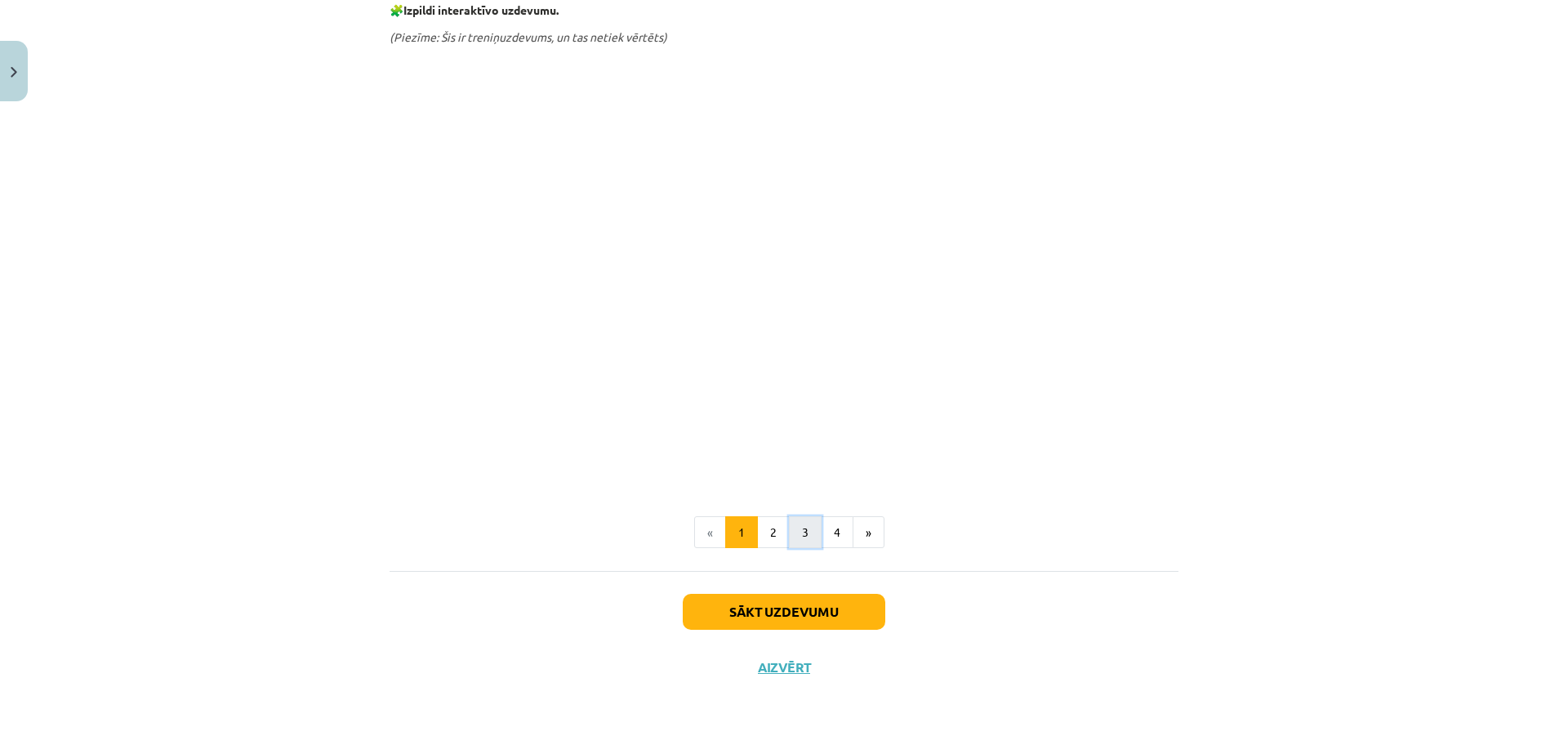
click at [801, 530] on button "3" at bounding box center [805, 532] width 33 height 33
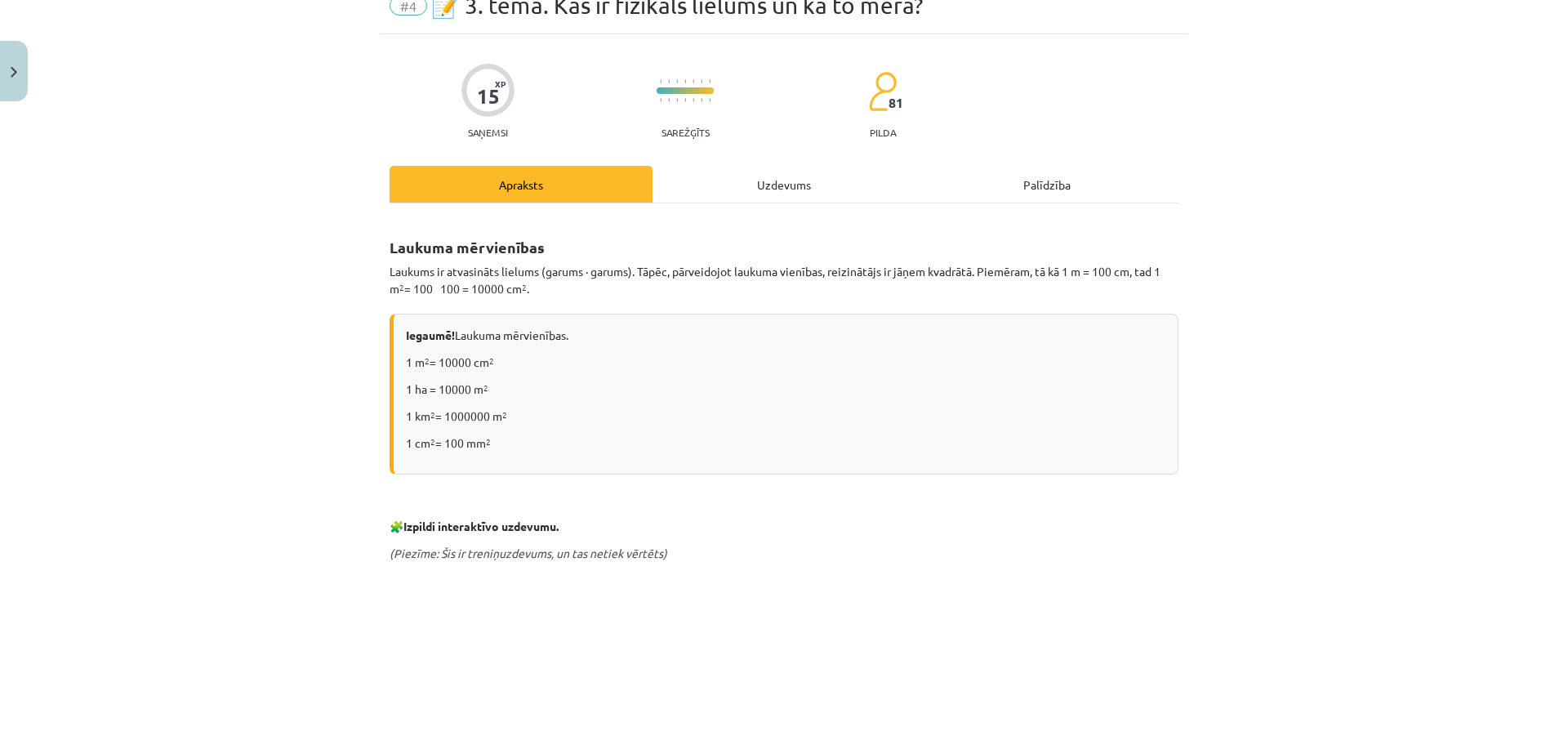
scroll to position [0, 0]
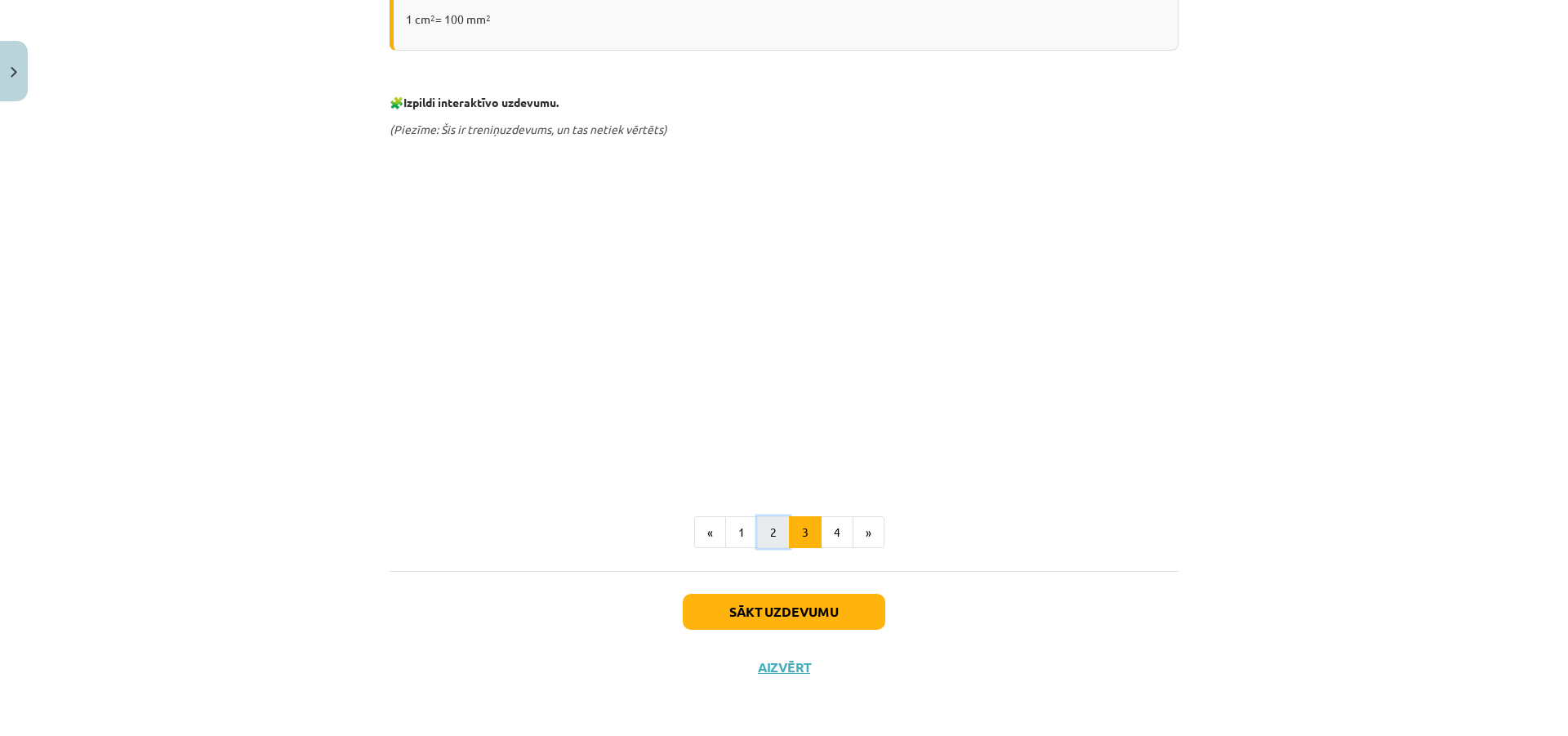
click at [770, 539] on button "2" at bounding box center [773, 532] width 33 height 33
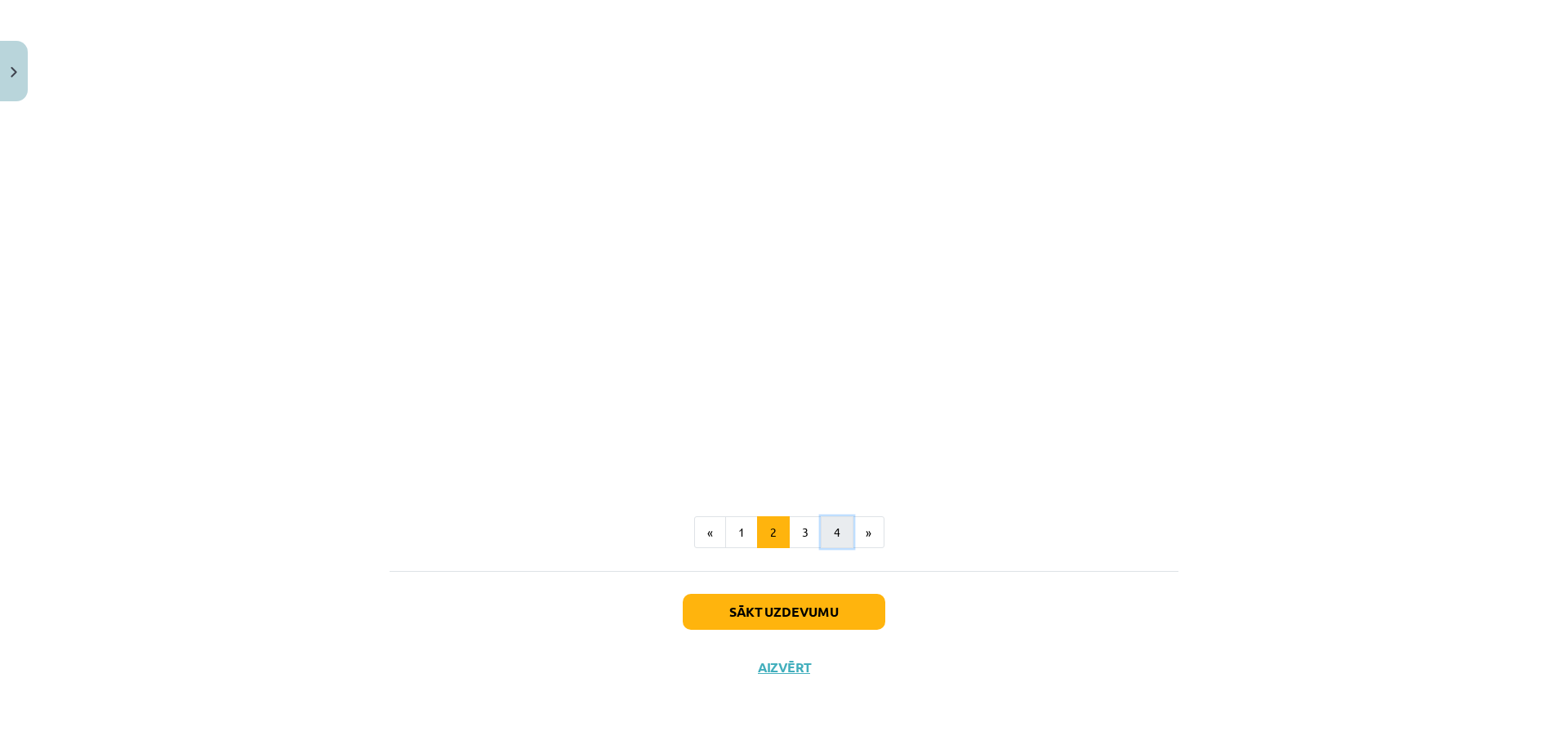
click at [821, 535] on button "4" at bounding box center [837, 532] width 33 height 33
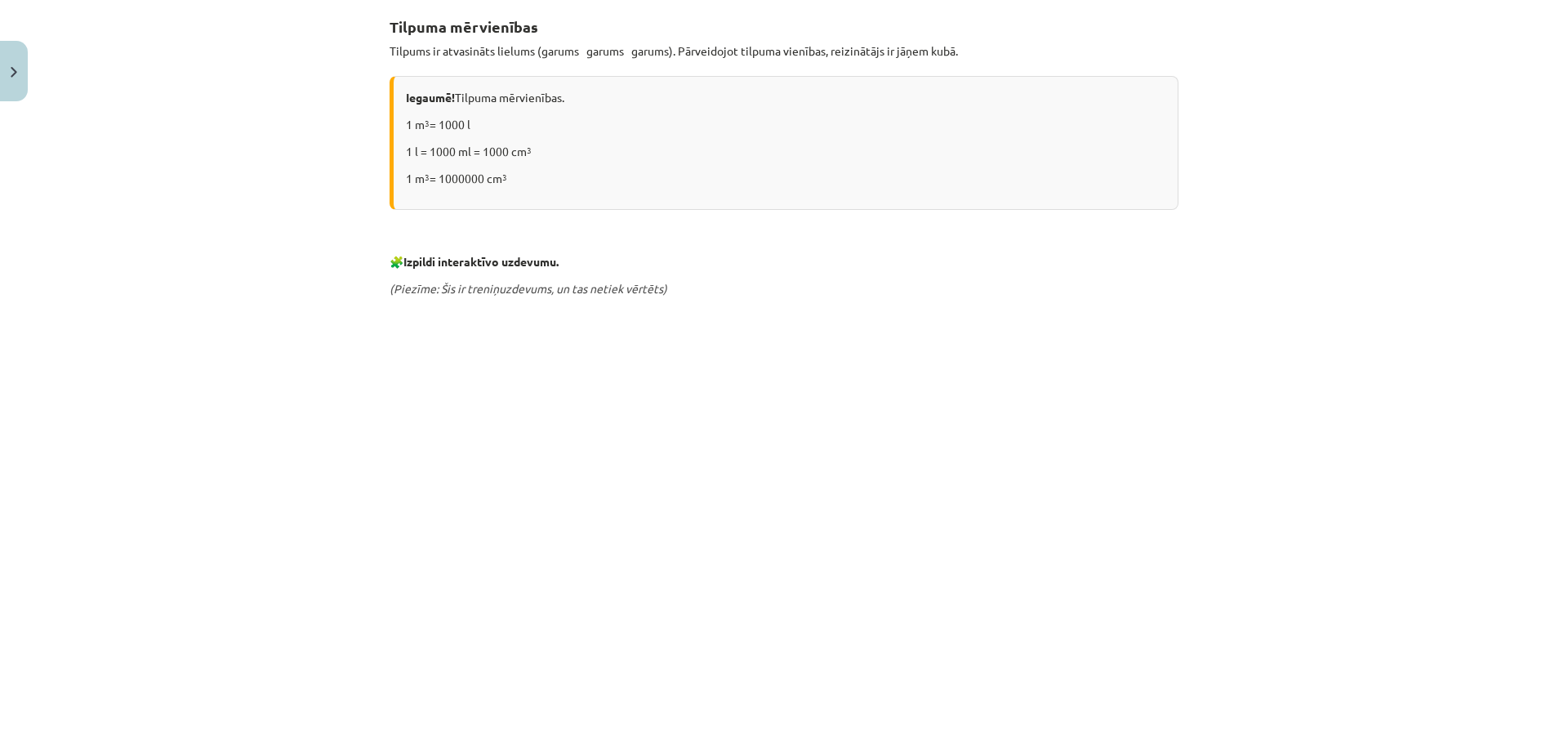
scroll to position [455, 0]
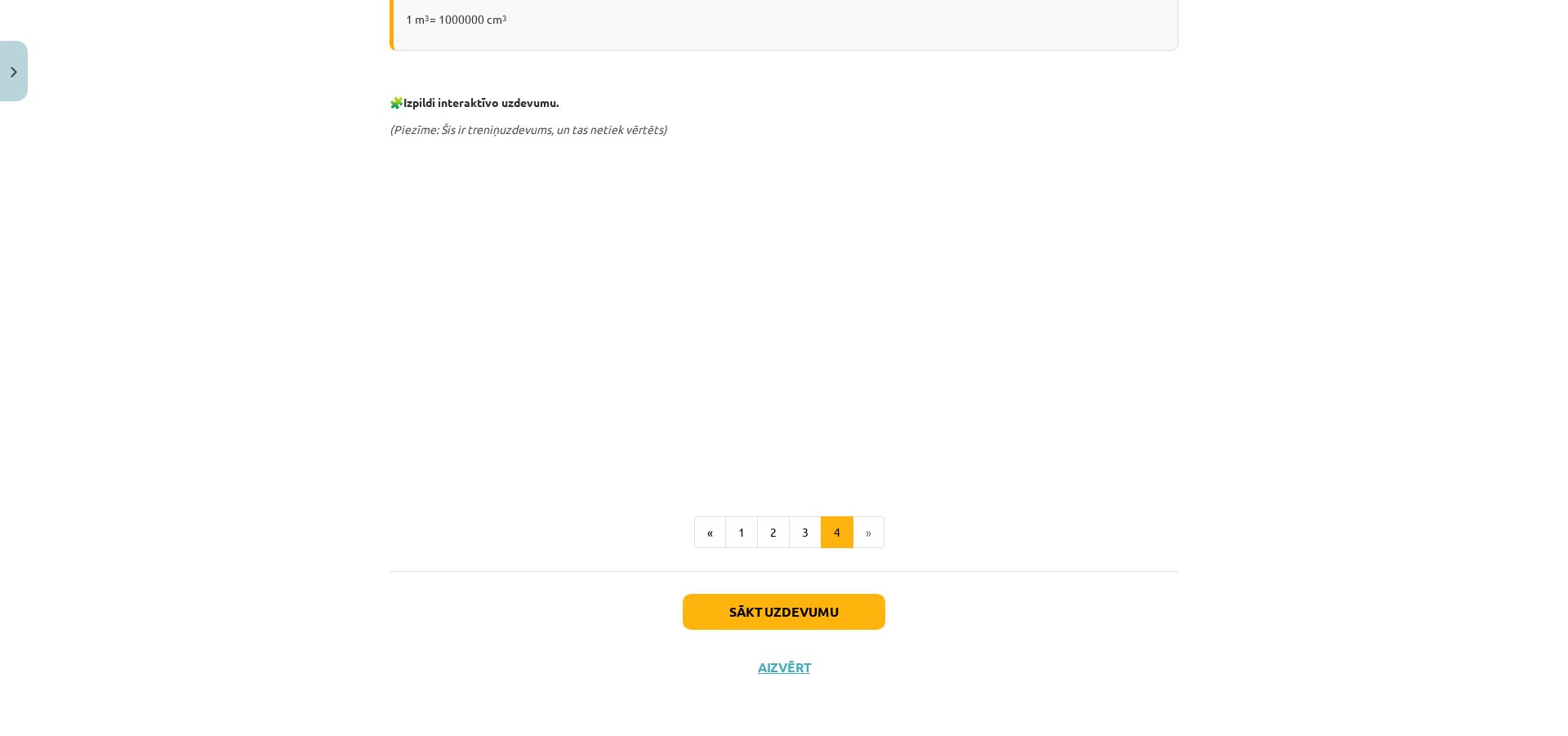
click at [853, 535] on li "»" at bounding box center [868, 532] width 31 height 33
click at [857, 534] on li "»" at bounding box center [868, 532] width 31 height 33
click at [858, 541] on li "»" at bounding box center [868, 532] width 31 height 33
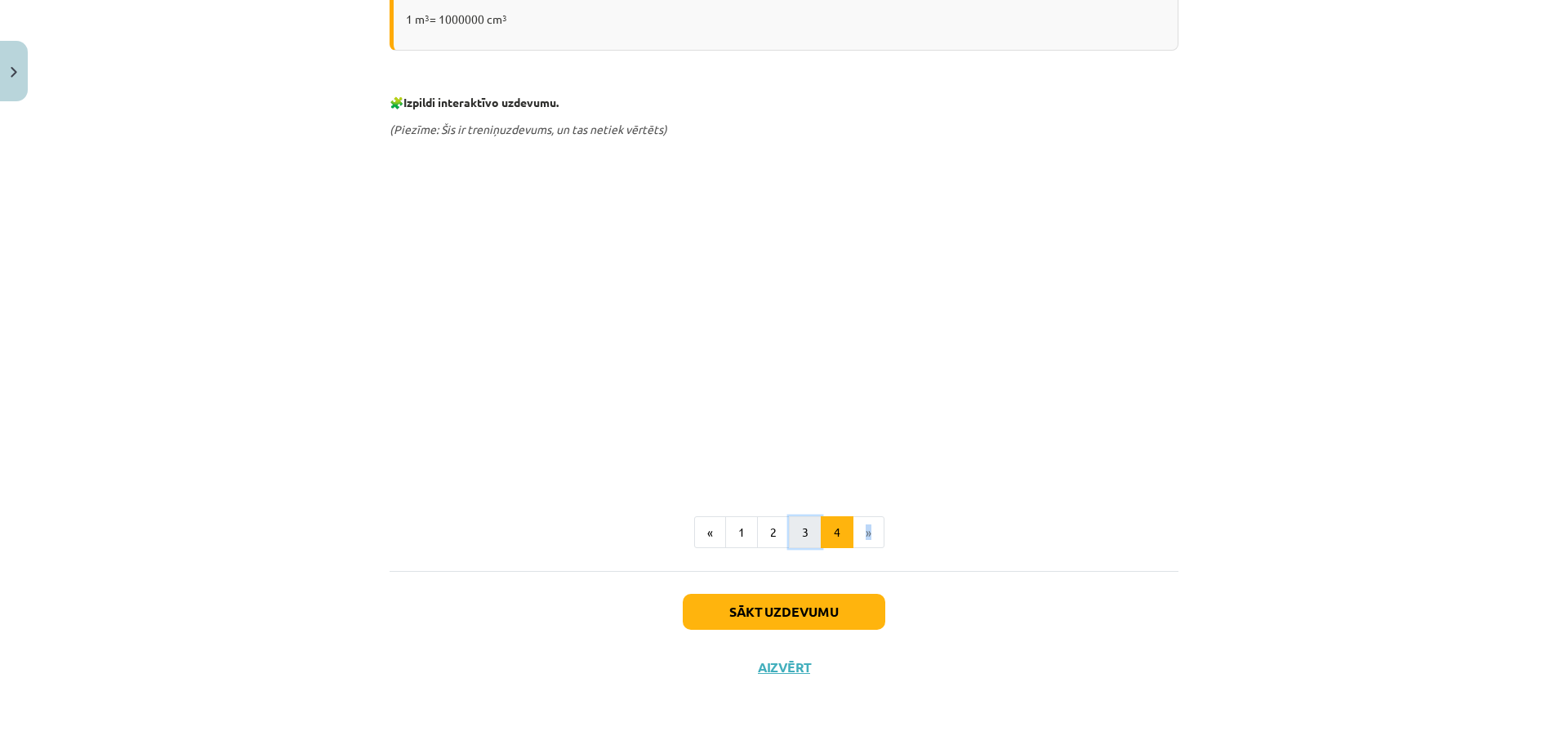
click at [807, 531] on button "3" at bounding box center [805, 532] width 33 height 33
click at [800, 603] on button "Sākt uzdevumu" at bounding box center [784, 612] width 203 height 36
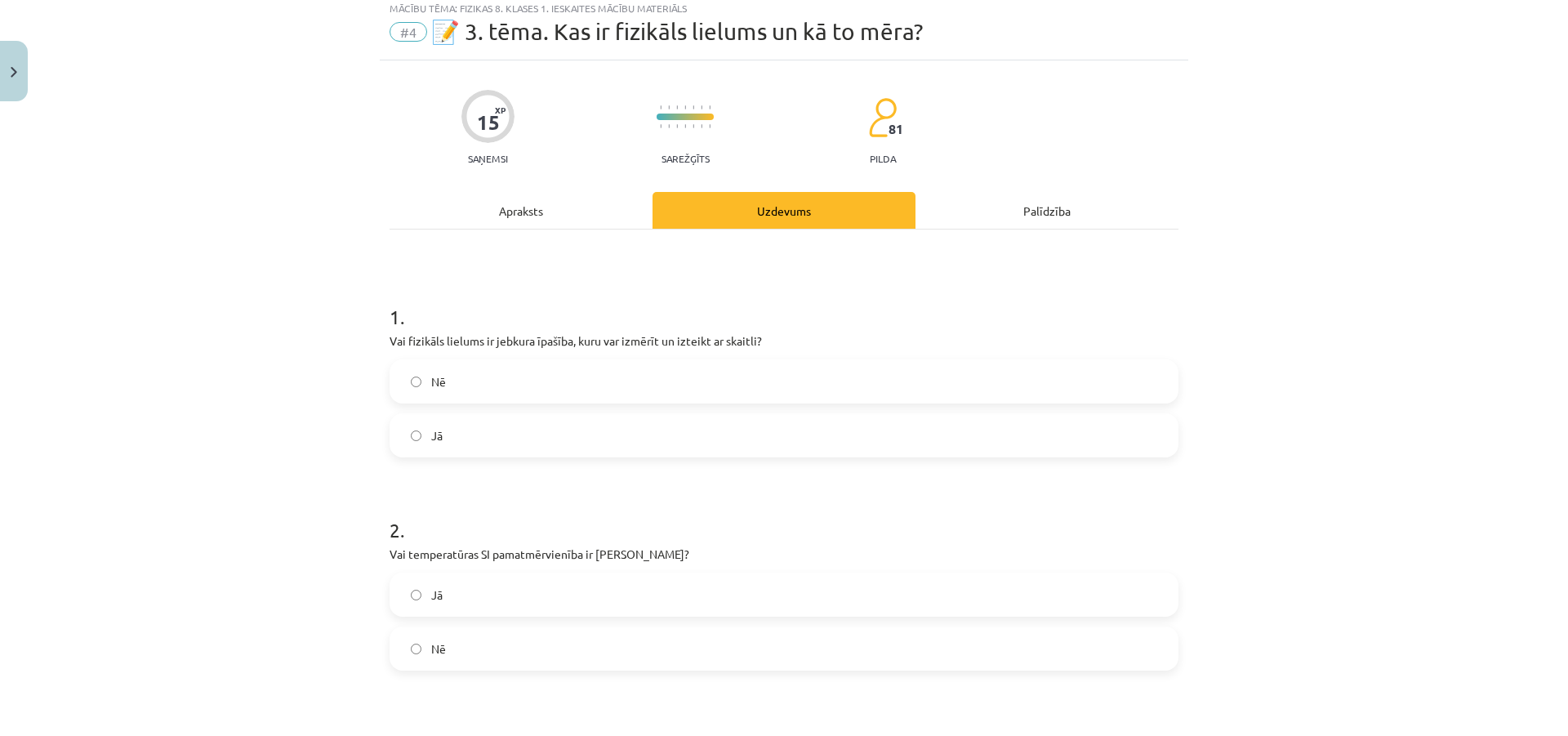
scroll to position [41, 0]
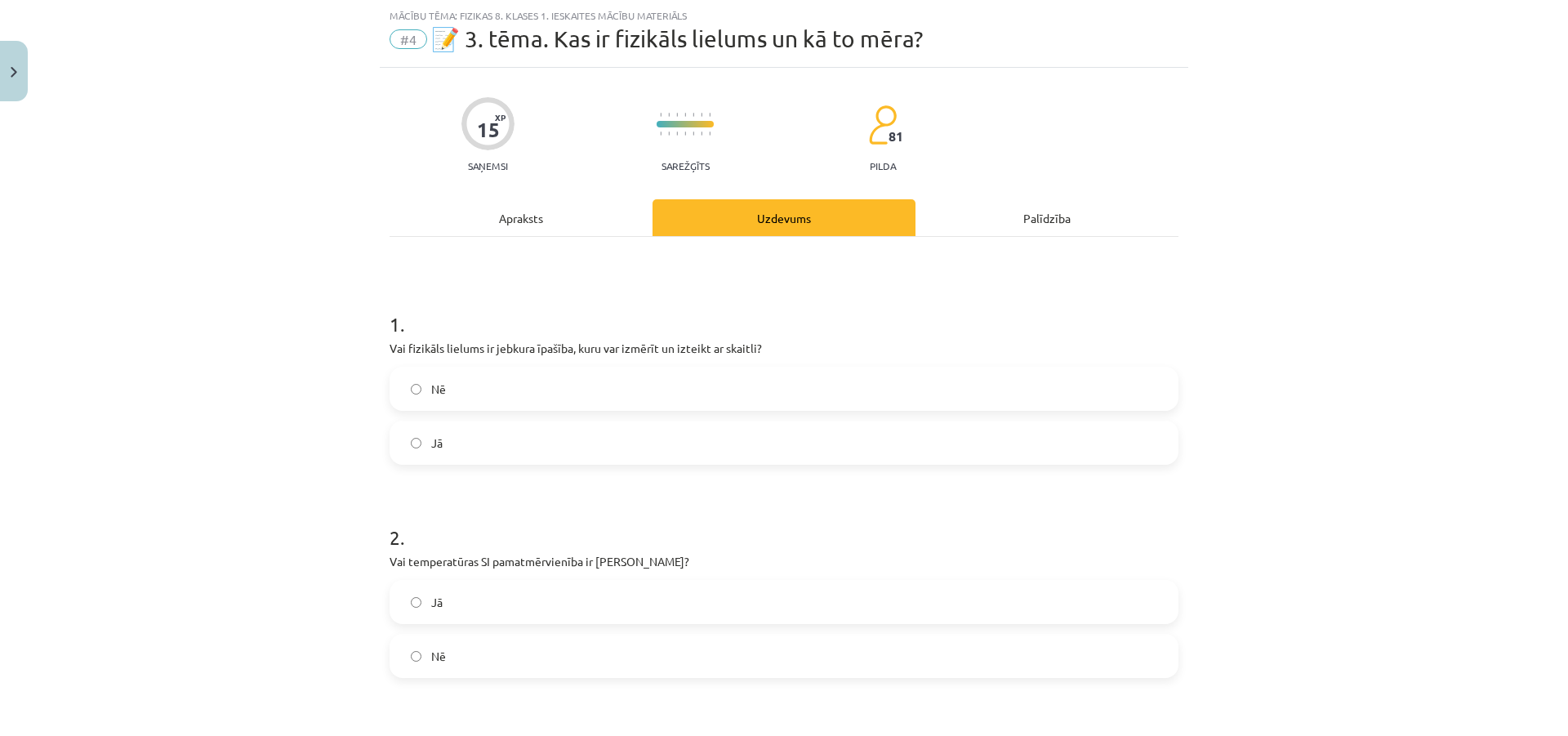
click at [532, 232] on div "Apraksts" at bounding box center [521, 218] width 263 height 37
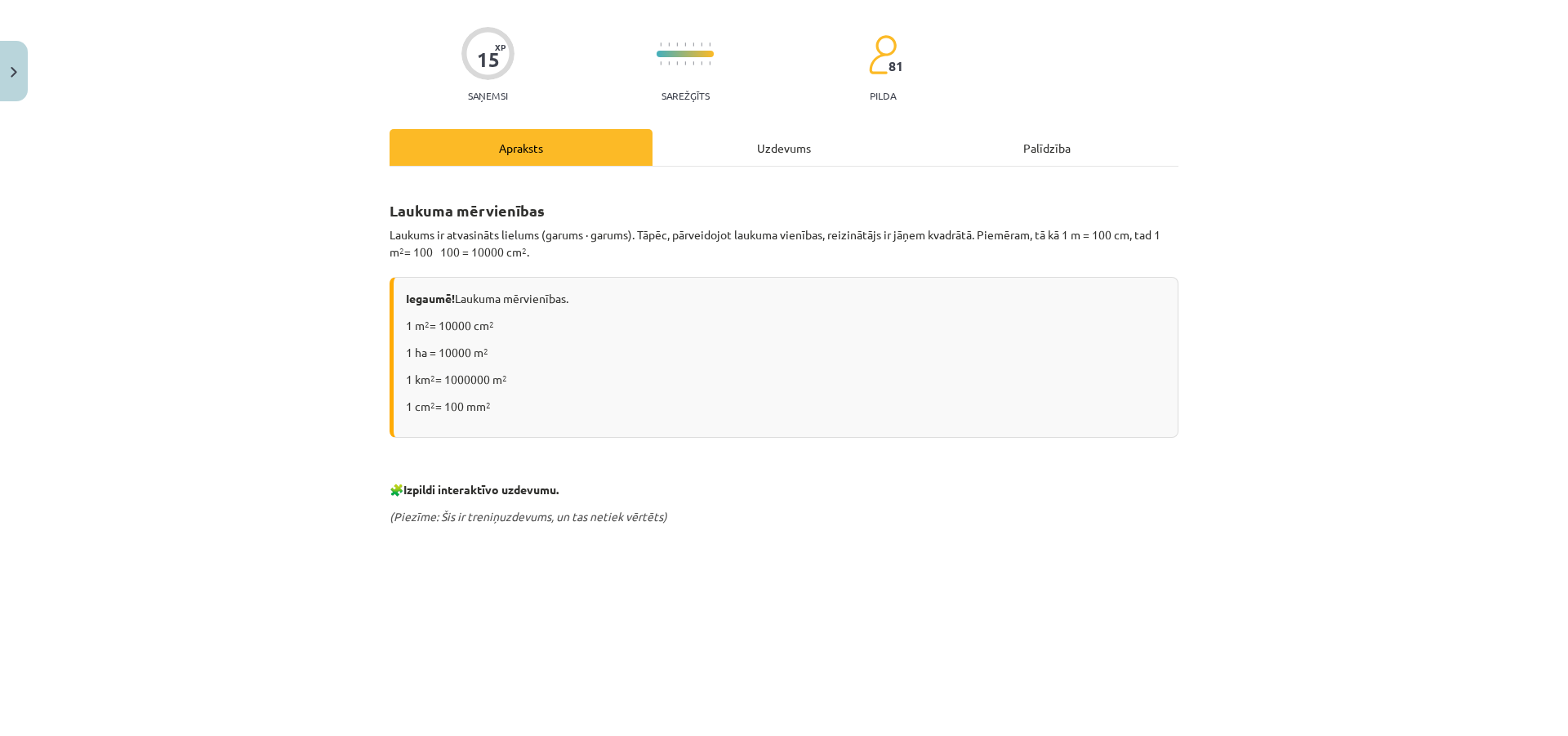
scroll to position [449, 0]
